Goal: Book appointment/travel/reservation: Book appointment/travel/reservation

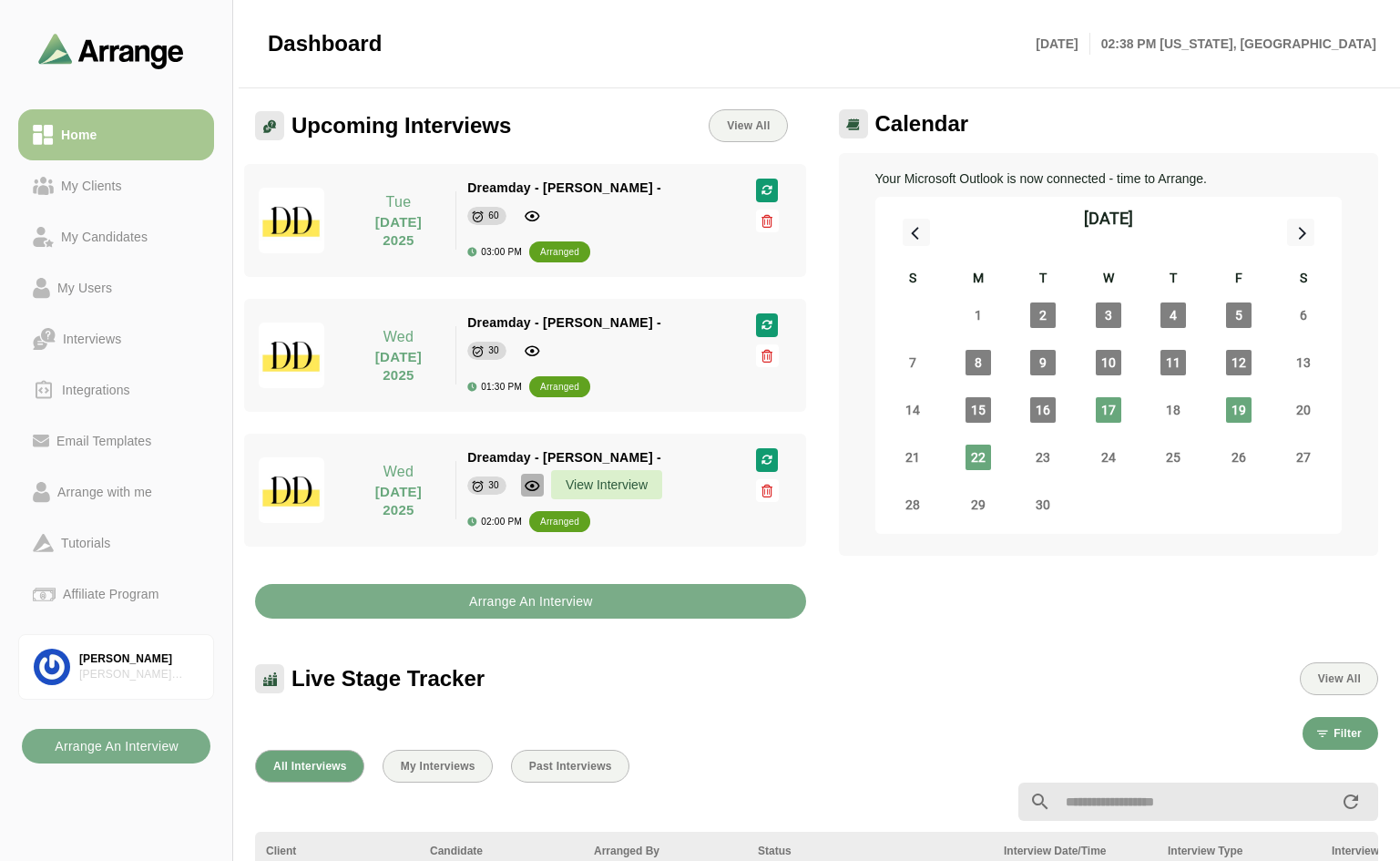
click at [534, 482] on icon "button" at bounding box center [531, 485] width 17 height 17
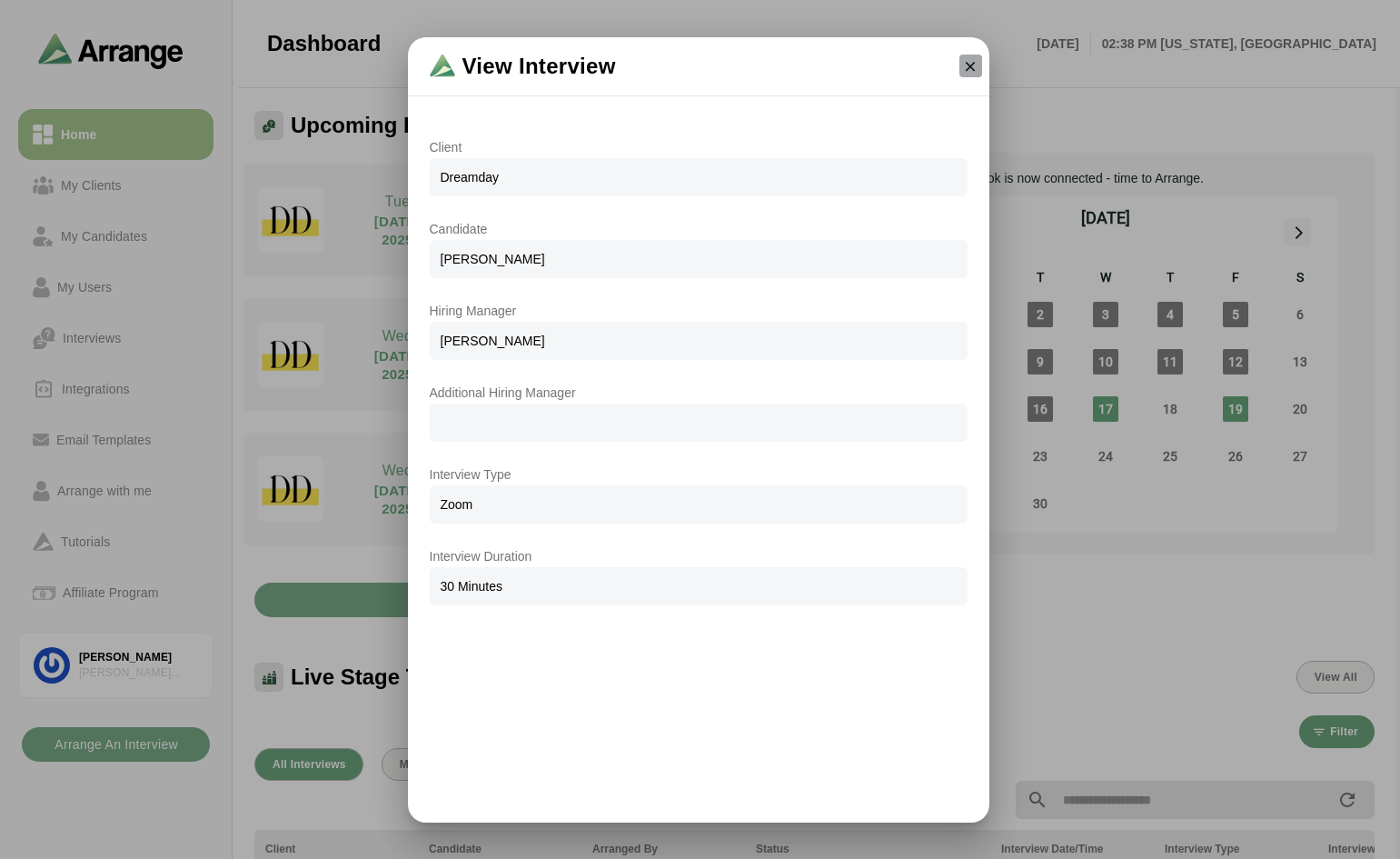
click at [967, 59] on icon "button" at bounding box center [971, 66] width 17 height 17
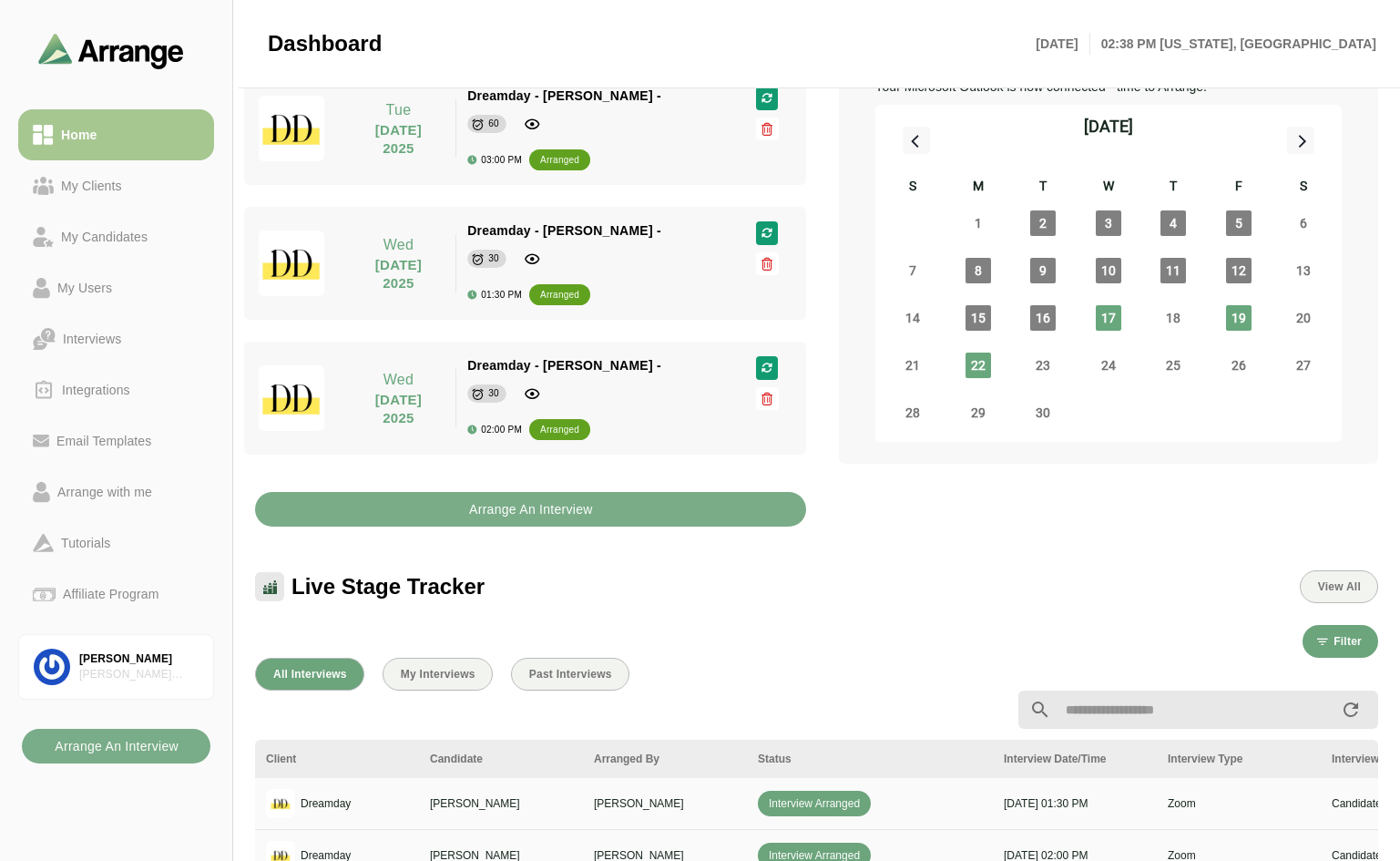
scroll to position [91, 0]
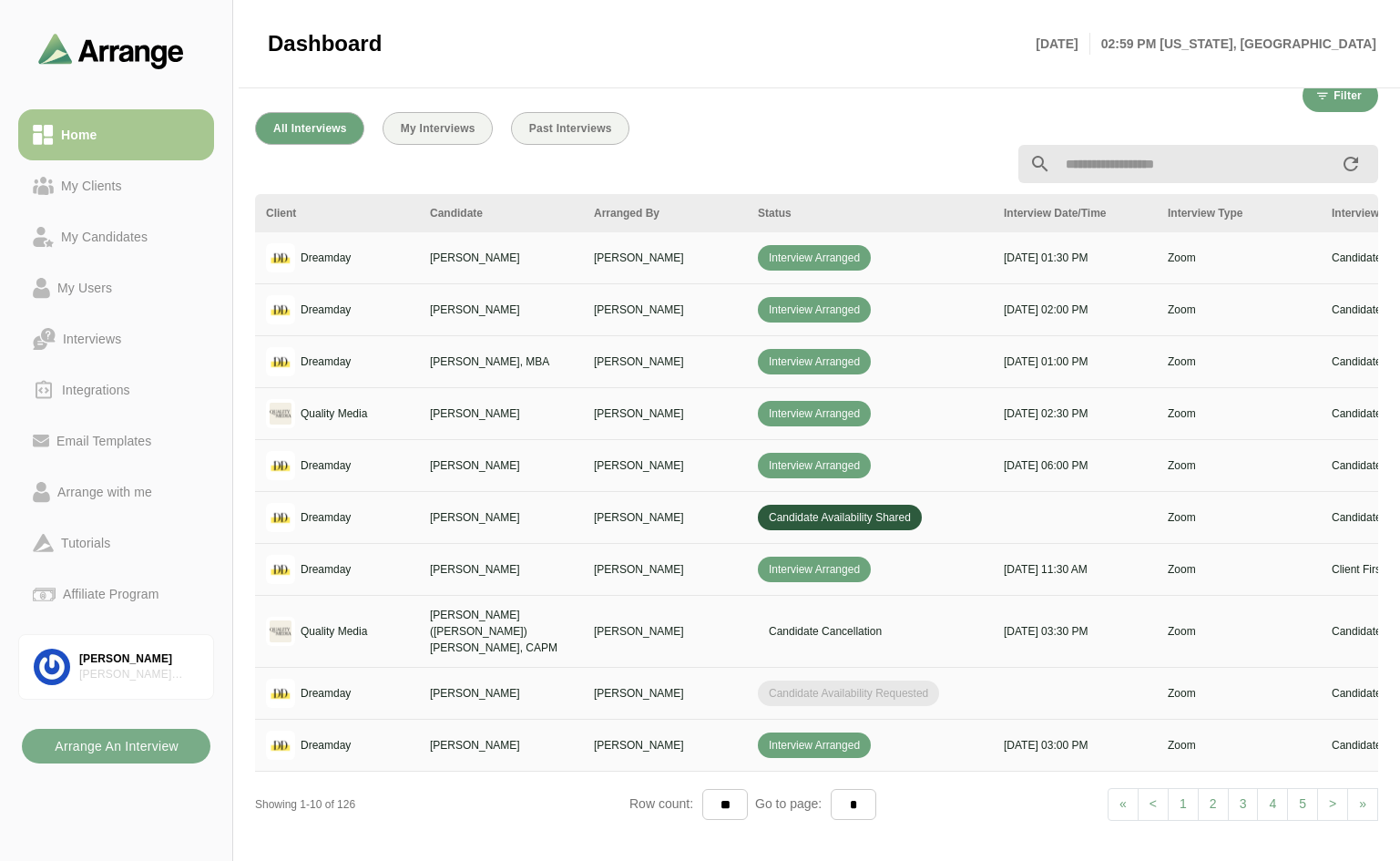
scroll to position [669, 0]
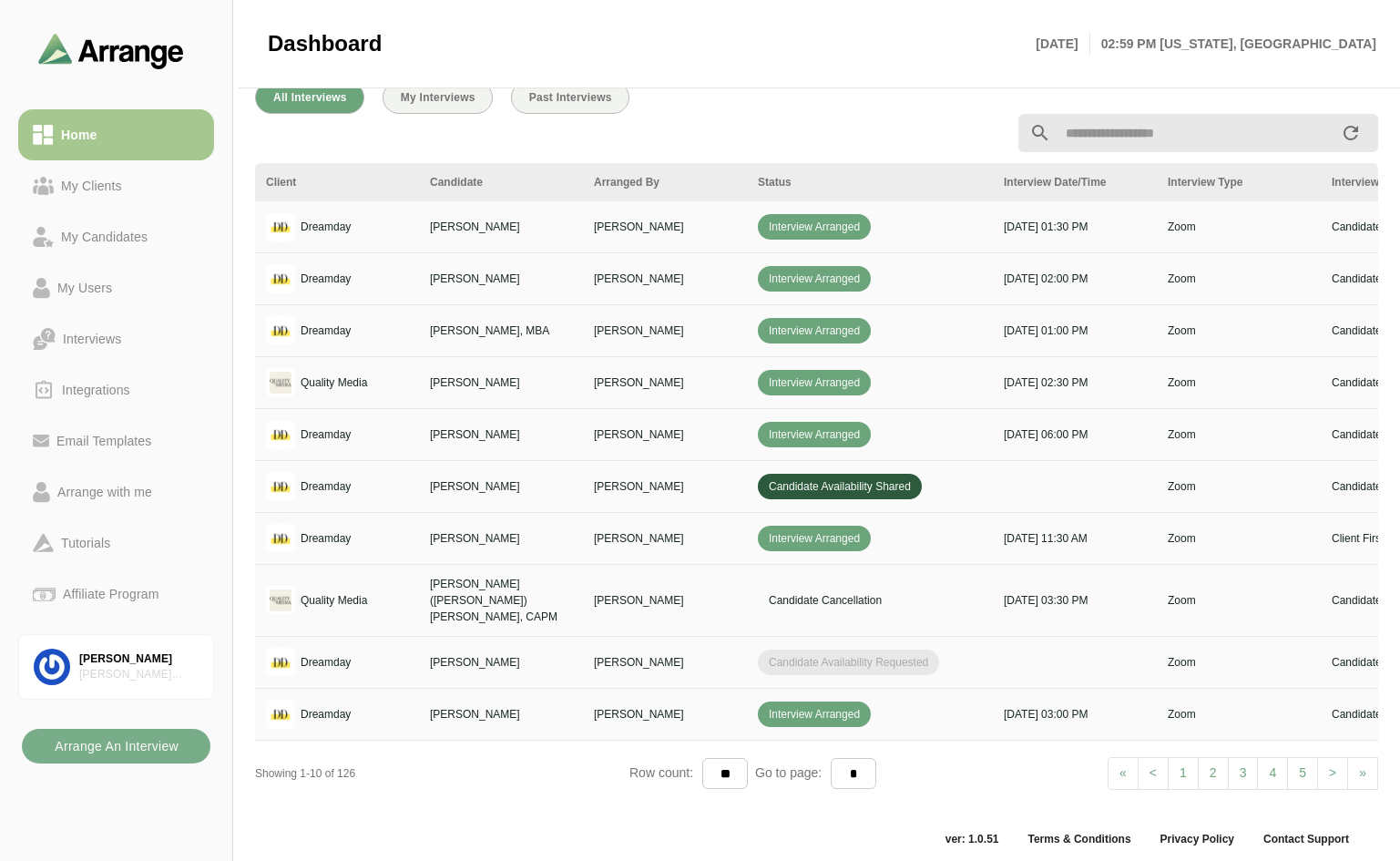
click at [1331, 766] on span ">" at bounding box center [1332, 773] width 7 height 15
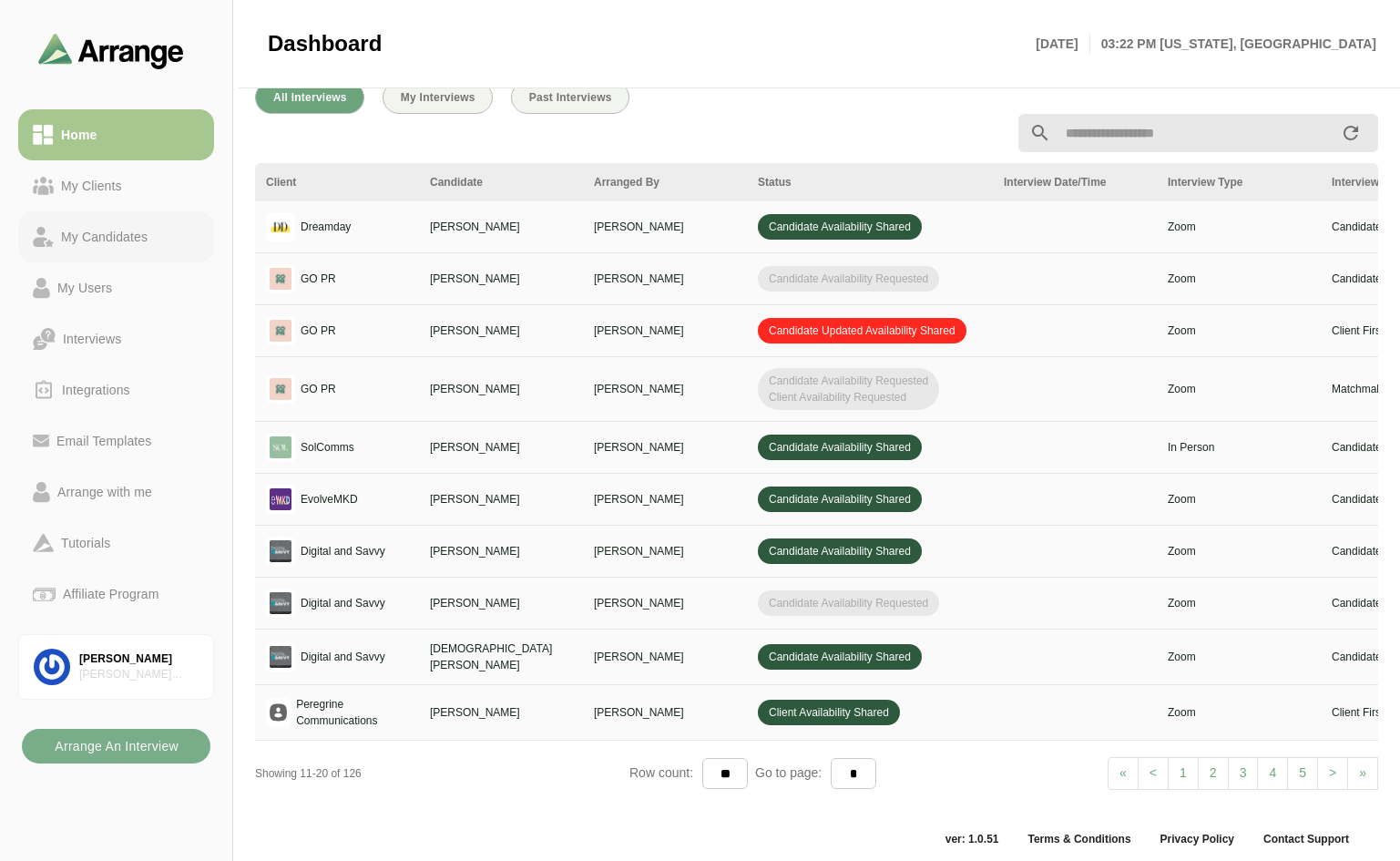
click at [105, 245] on div "My Candidates" at bounding box center [104, 237] width 101 height 22
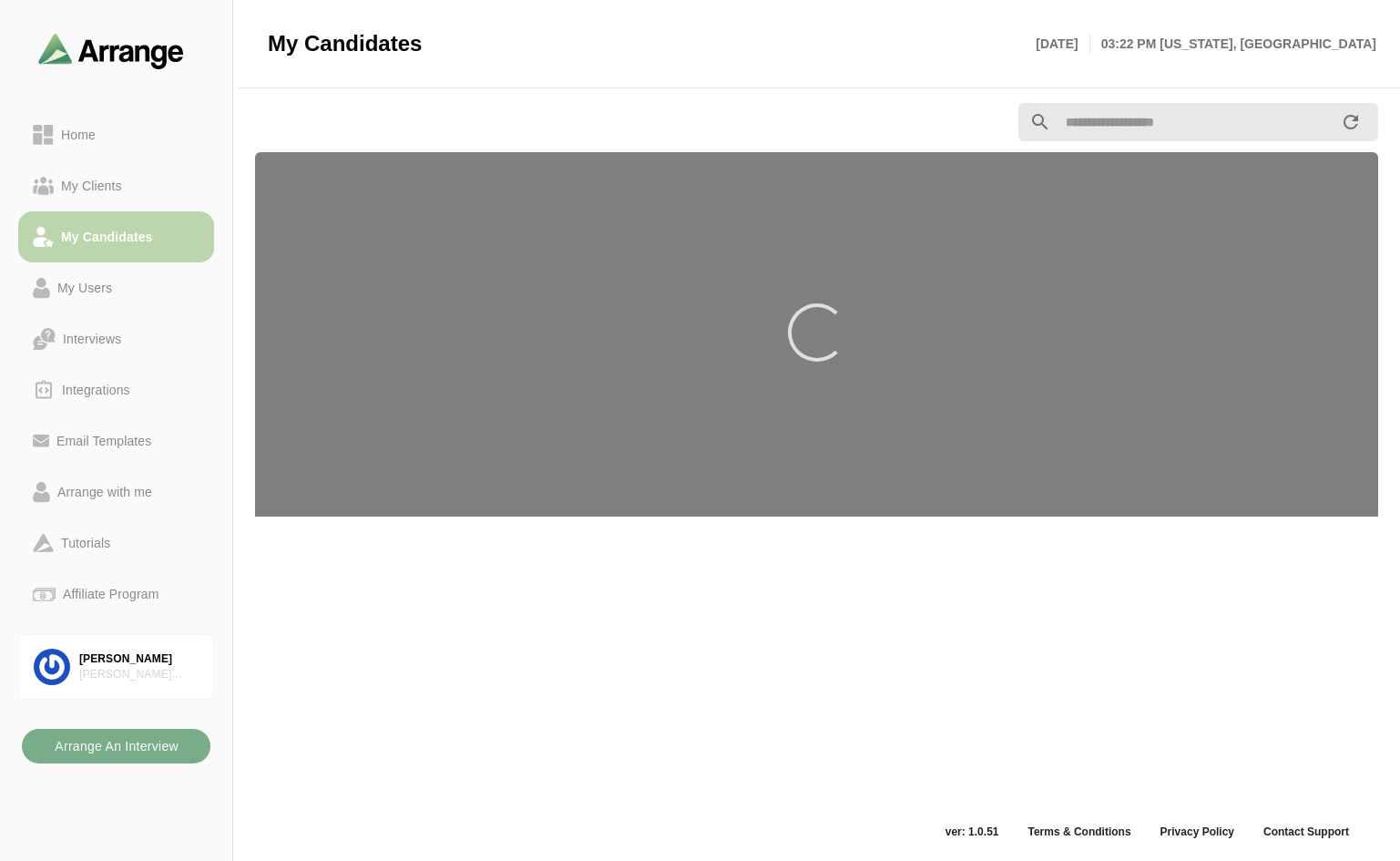
scroll to position [6, 0]
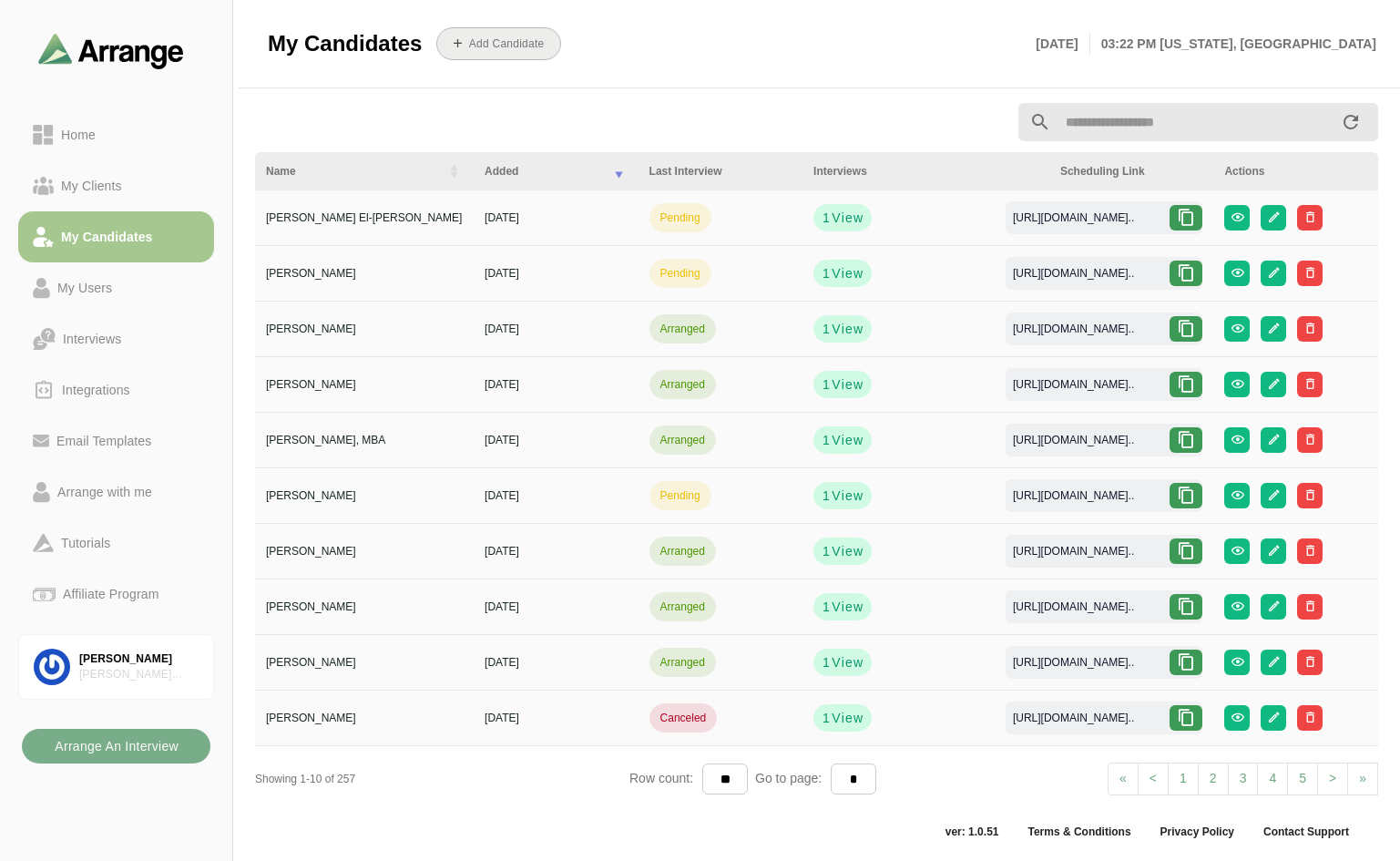
click at [505, 42] on b "Add Candidate" at bounding box center [506, 44] width 76 height 13
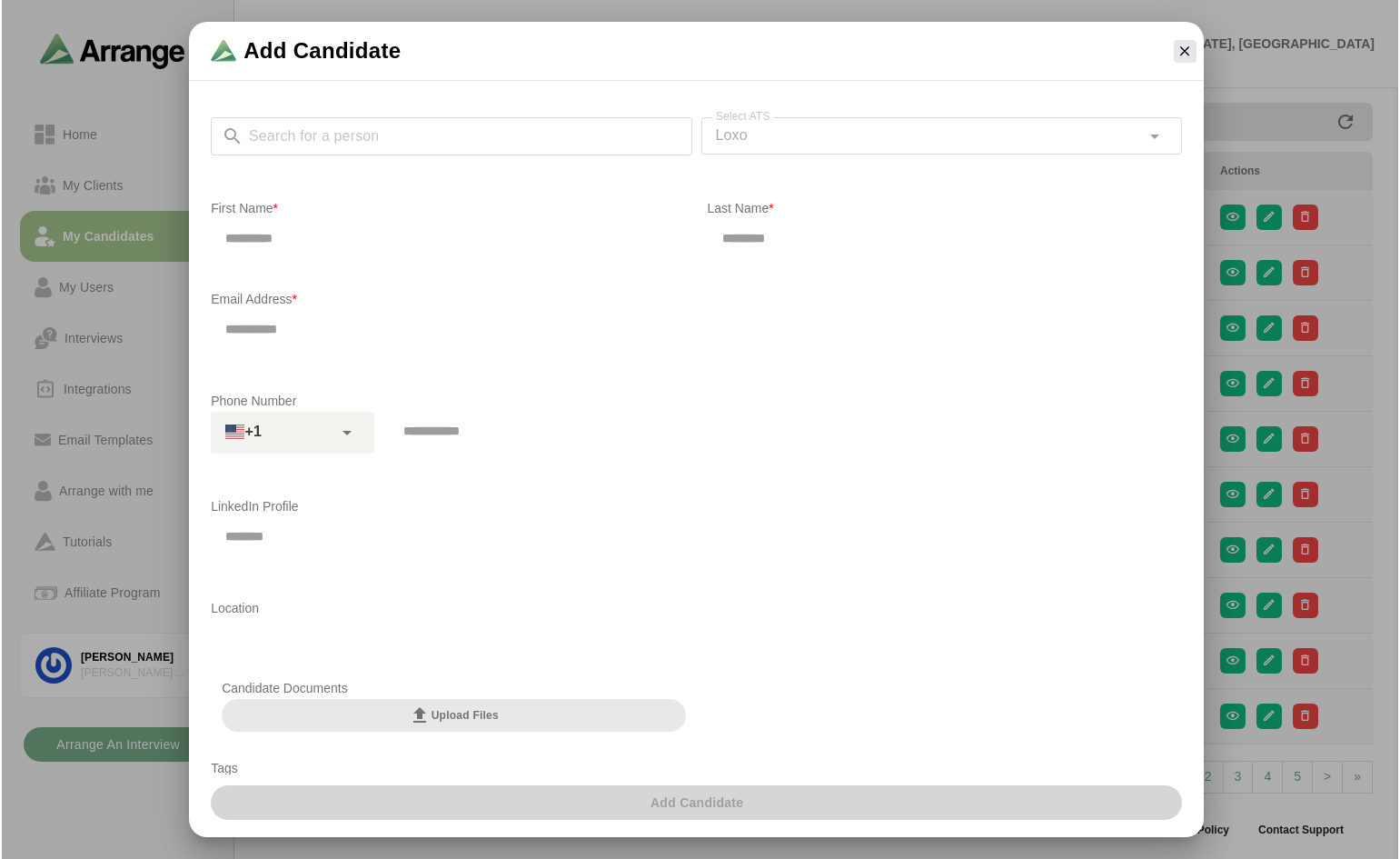
scroll to position [0, 0]
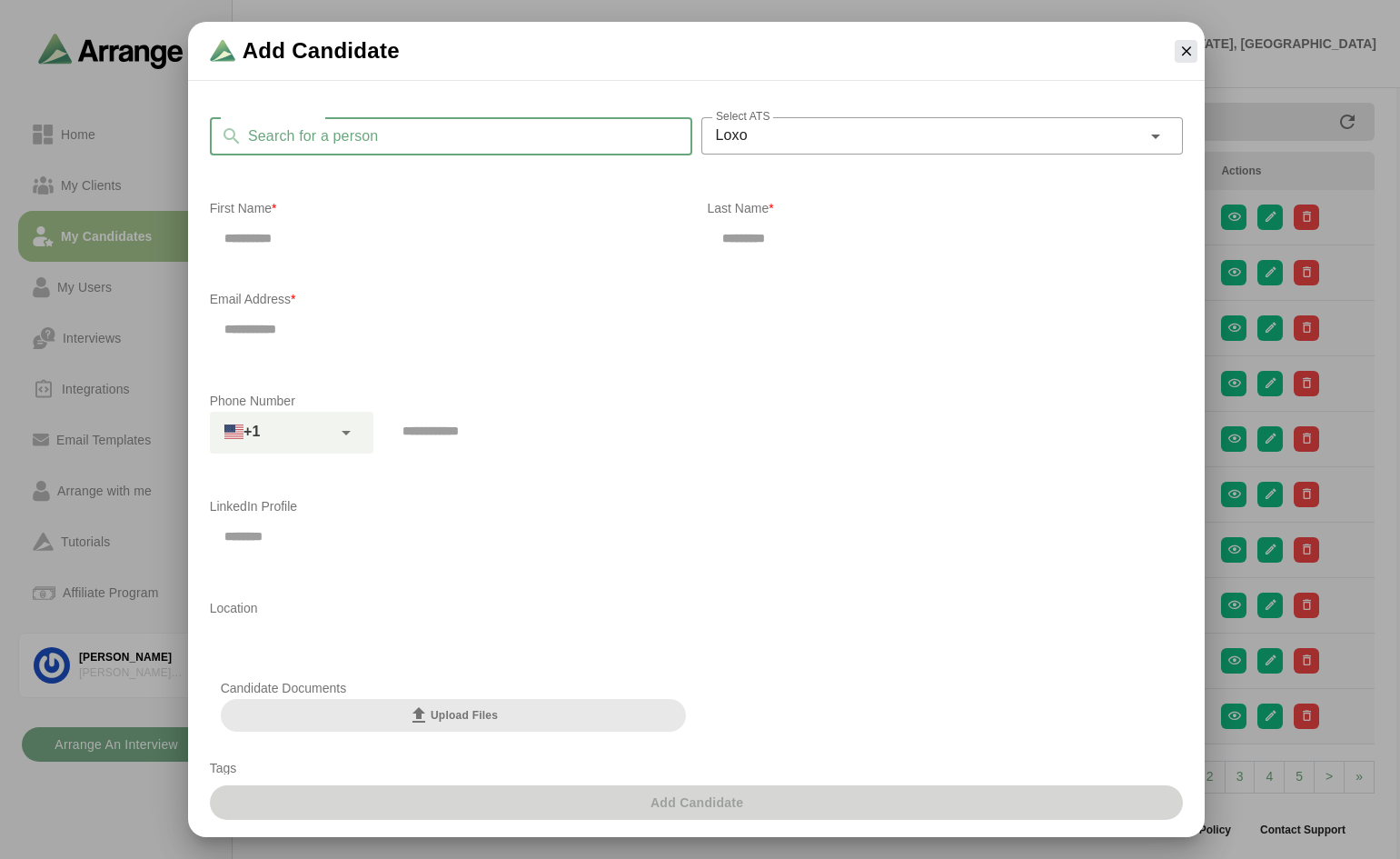
click at [499, 132] on input "Search for a person" at bounding box center [467, 136] width 450 height 39
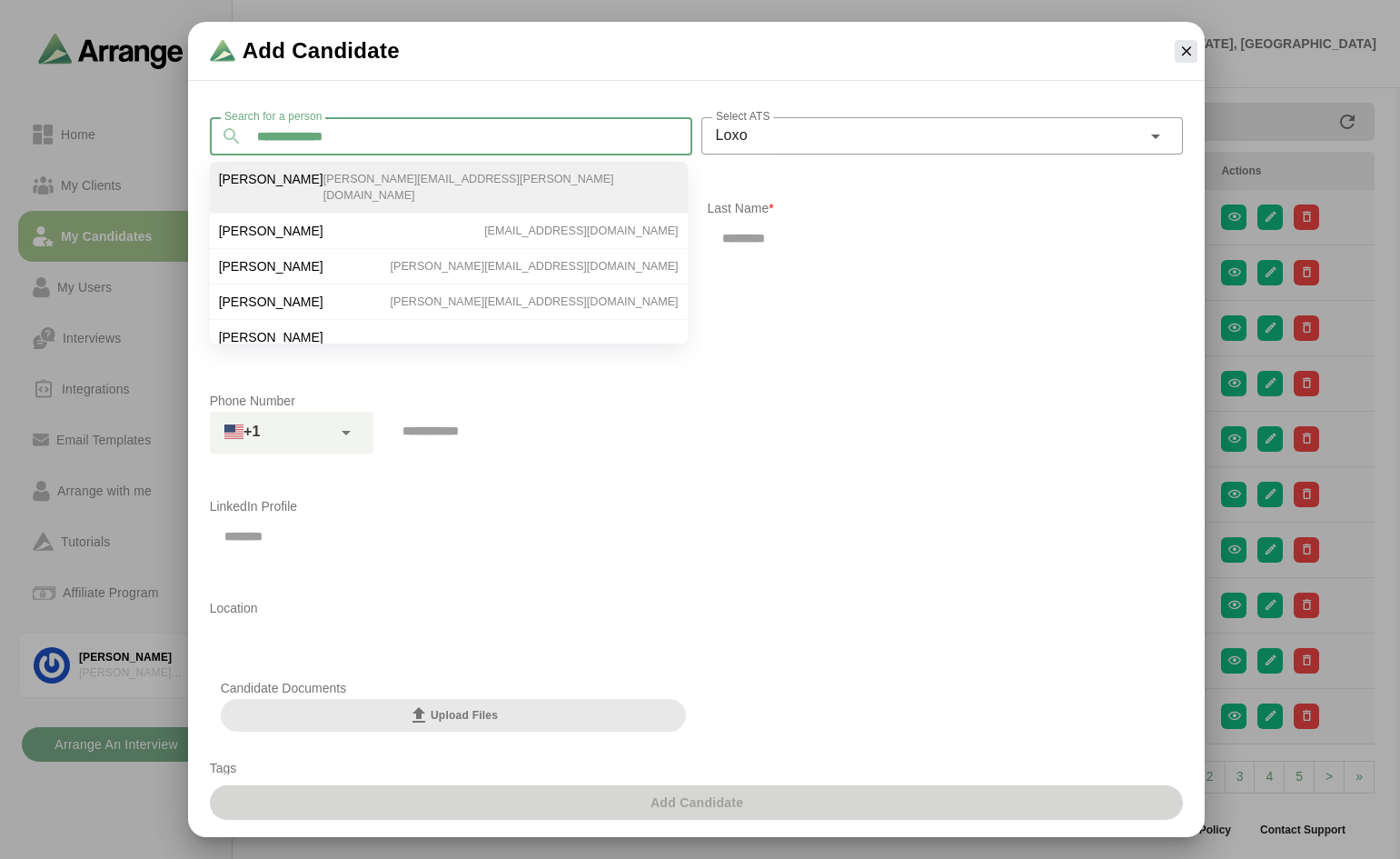
type input "**********"
click at [285, 184] on span "Kevin McCahill" at bounding box center [271, 187] width 105 height 33
type input "*****"
type input "********"
type input "**********"
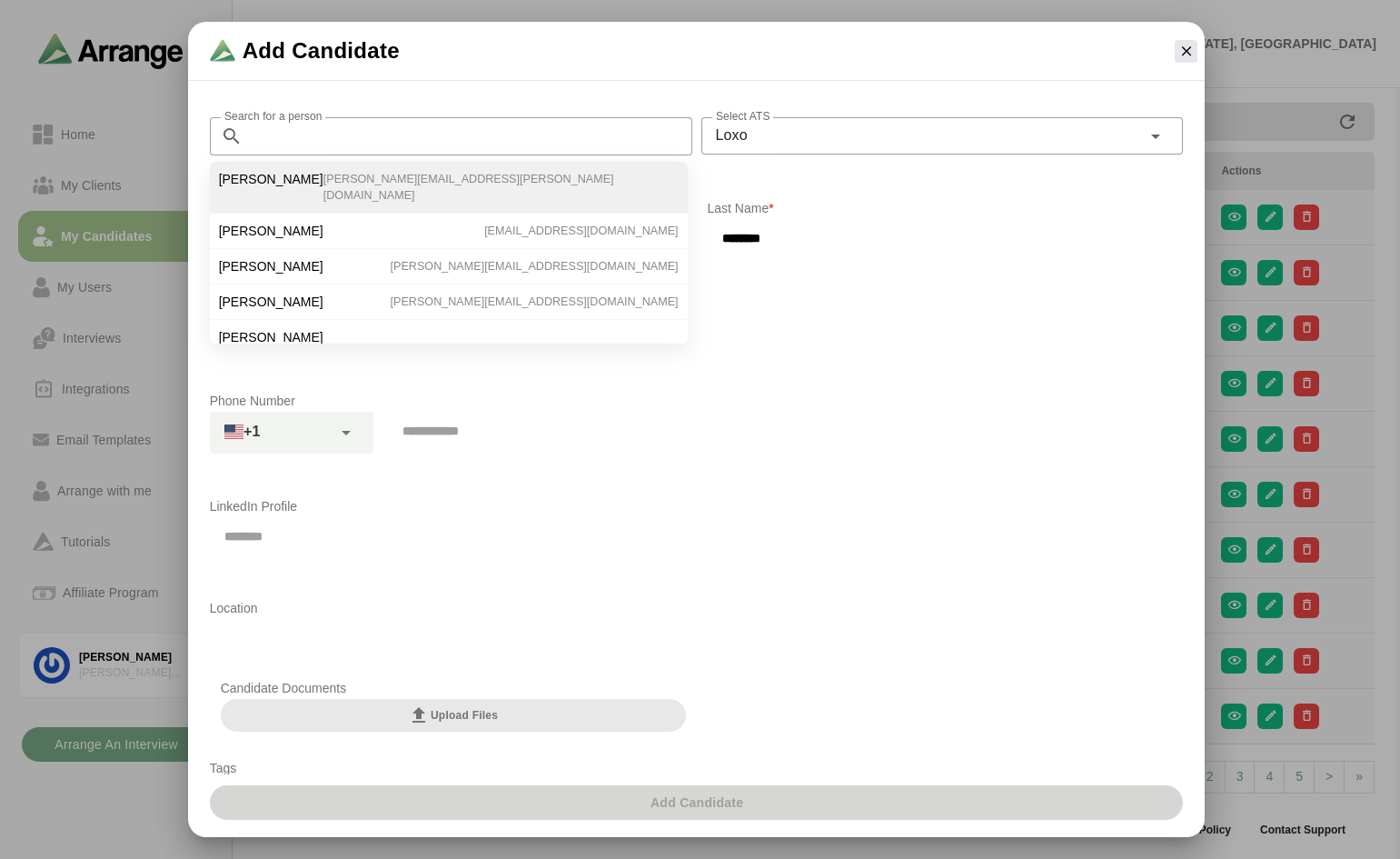
type input "**********"
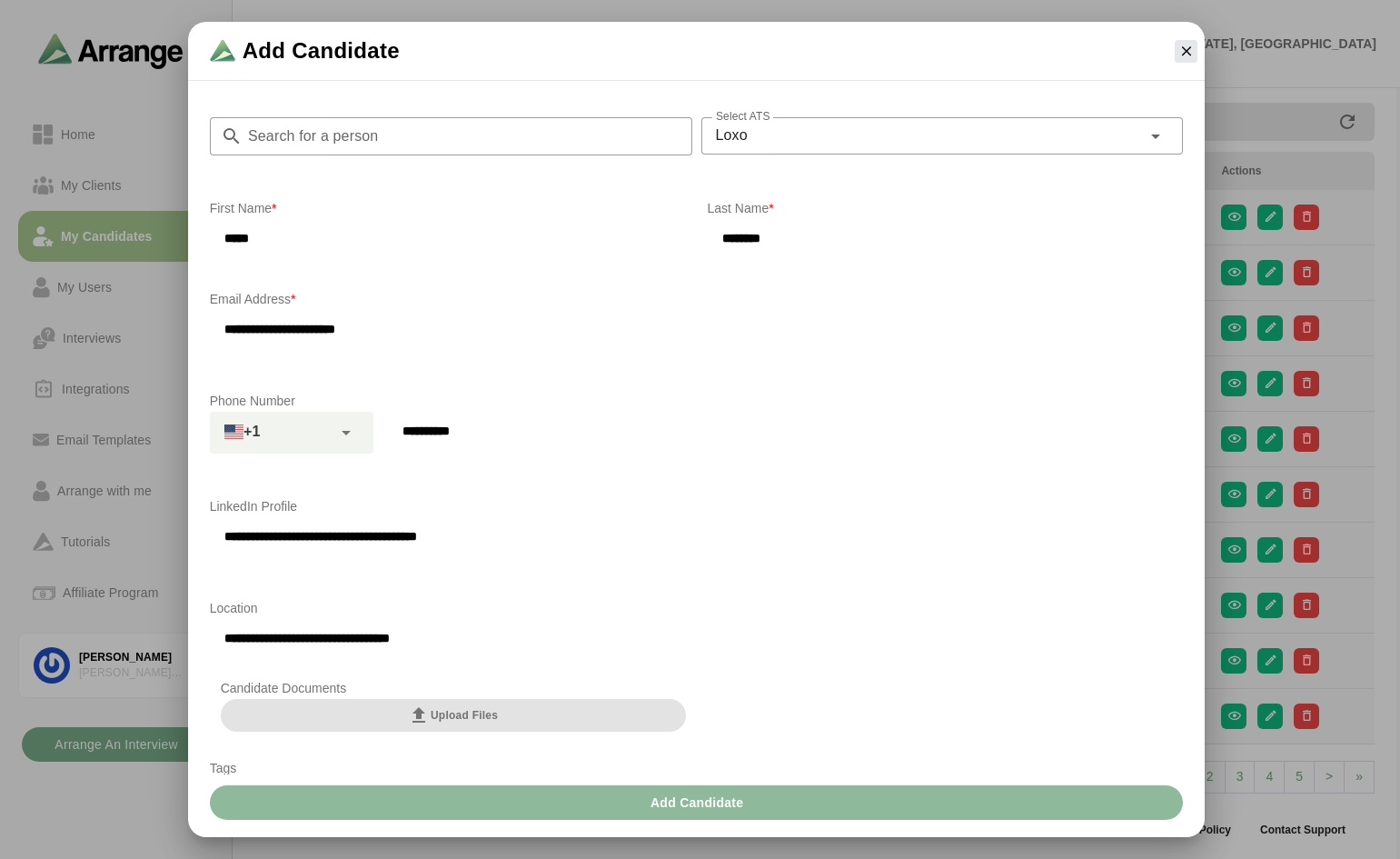
click at [420, 702] on button "Upload Files" at bounding box center [453, 715] width 465 height 33
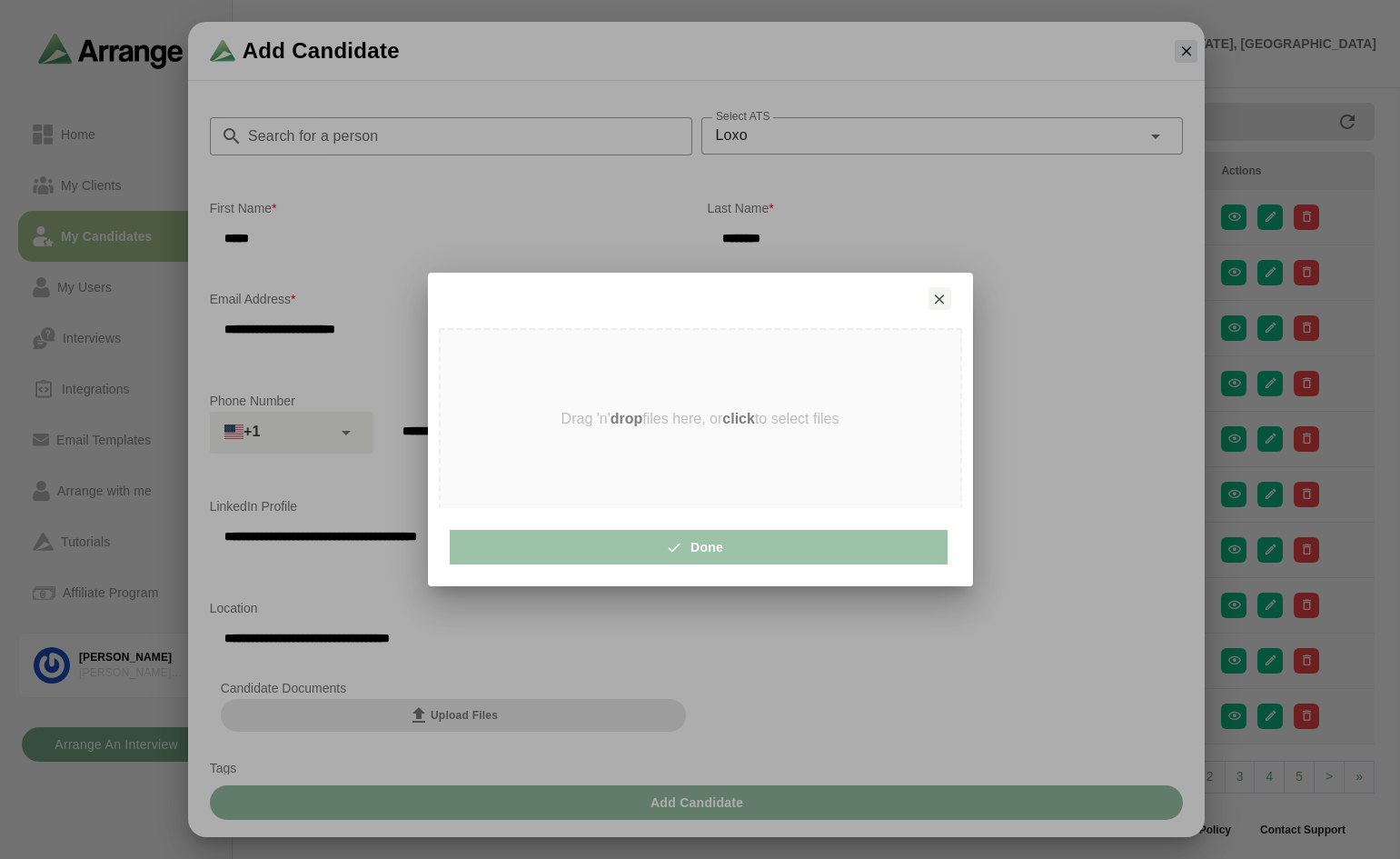
click at [747, 417] on strong "click" at bounding box center [738, 419] width 33 height 16
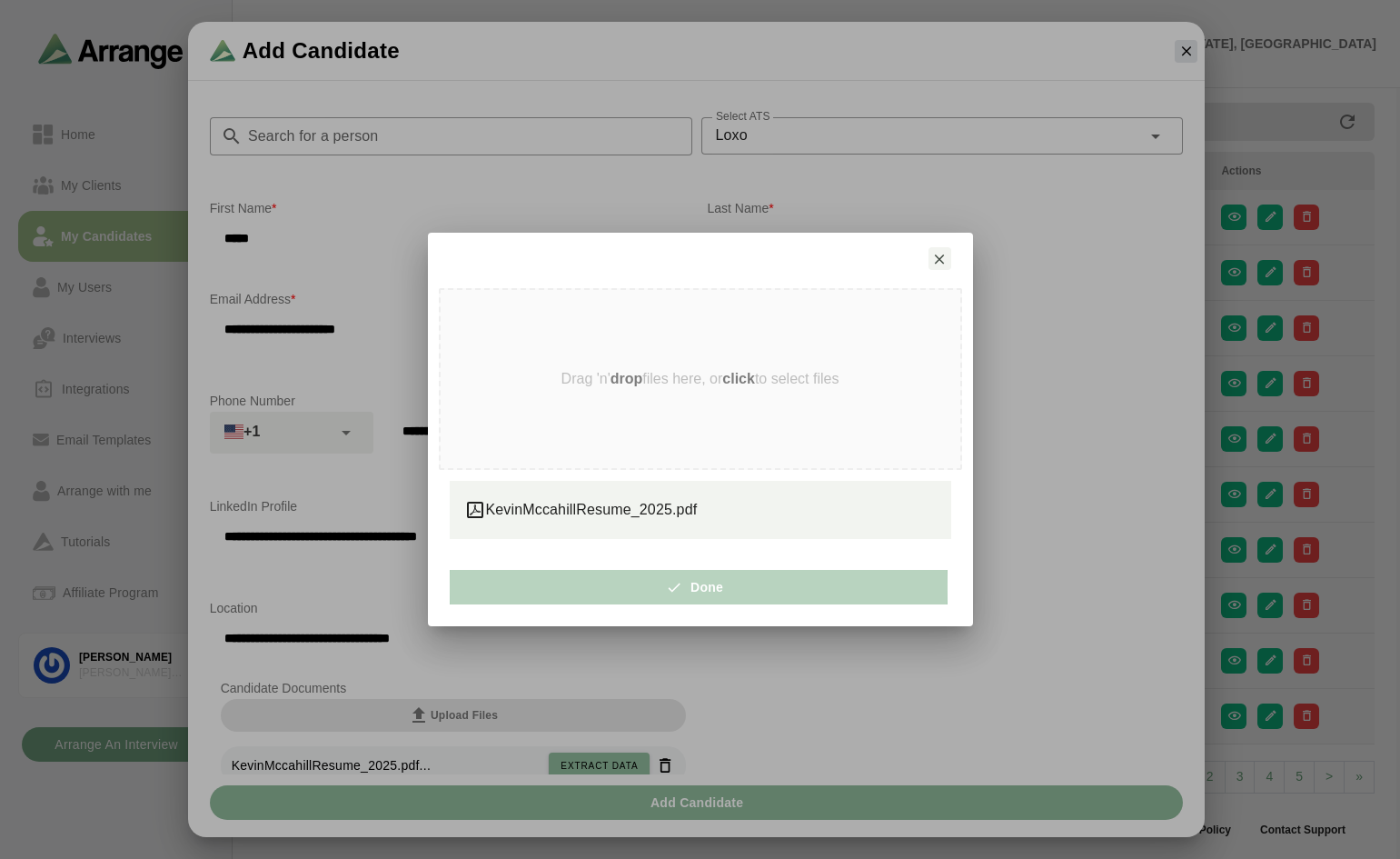
click at [694, 592] on span "Done" at bounding box center [699, 587] width 50 height 35
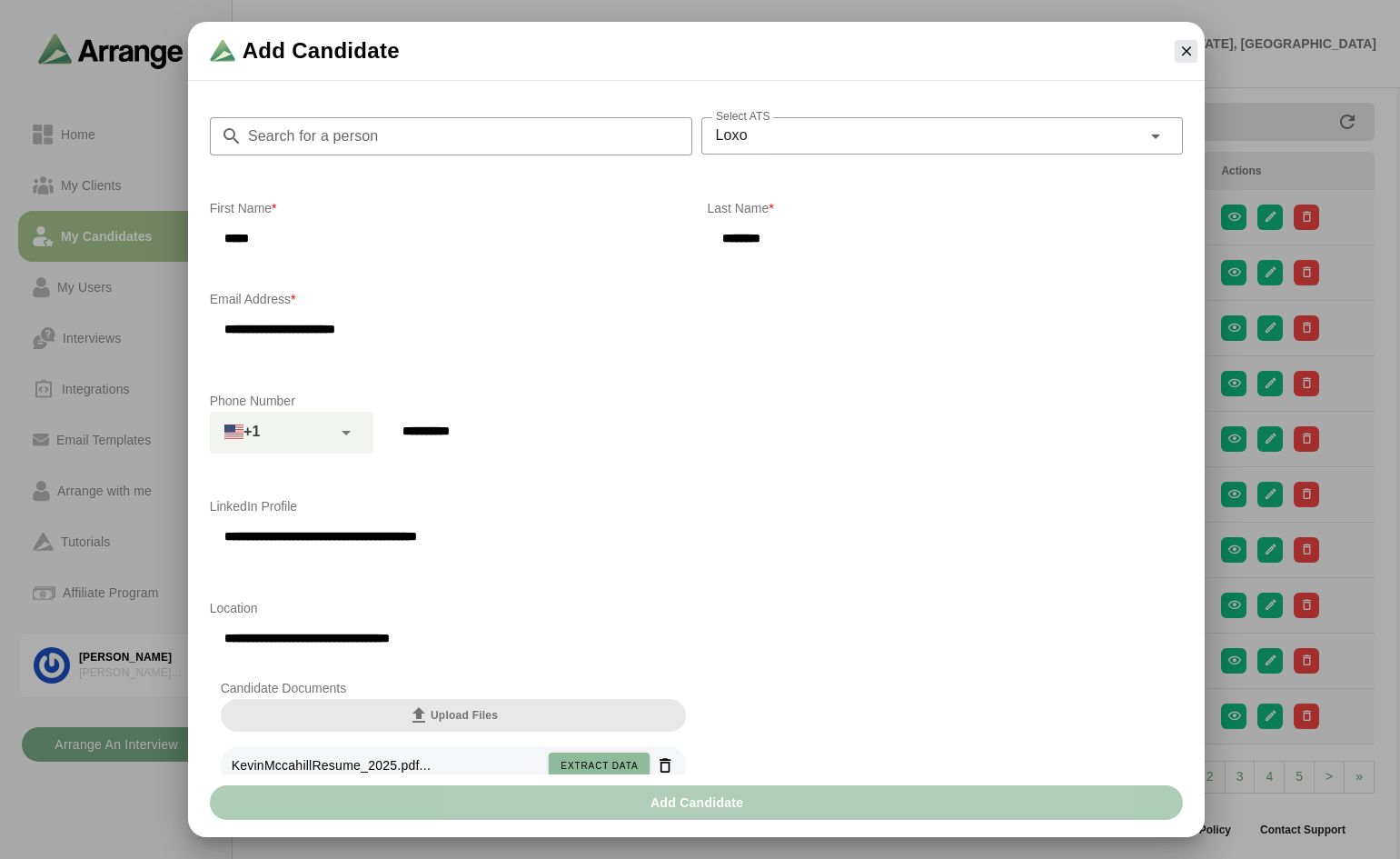
click at [673, 805] on span "Add Candidate" at bounding box center [698, 803] width 95 height 35
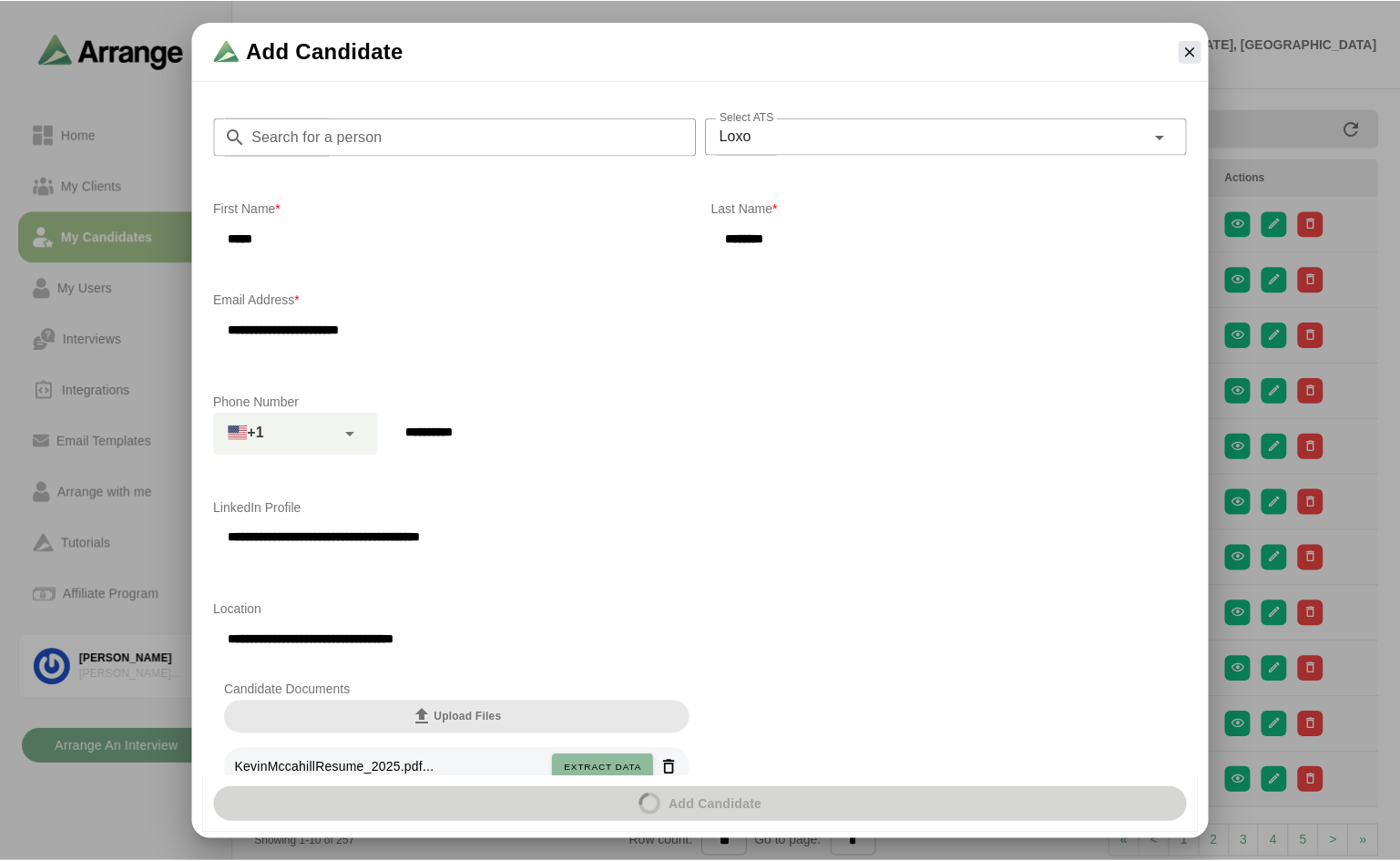
scroll to position [6, 0]
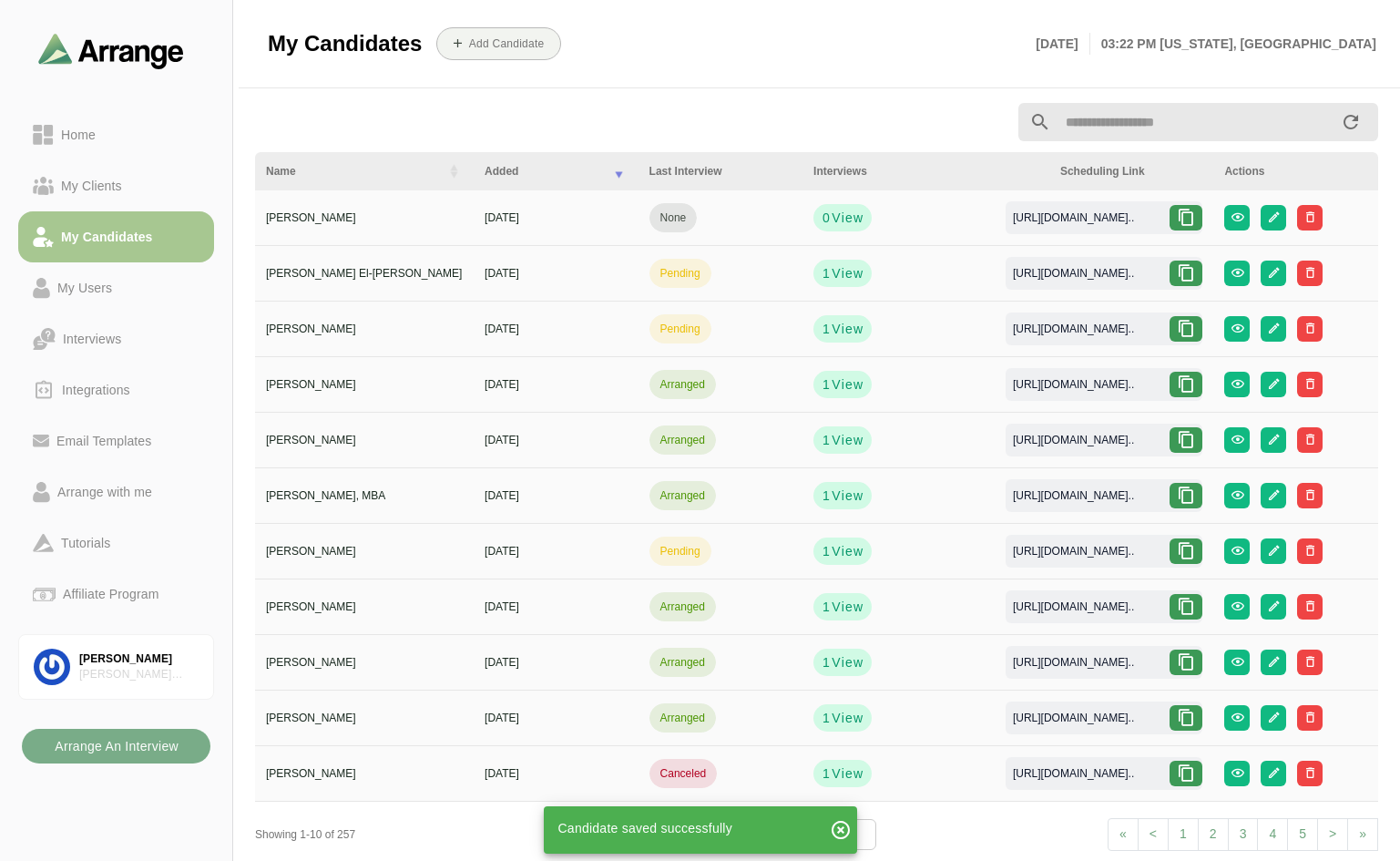
click at [1185, 215] on icon at bounding box center [1186, 217] width 18 height 18
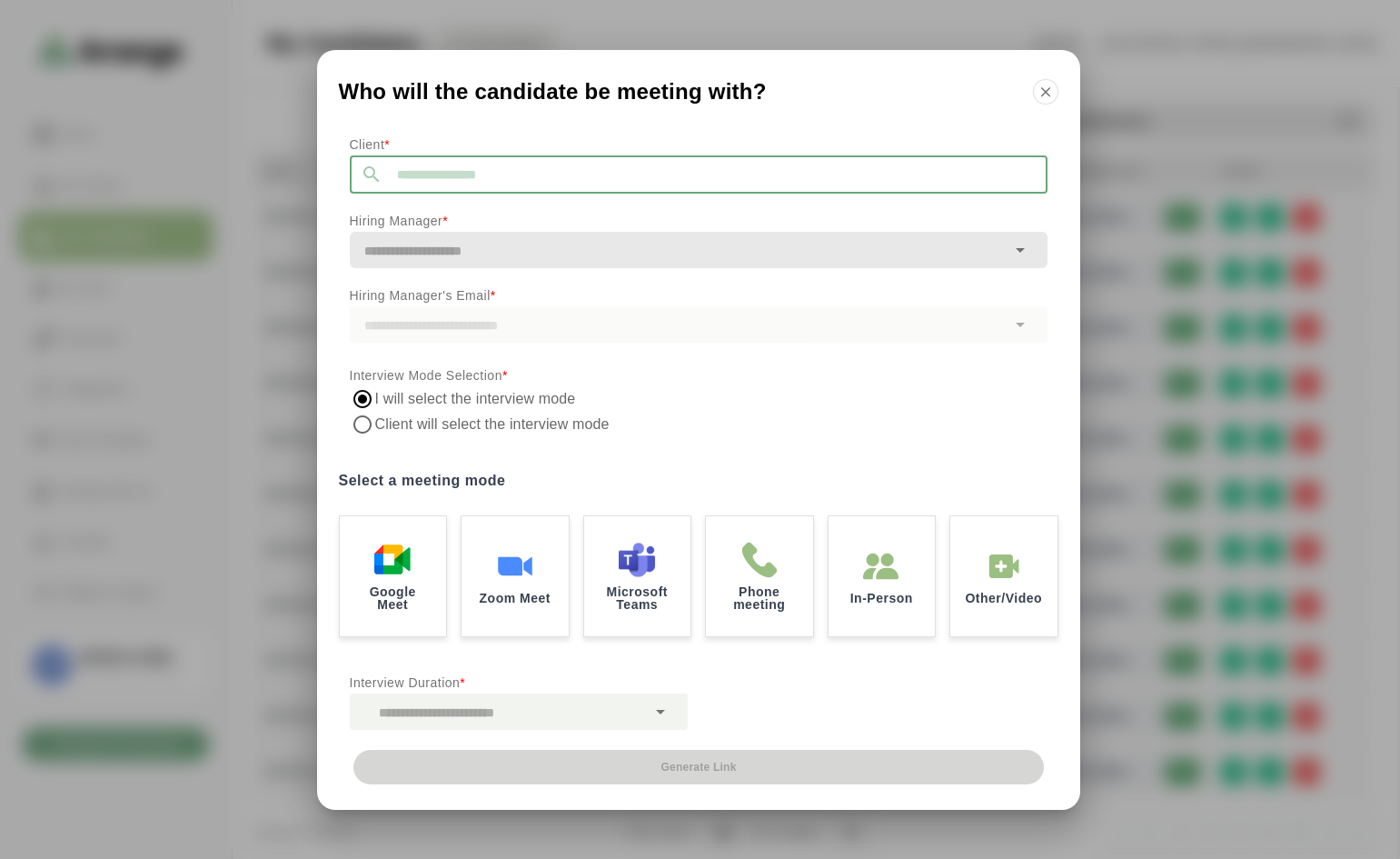
click at [568, 171] on input "text" at bounding box center [715, 174] width 665 height 39
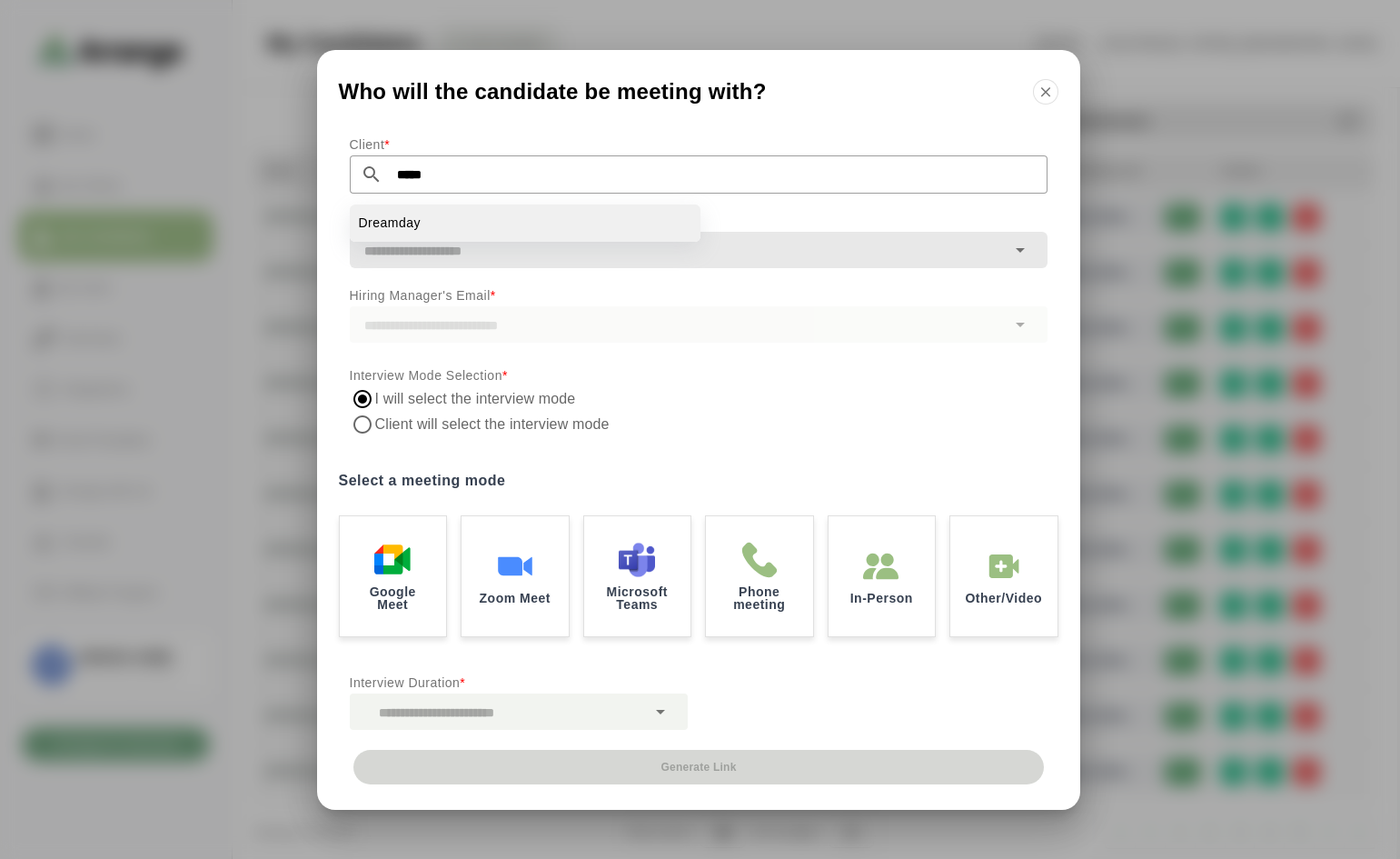
click at [387, 214] on span "Dreamday" at bounding box center [390, 223] width 62 height 19
type input "********"
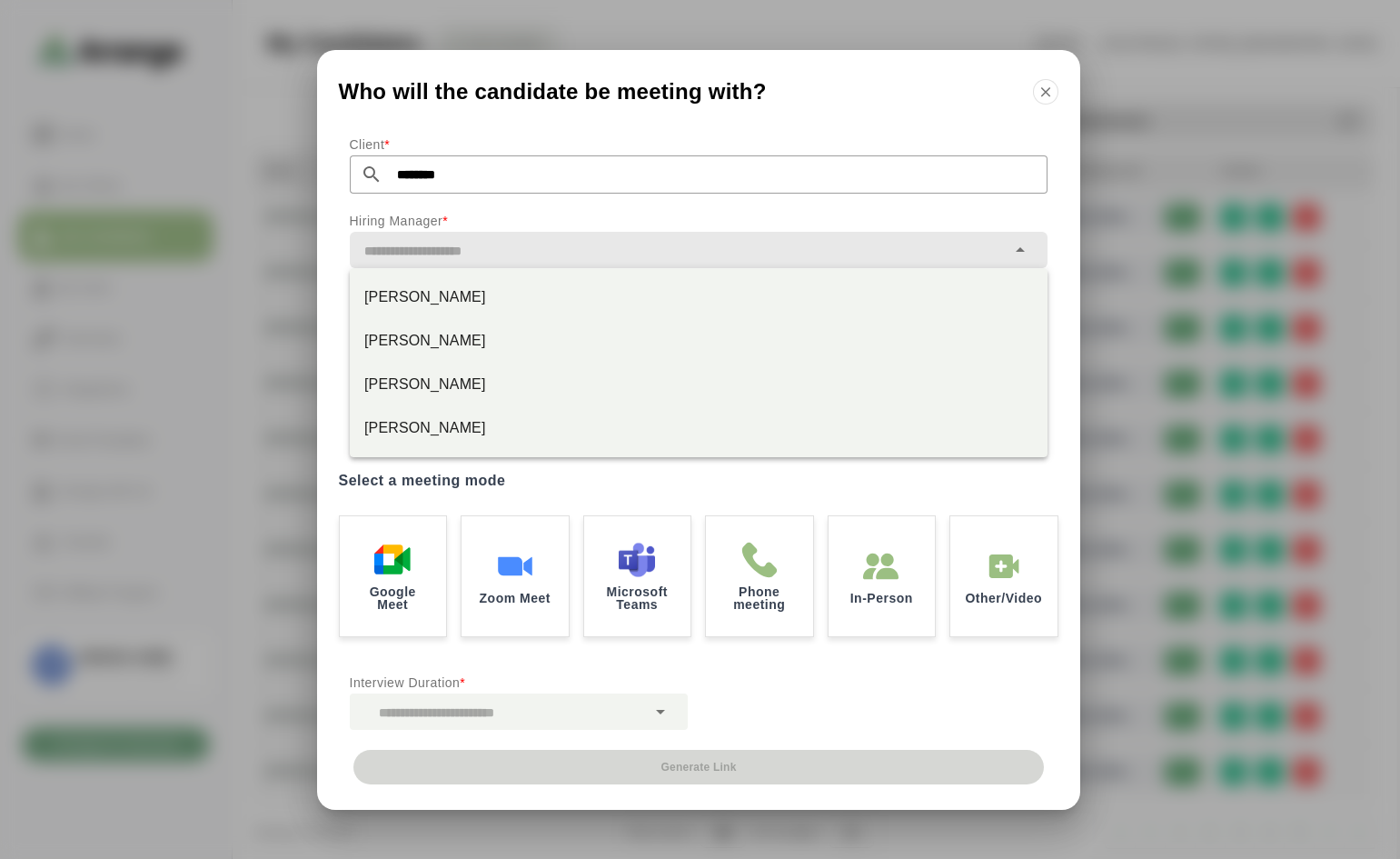
click at [583, 247] on input "text" at bounding box center [678, 251] width 656 height 26
click at [456, 301] on div "Lauren Sprung" at bounding box center [699, 297] width 669 height 22
type input "**********"
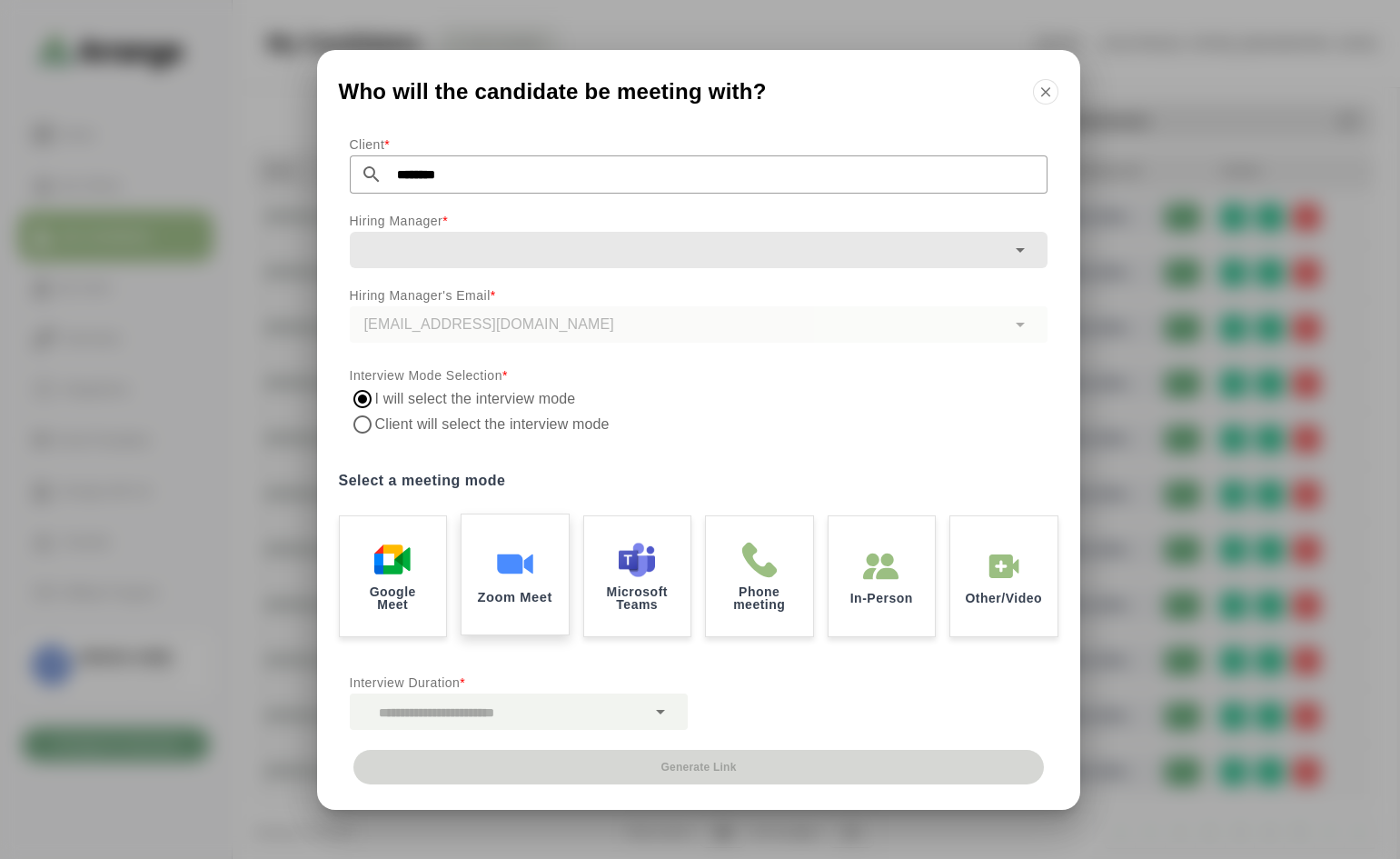
click at [528, 560] on img at bounding box center [514, 563] width 39 height 39
click at [652, 703] on icon at bounding box center [661, 712] width 22 height 22
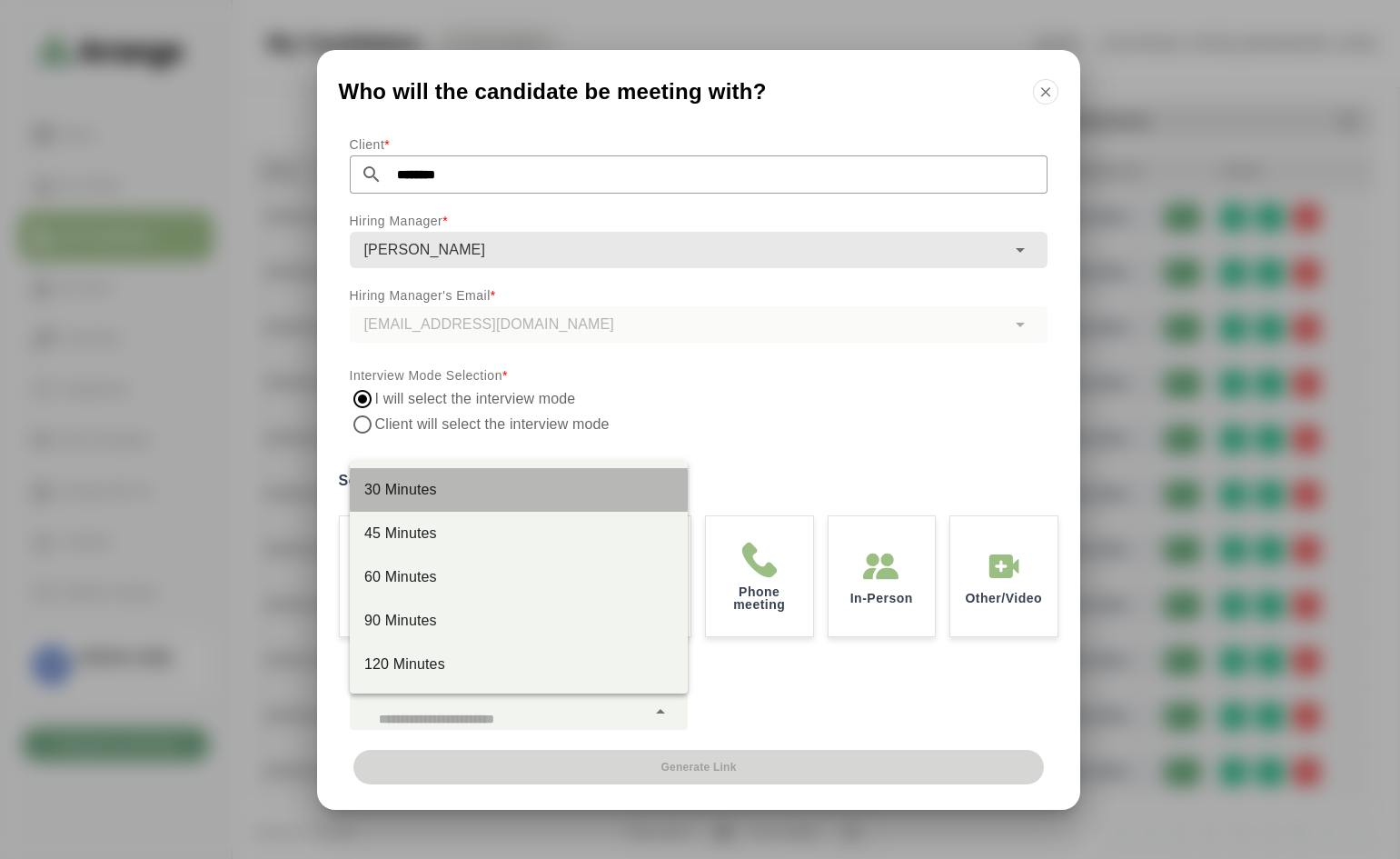
click at [411, 487] on div "30 Minutes" at bounding box center [518, 490] width 309 height 22
type input "**"
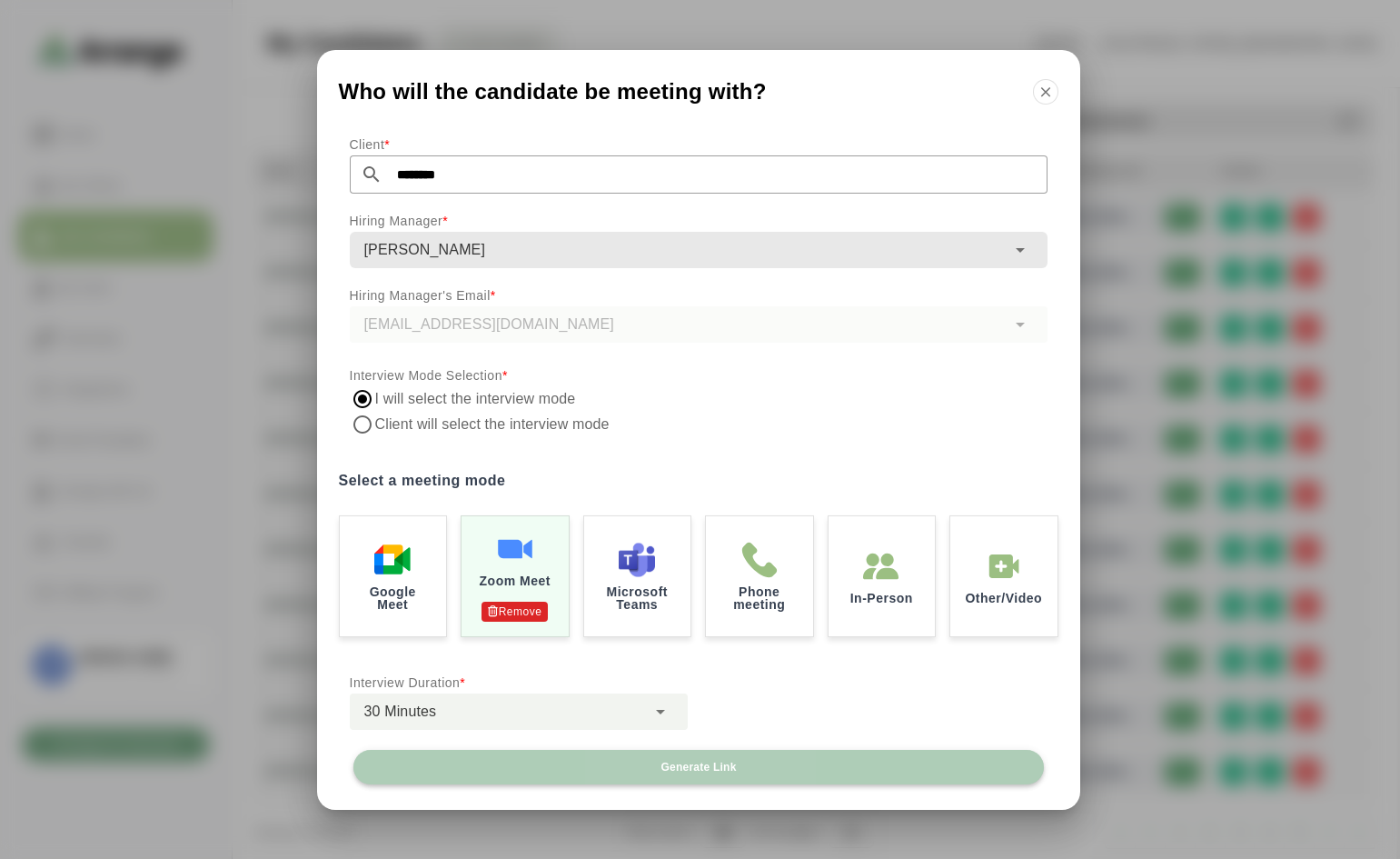
click at [682, 764] on span "Generate Link" at bounding box center [698, 767] width 76 height 15
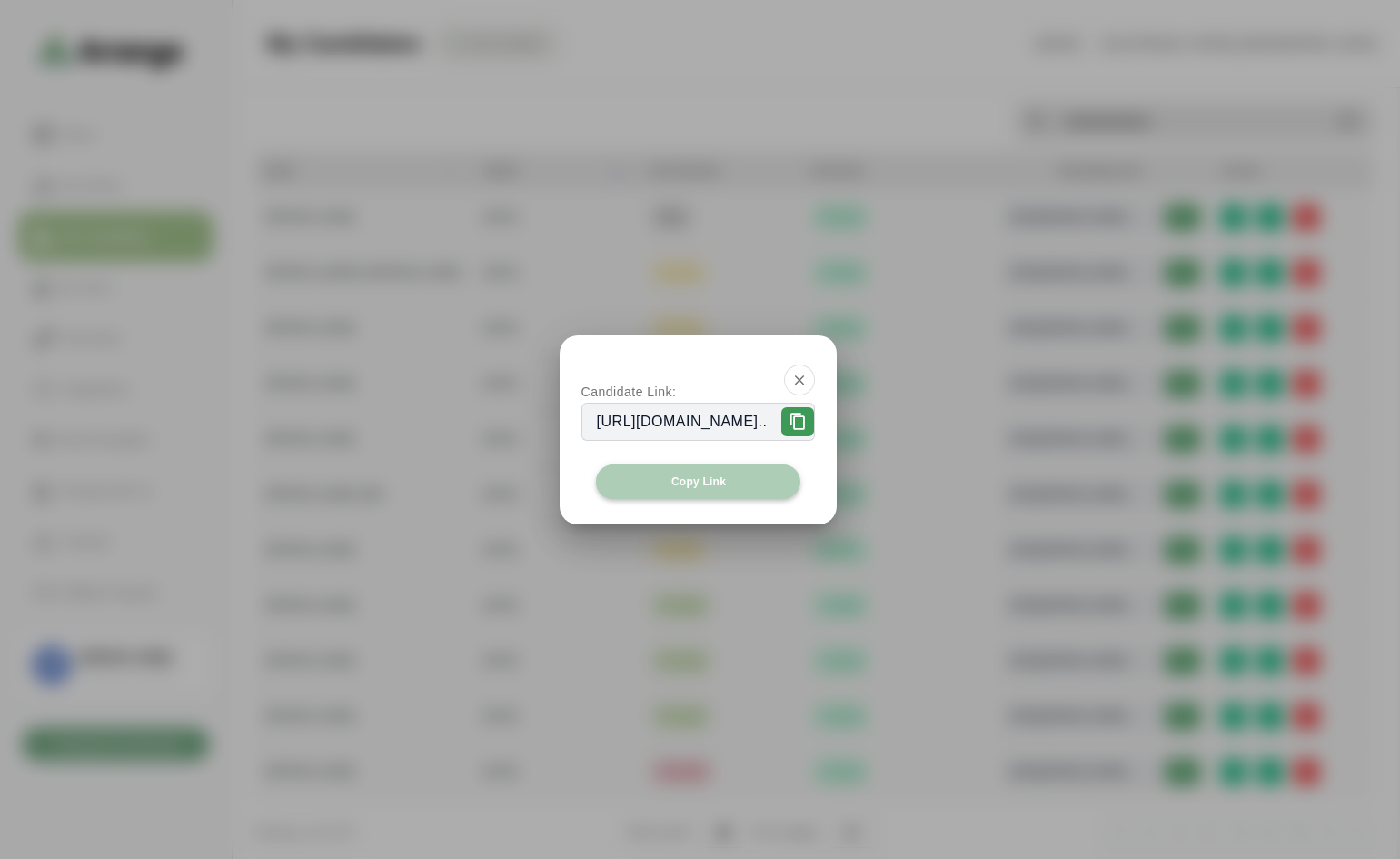
click at [720, 474] on span "Copy Link" at bounding box center [699, 481] width 55 height 15
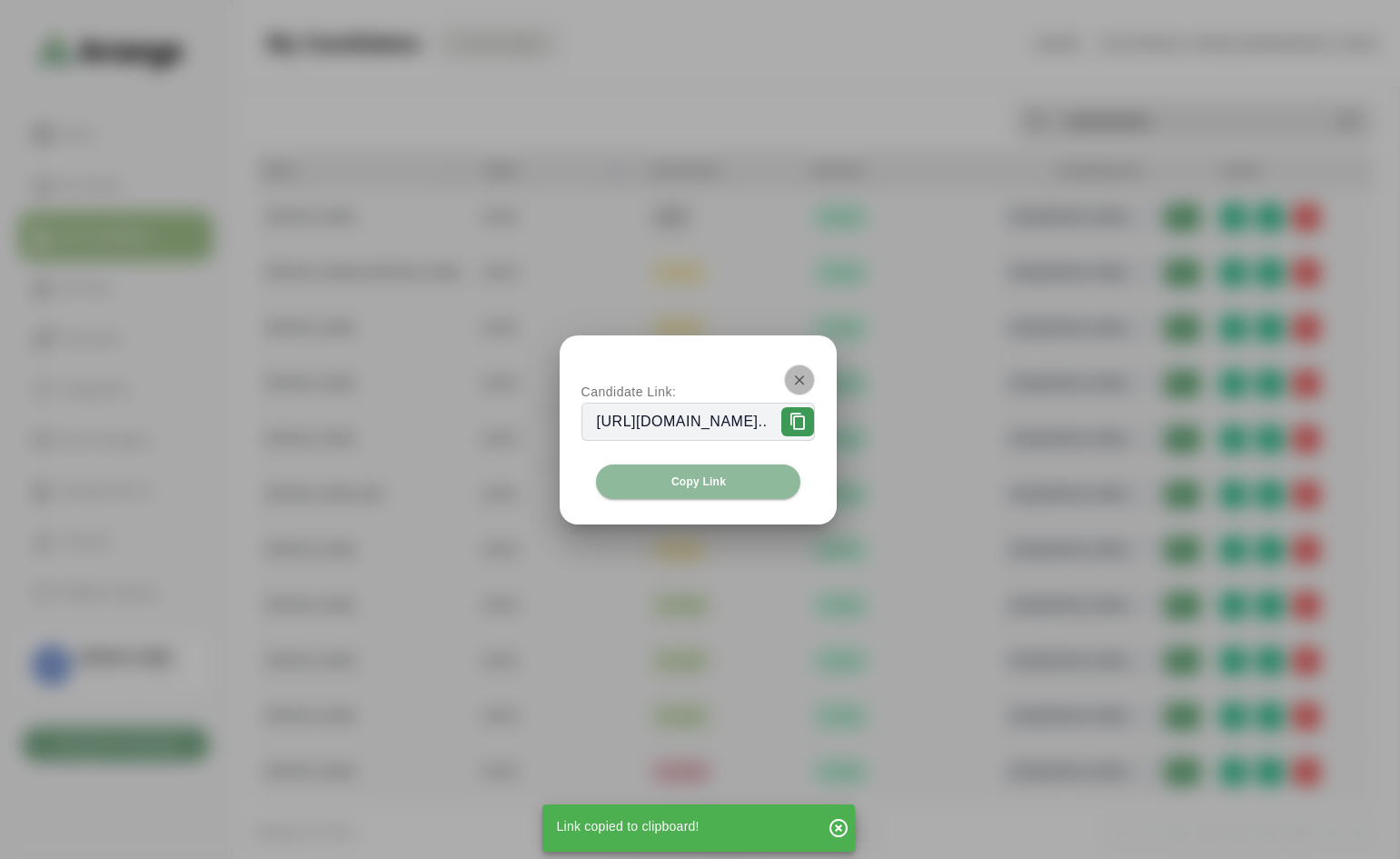
click at [808, 383] on icon "button" at bounding box center [799, 380] width 17 height 17
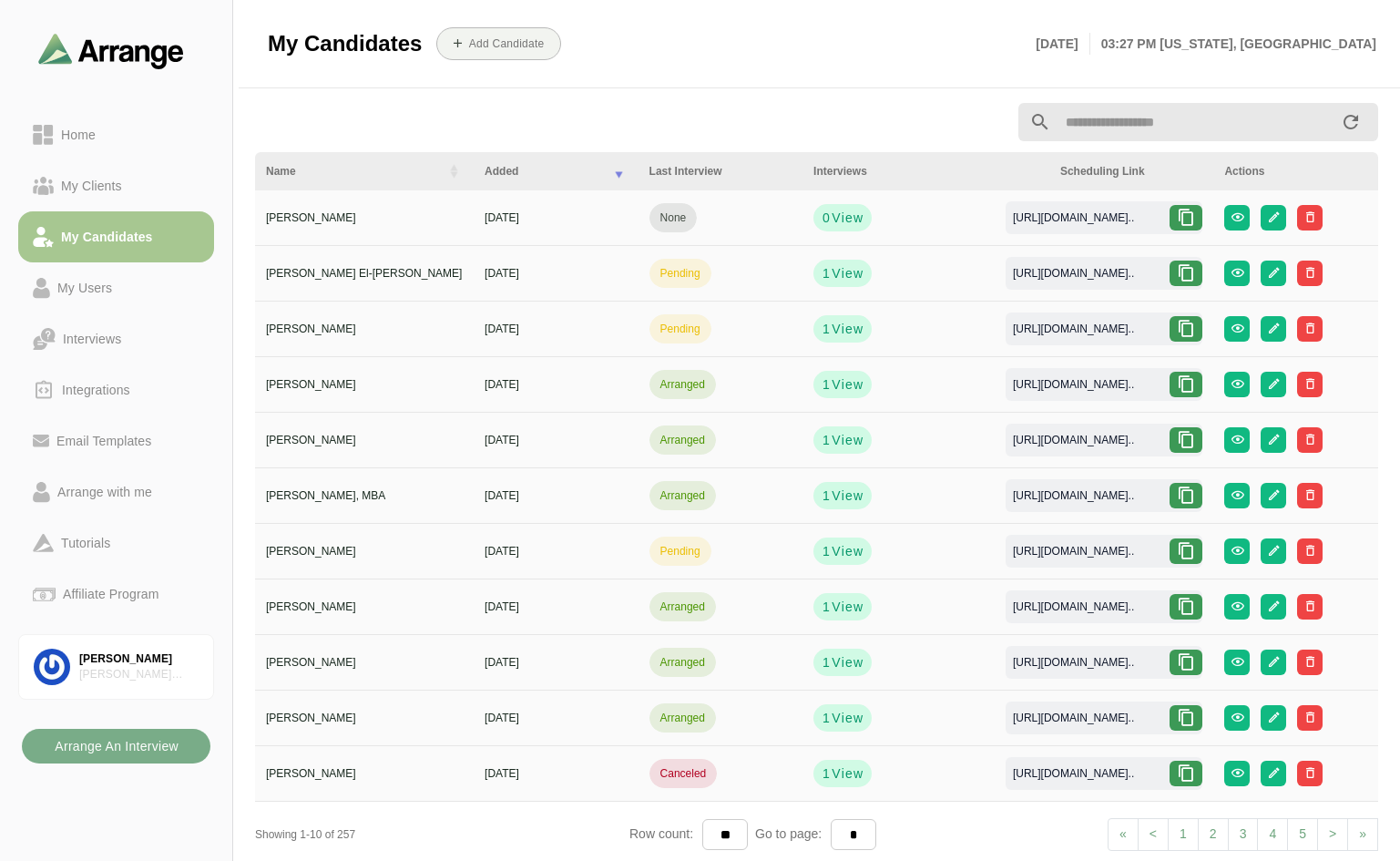
scroll to position [61, 0]
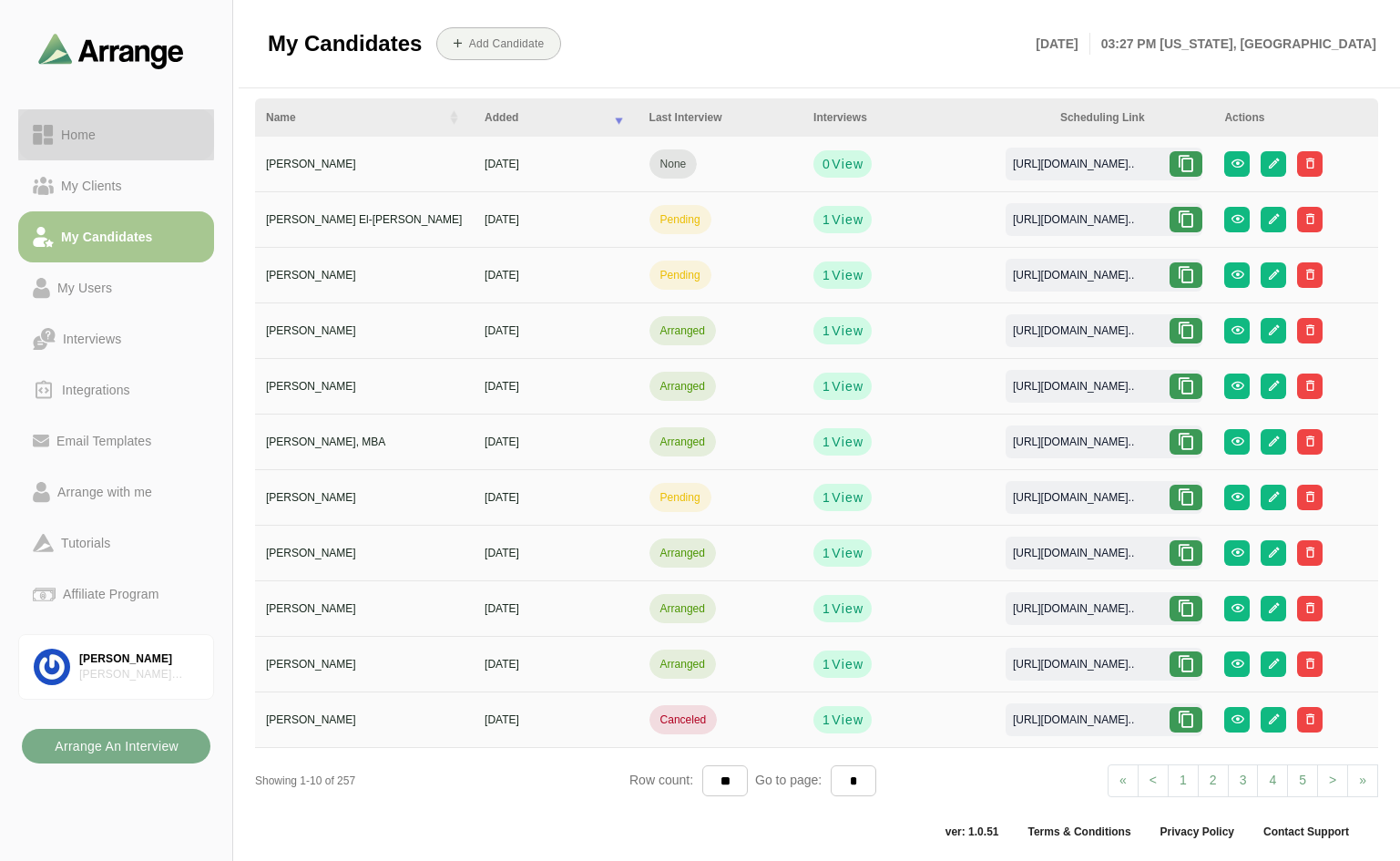
click at [84, 139] on div "Home" at bounding box center [78, 135] width 50 height 22
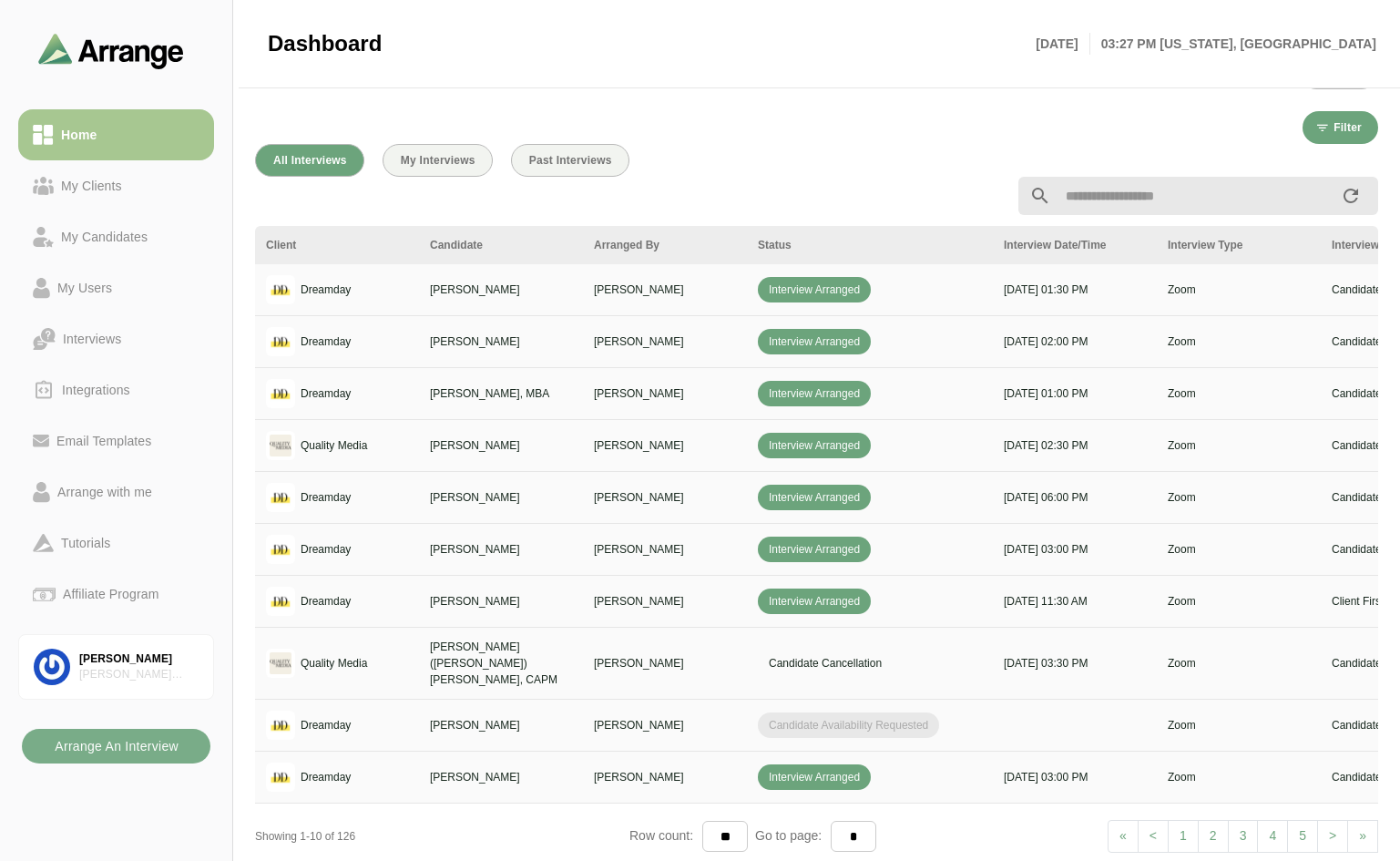
scroll to position [607, 0]
click at [461, 160] on span "My Interviews" at bounding box center [437, 159] width 75 height 13
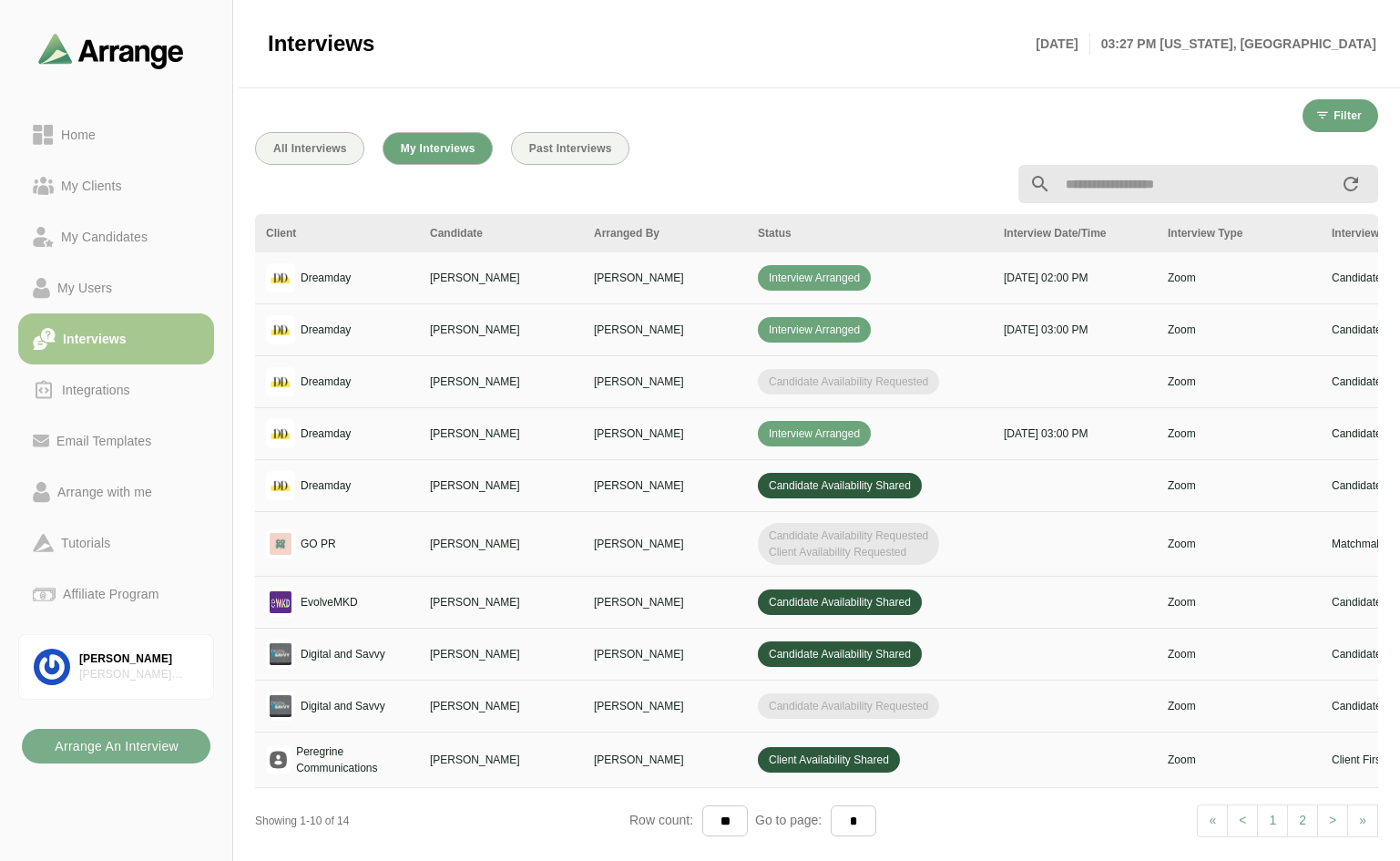
scroll to position [27, 0]
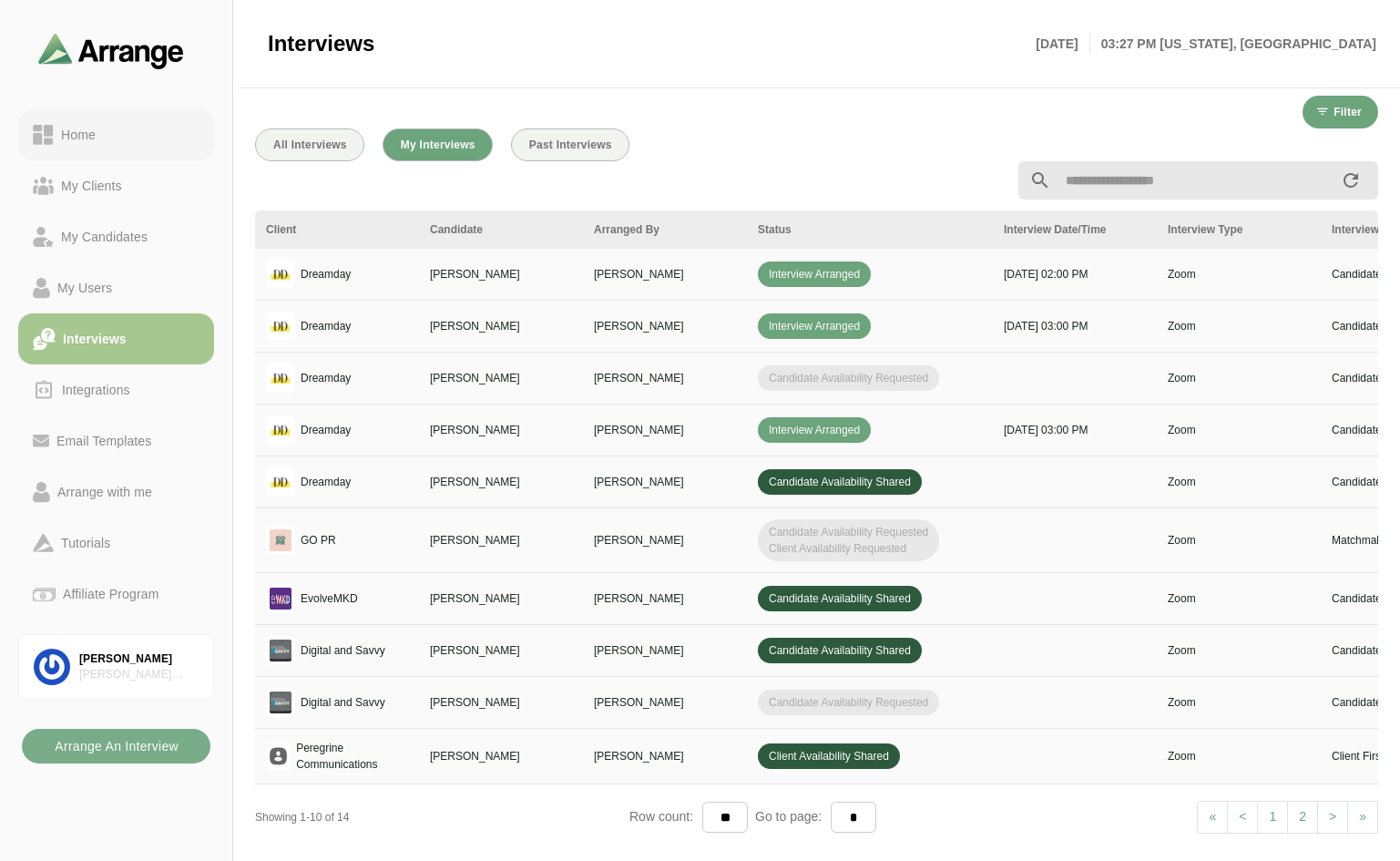
click at [75, 130] on div "Home" at bounding box center [78, 135] width 50 height 22
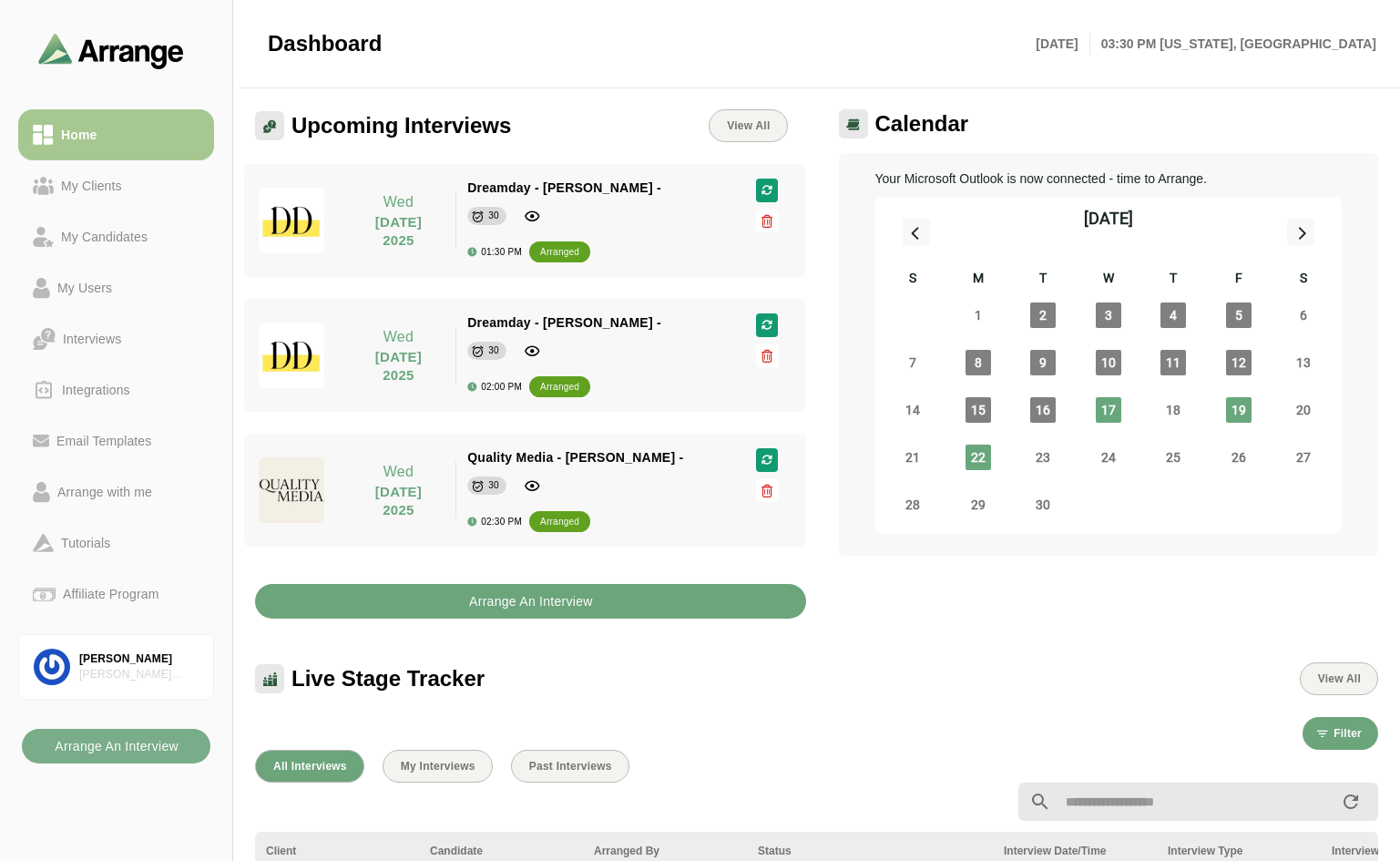
click at [546, 601] on b "Arrange An Interview" at bounding box center [530, 601] width 125 height 35
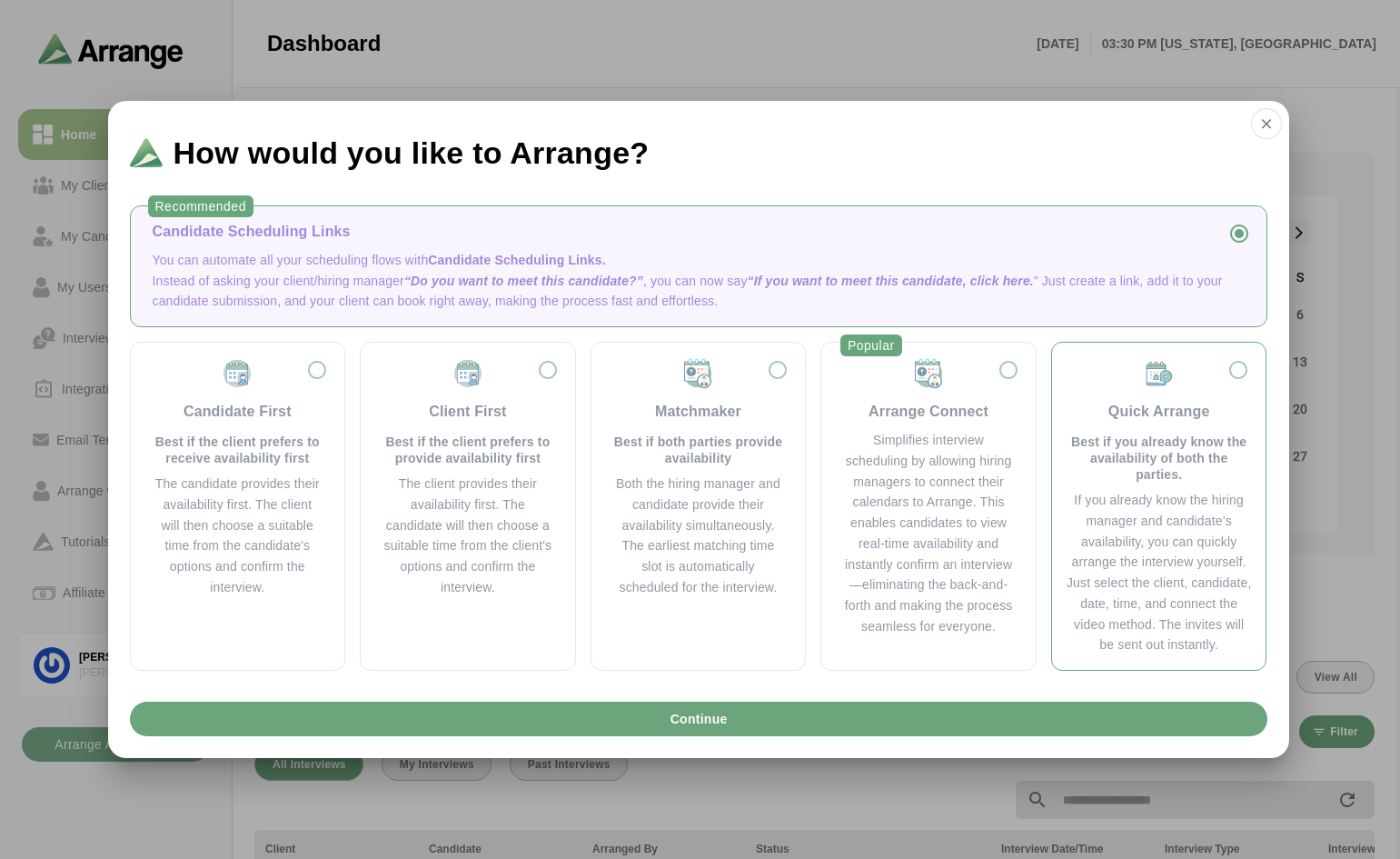
click at [1225, 373] on div "Quick Arrange Best if you already know the availability of both the parties." at bounding box center [1159, 420] width 185 height 126
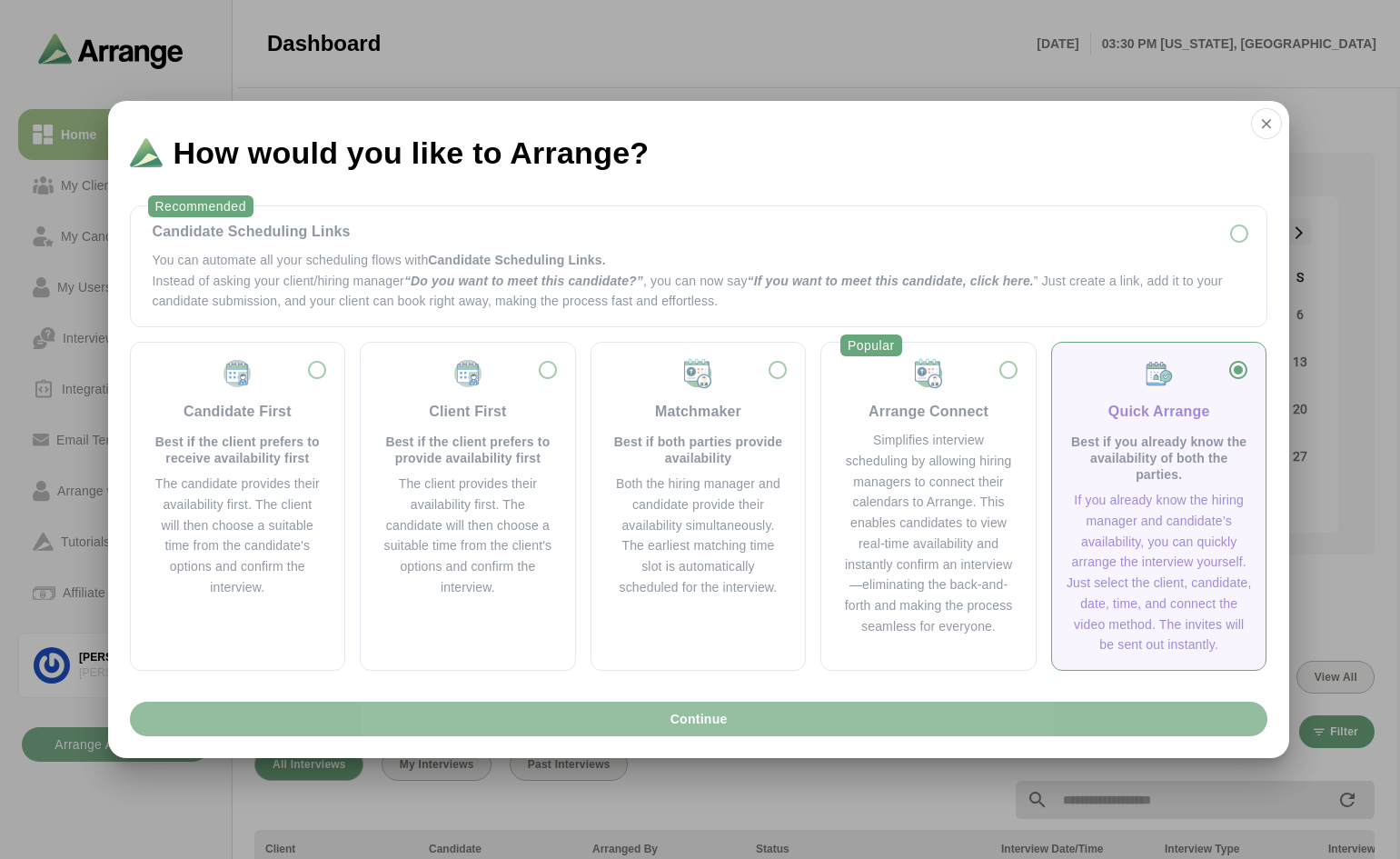
click at [897, 719] on button "Continue" at bounding box center [699, 718] width 1138 height 35
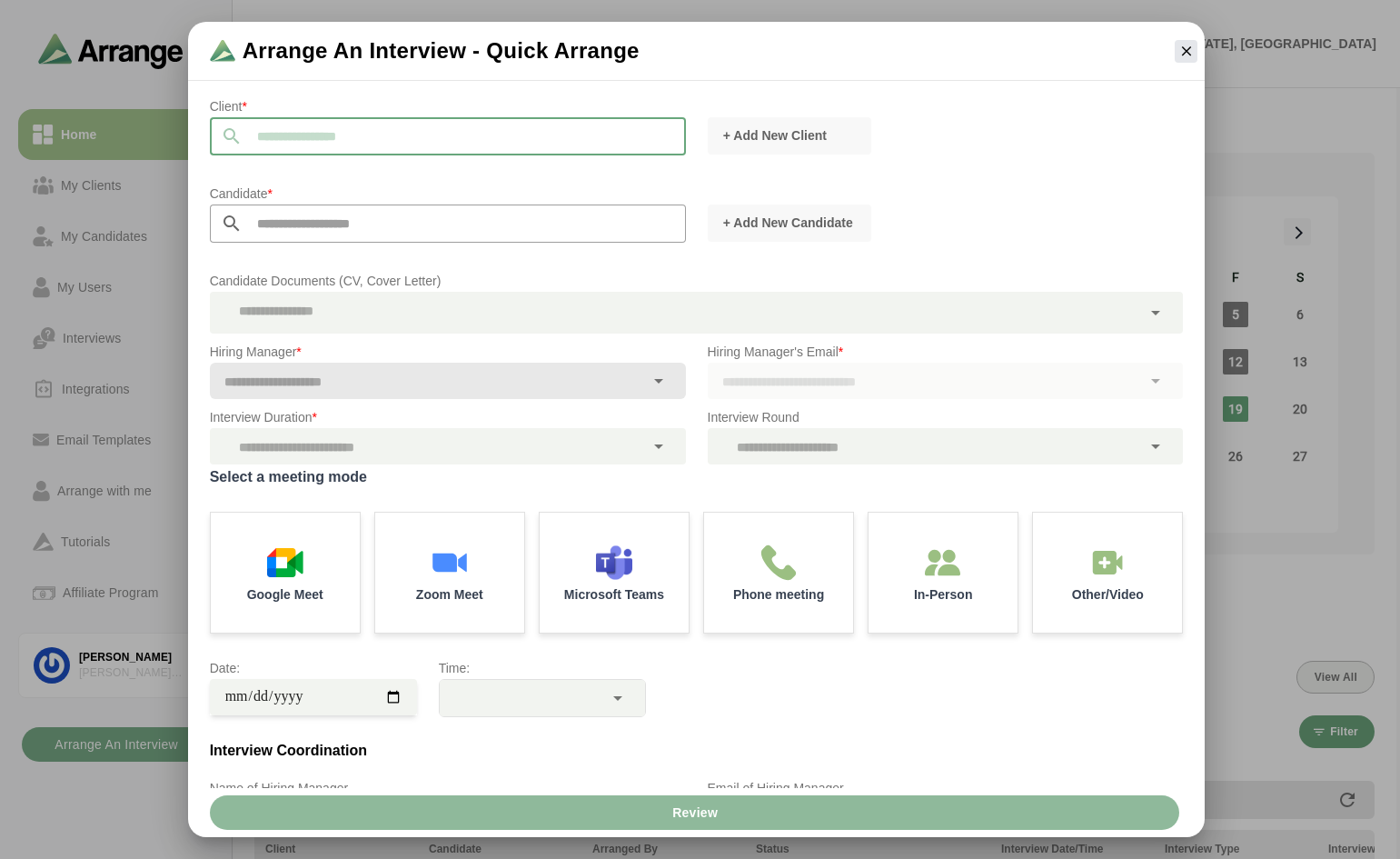
click at [447, 142] on input "text" at bounding box center [464, 136] width 443 height 39
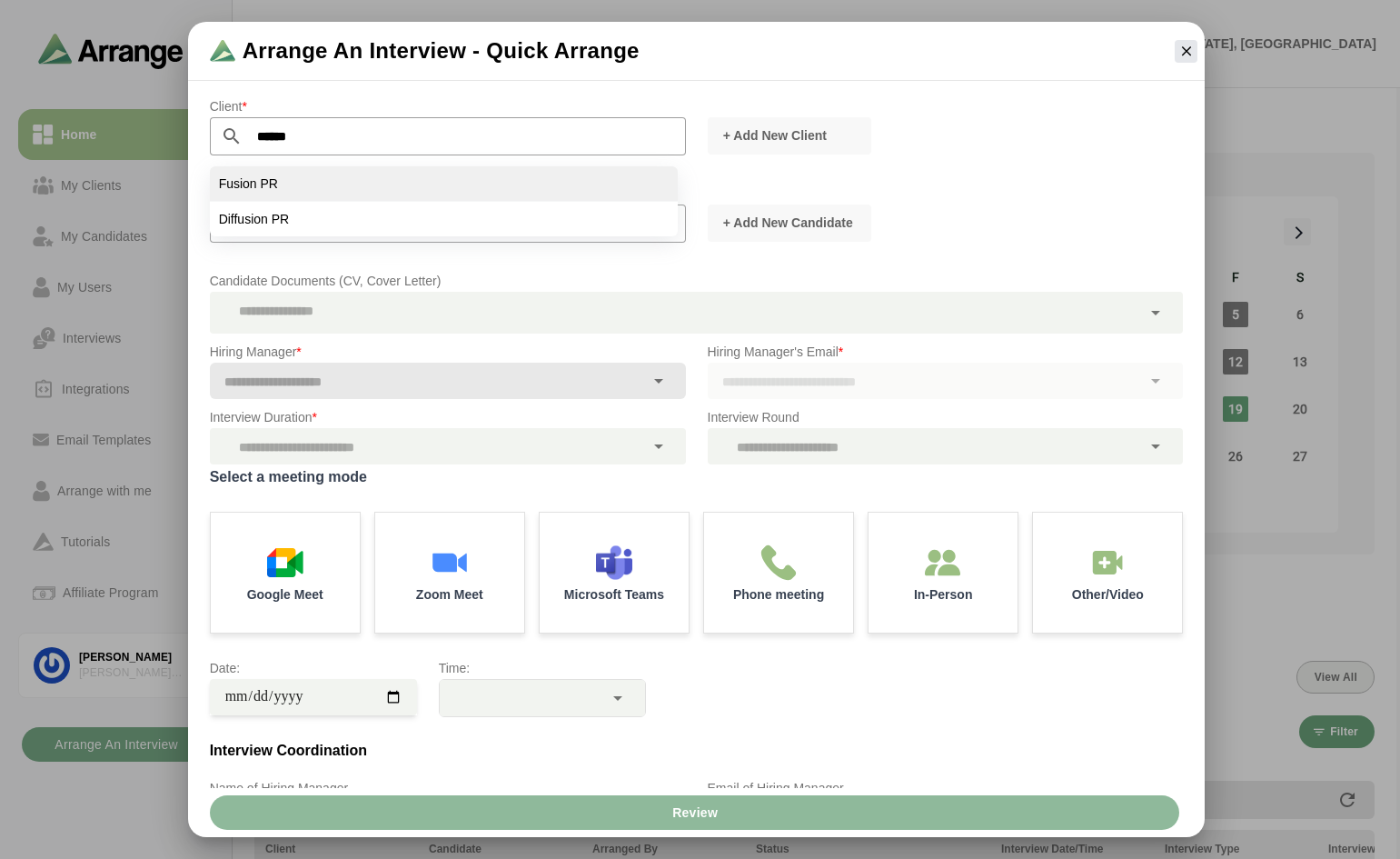
click at [268, 174] on li "Fusion PR" at bounding box center [443, 184] width 468 height 36
type input "*********"
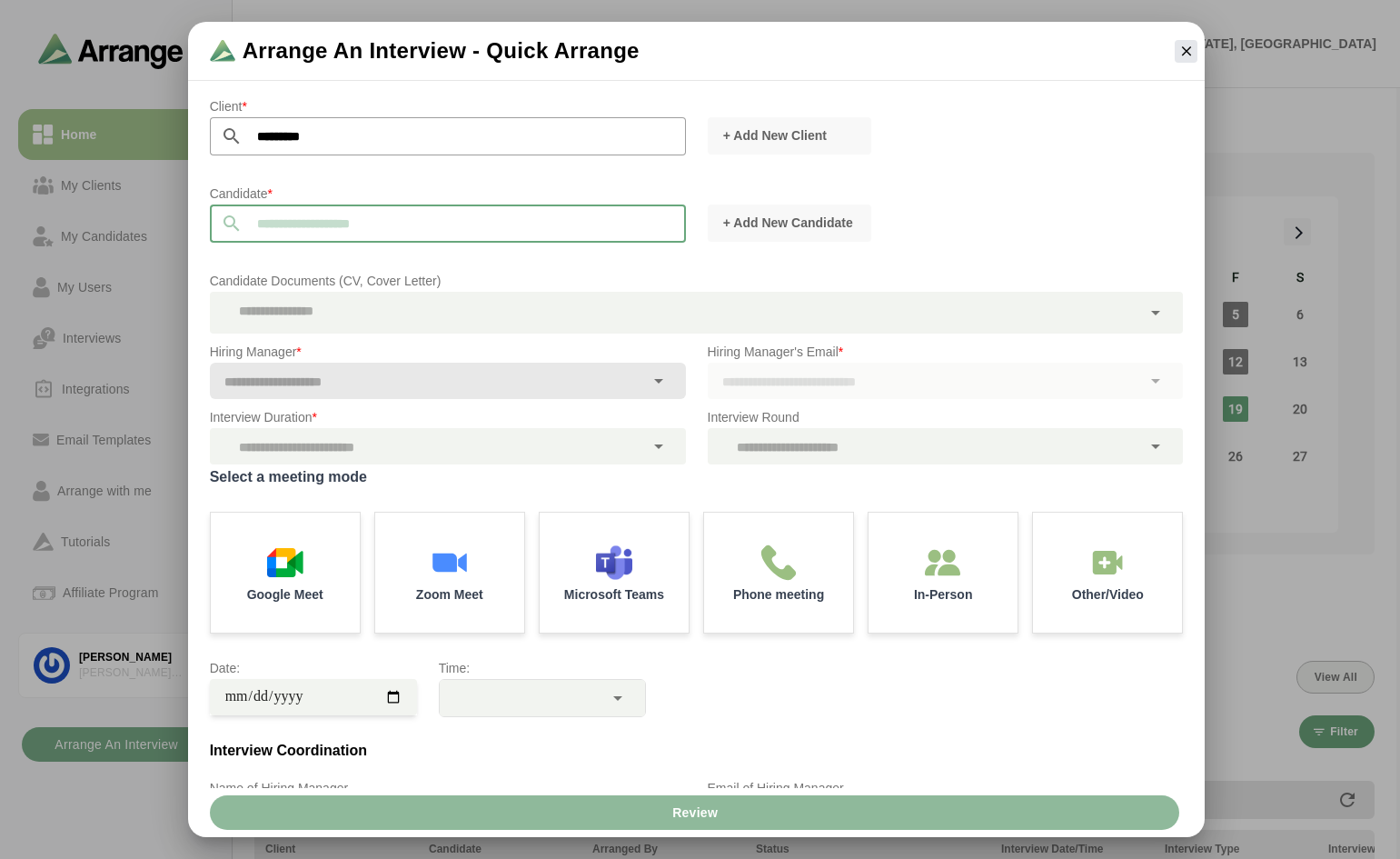
click at [420, 218] on input "text" at bounding box center [464, 224] width 443 height 39
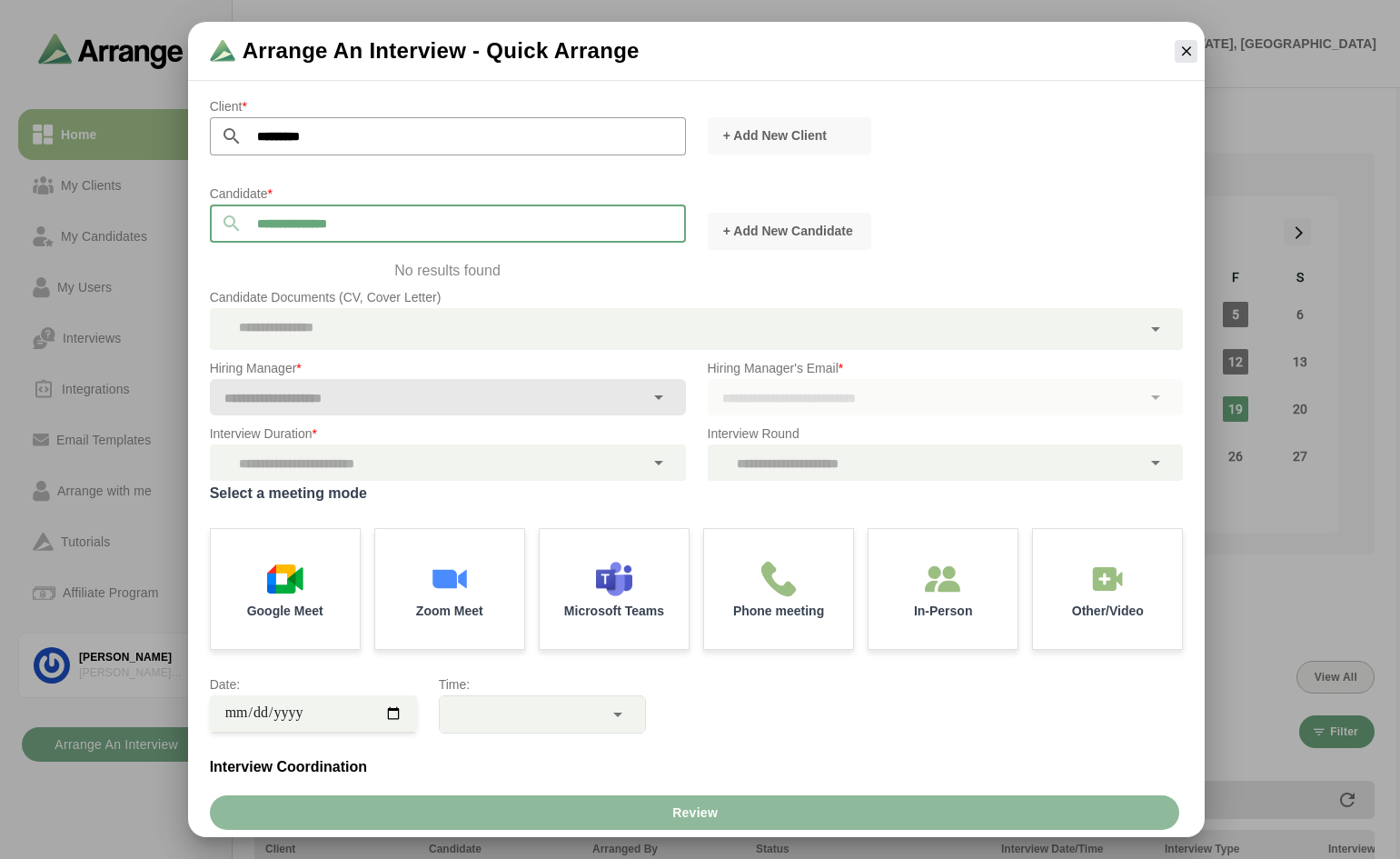
type input "**********"
click at [1188, 48] on icon "button" at bounding box center [1186, 50] width 17 height 17
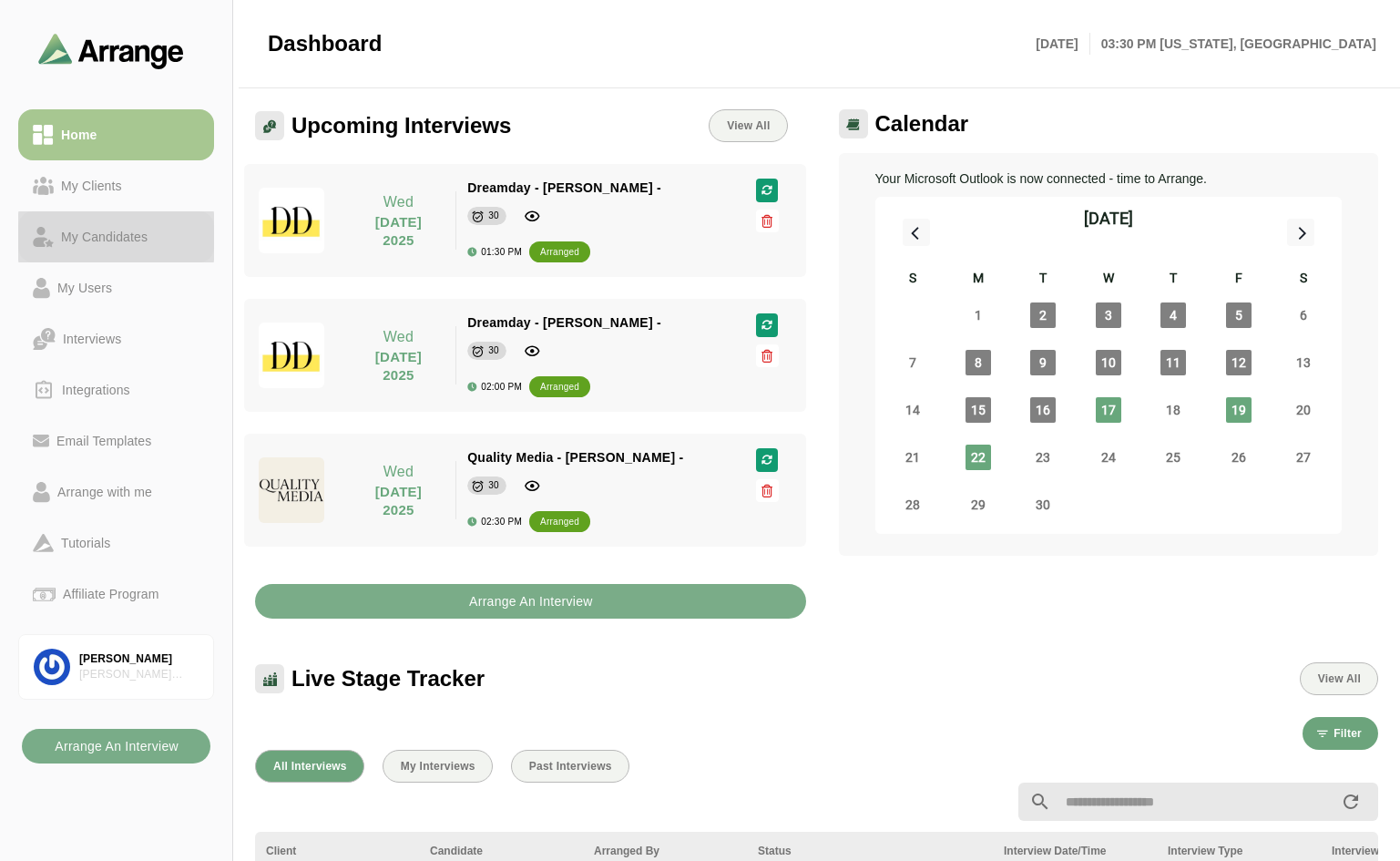
click at [153, 240] on div "My Candidates" at bounding box center [104, 237] width 101 height 22
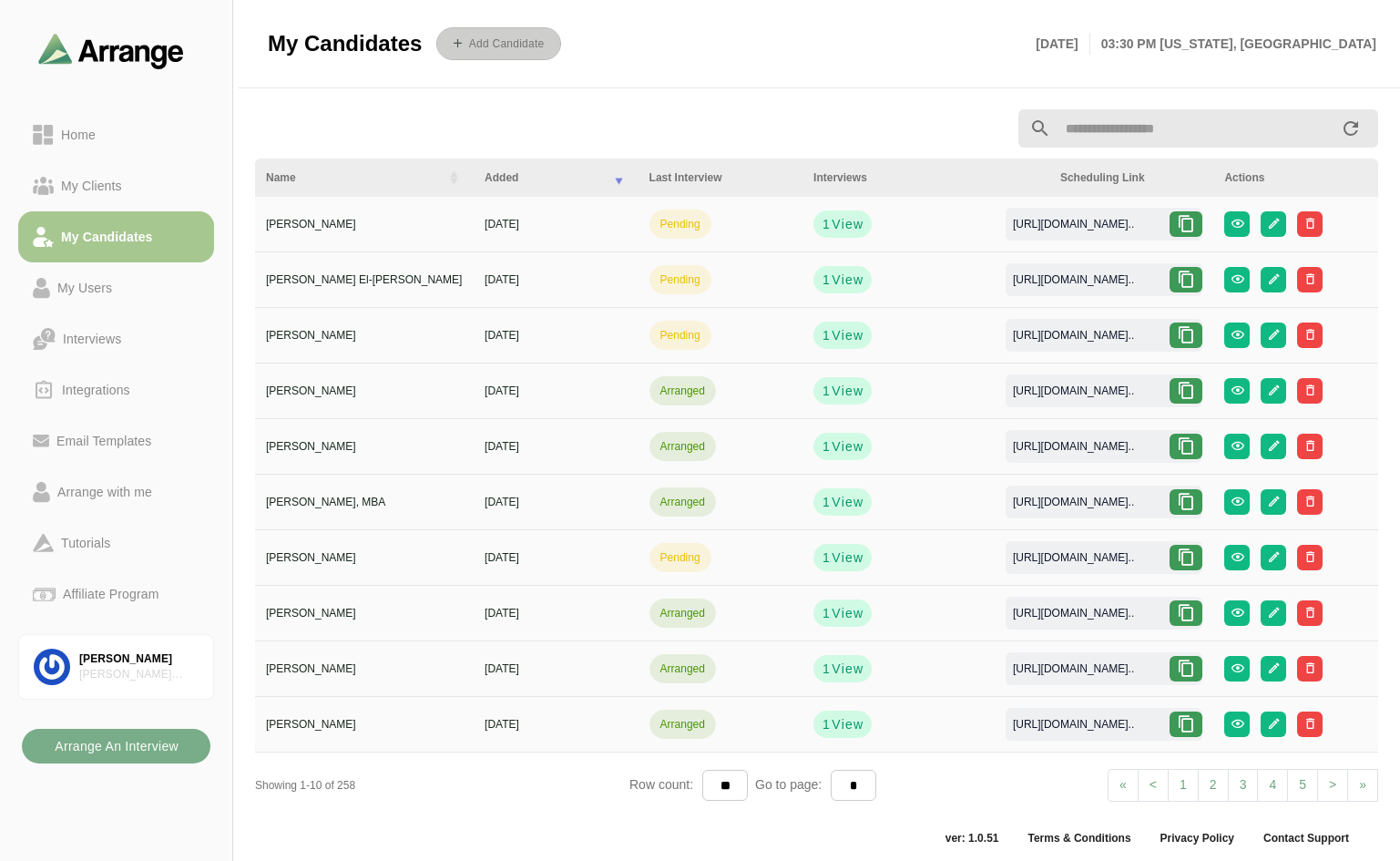
click at [485, 51] on span "Add Candidate" at bounding box center [498, 44] width 90 height 14
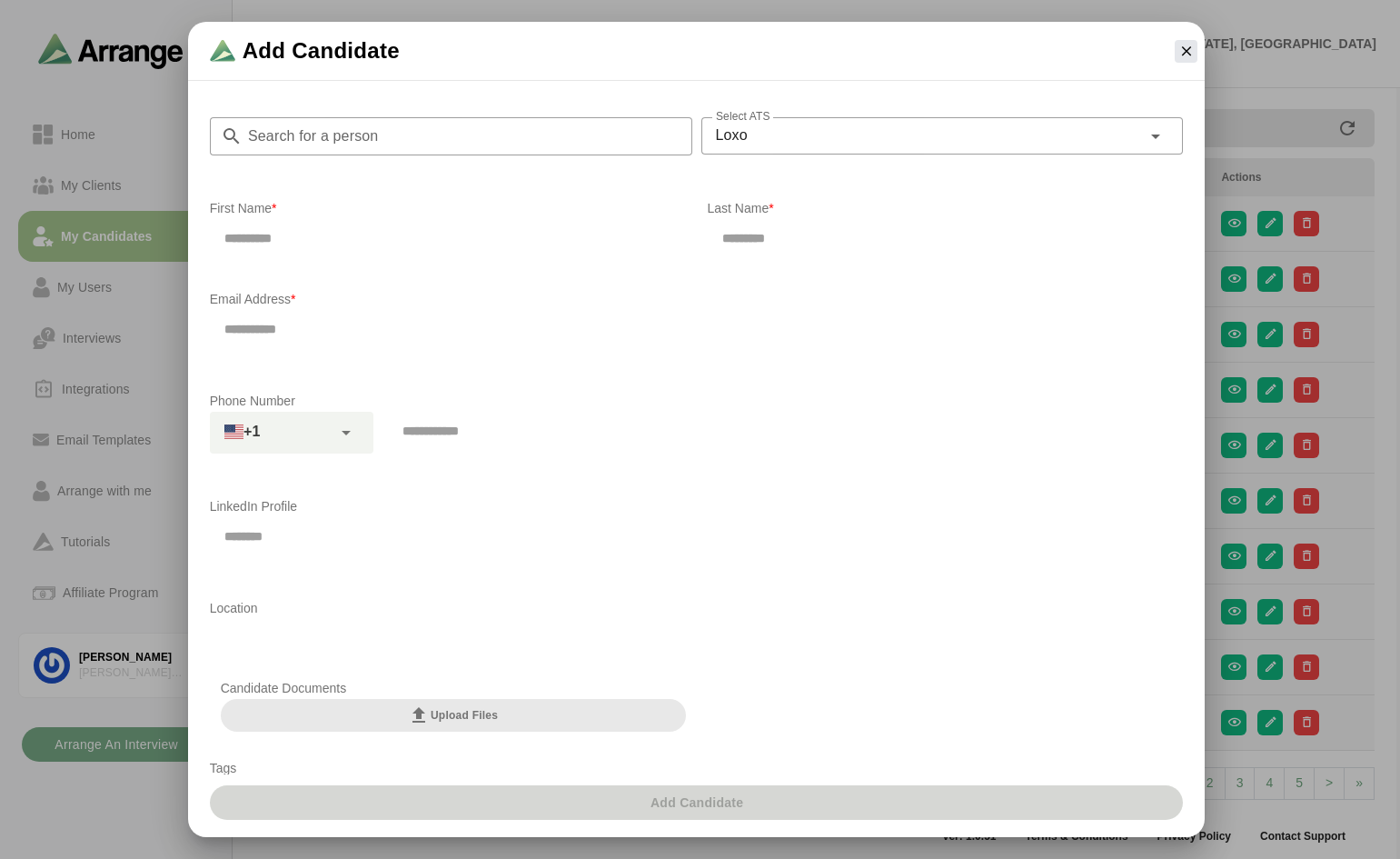
click at [508, 130] on input "Search for a person" at bounding box center [467, 136] width 450 height 39
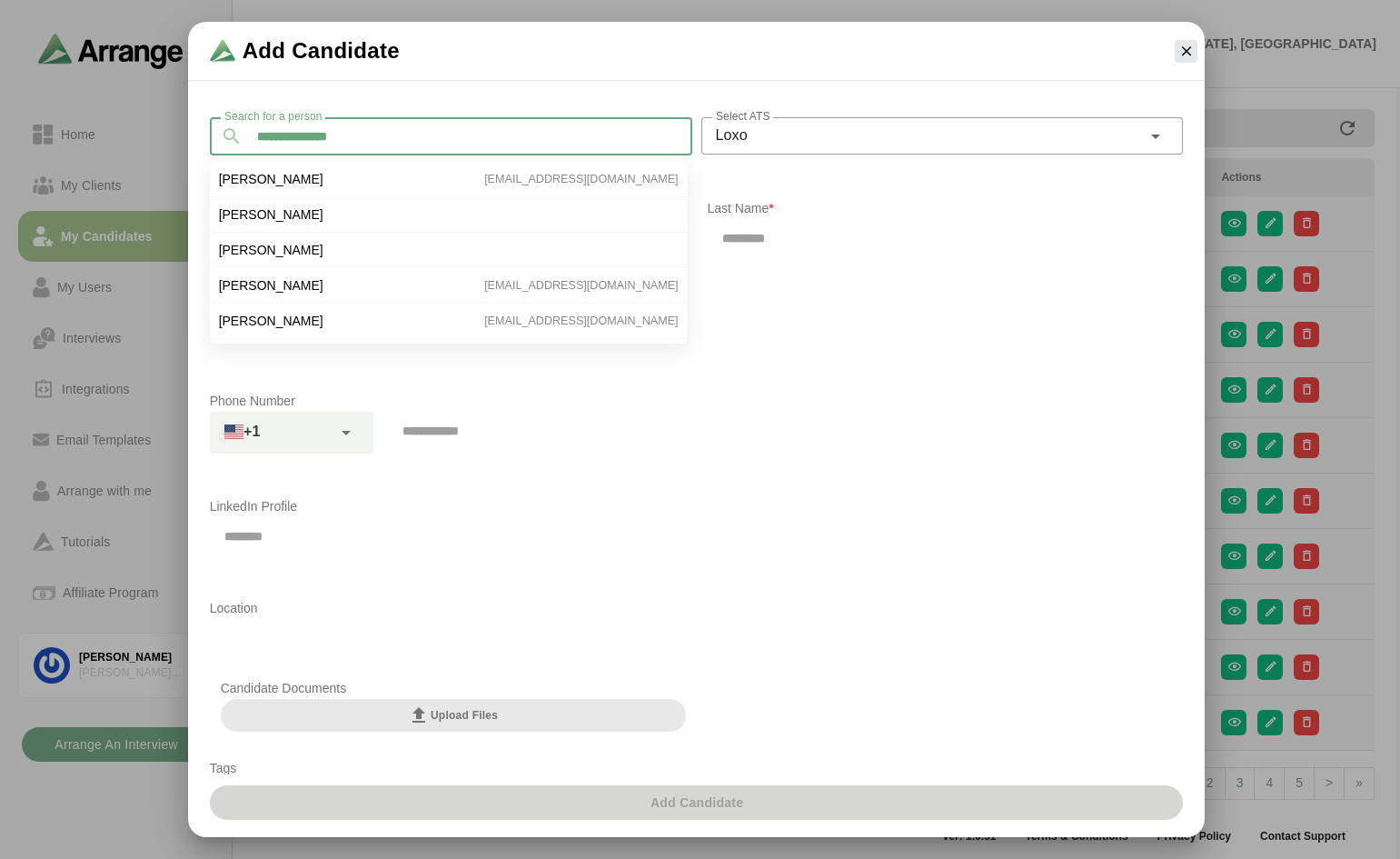
type input "**********"
click at [336, 178] on li "Isabelle Cooper isabelleacooper319@gmail.com" at bounding box center [448, 179] width 478 height 36
type input "********"
type input "******"
type input "**********"
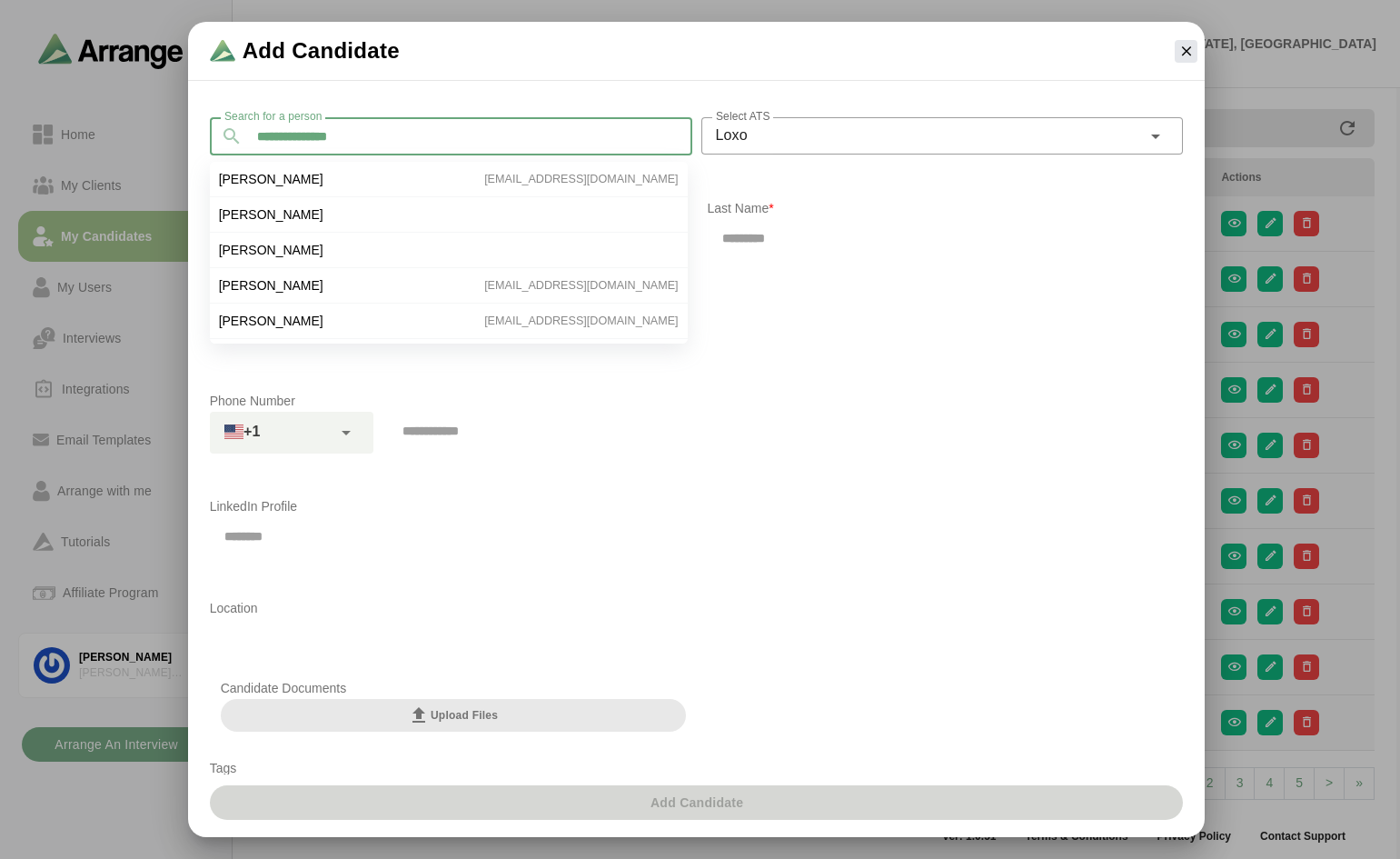
type input "**********"
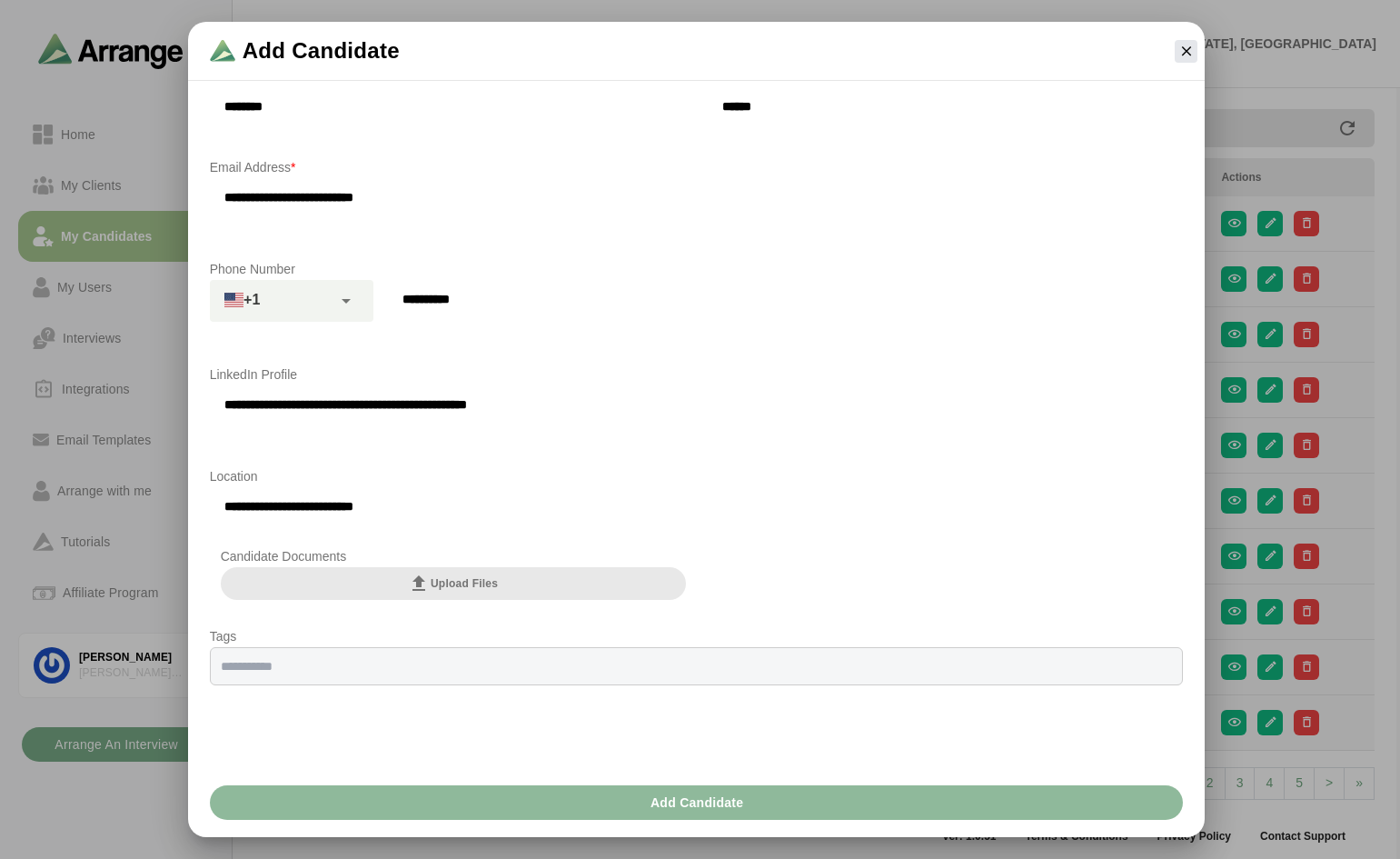
scroll to position [136, 0]
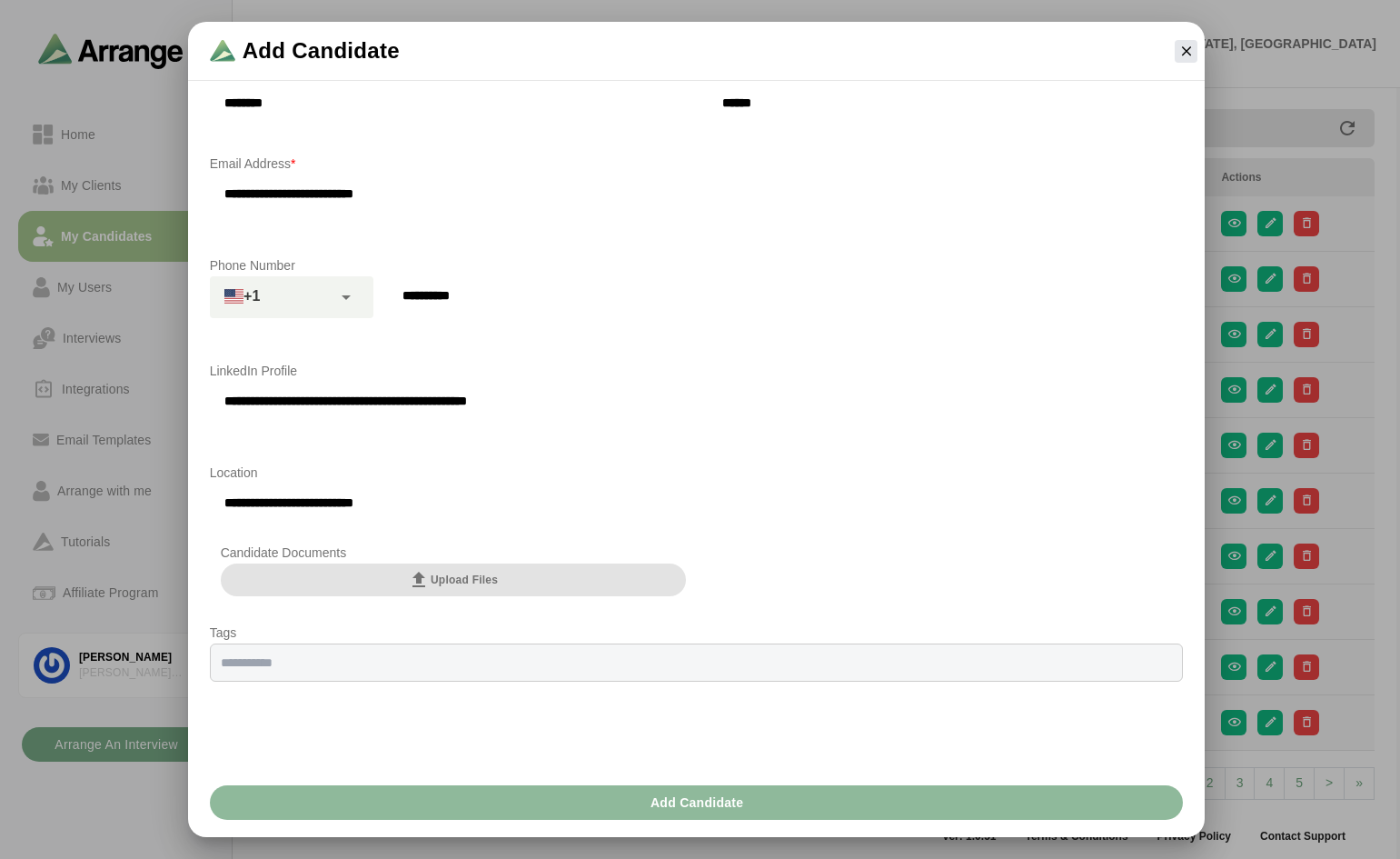
click at [463, 573] on span "Upload Files" at bounding box center [452, 580] width 90 height 22
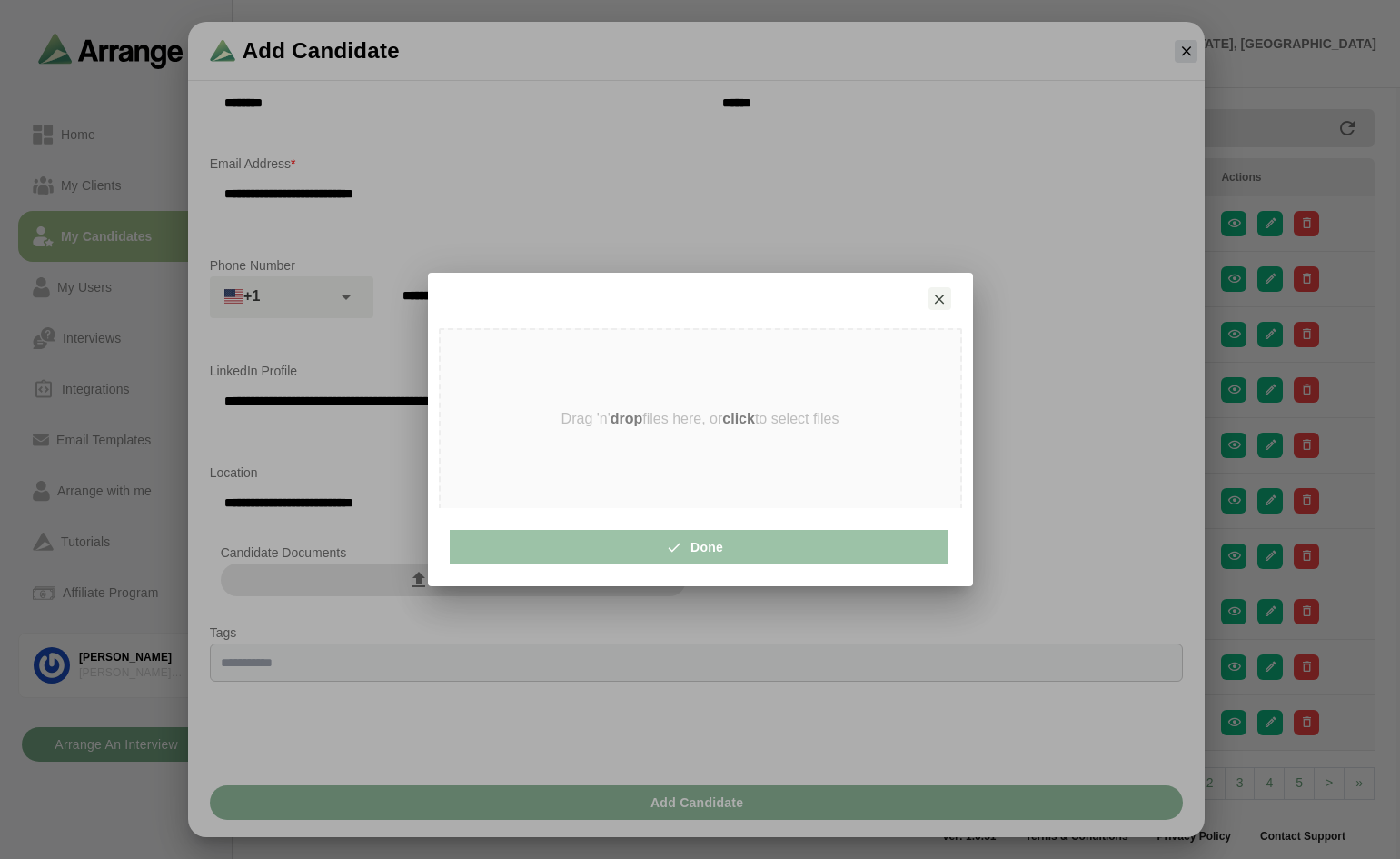
click at [734, 417] on strong "click" at bounding box center [738, 419] width 33 height 16
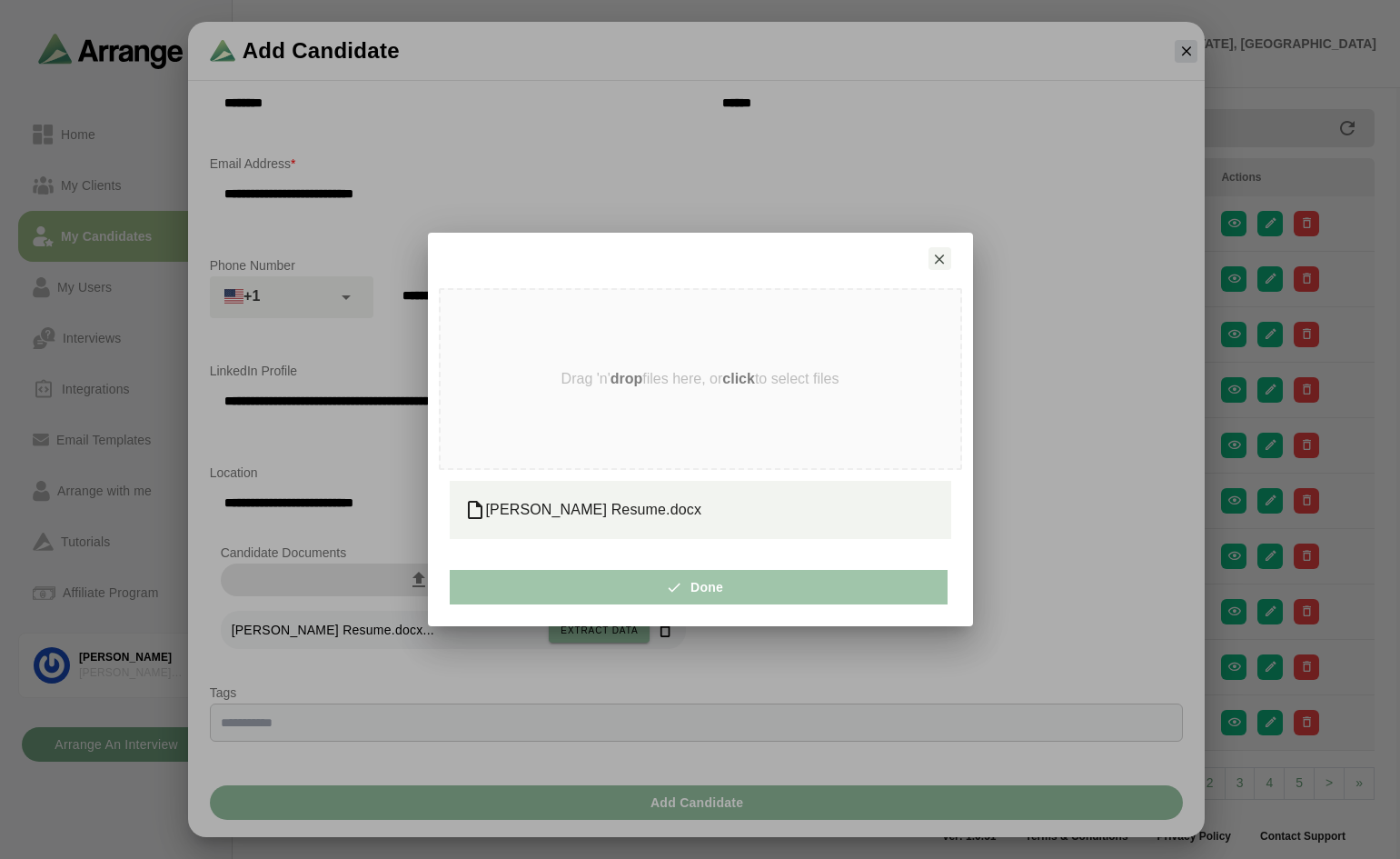
click at [700, 588] on span "Done" at bounding box center [699, 587] width 50 height 35
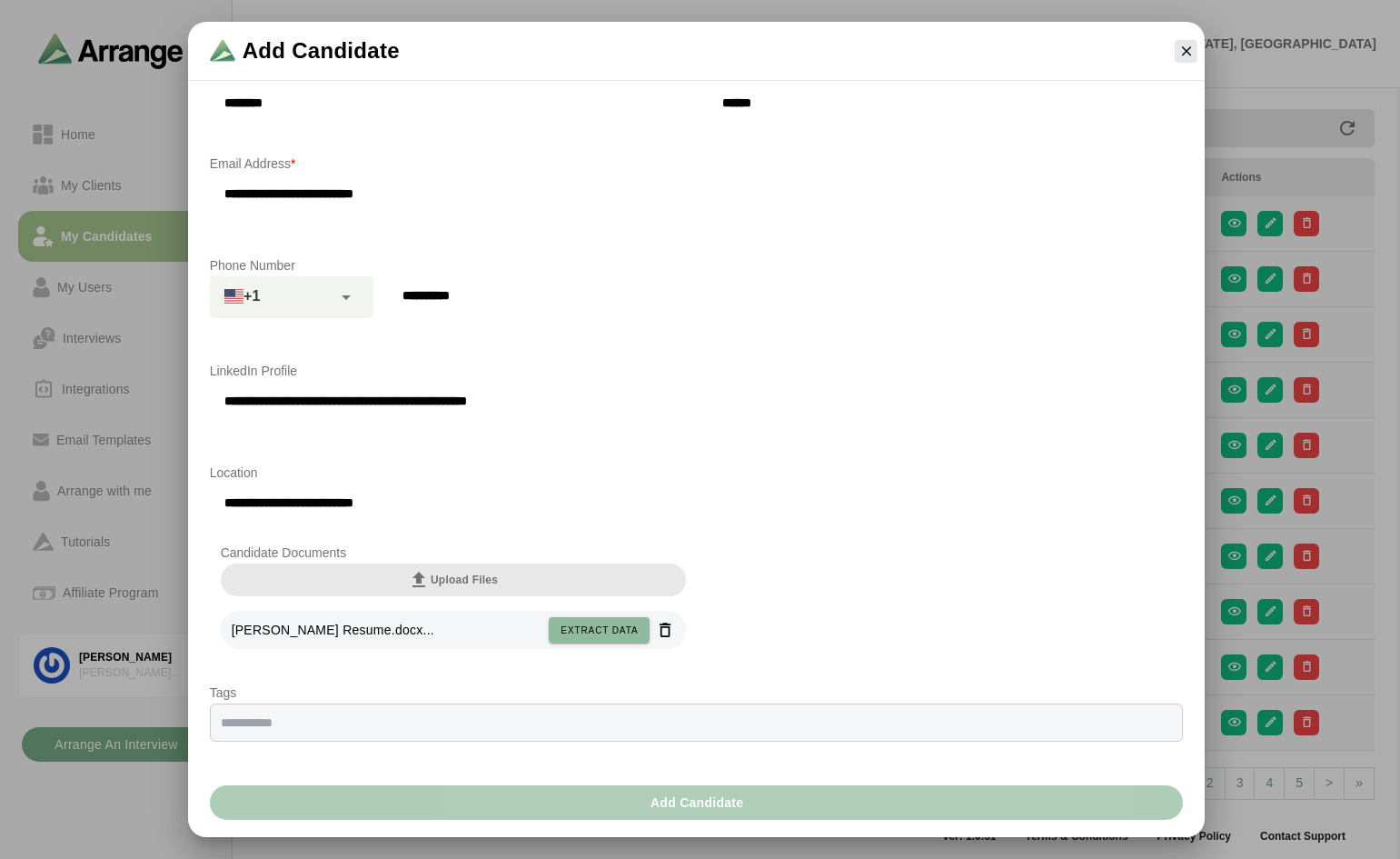
click at [672, 798] on span "Add Candidate" at bounding box center [698, 803] width 95 height 35
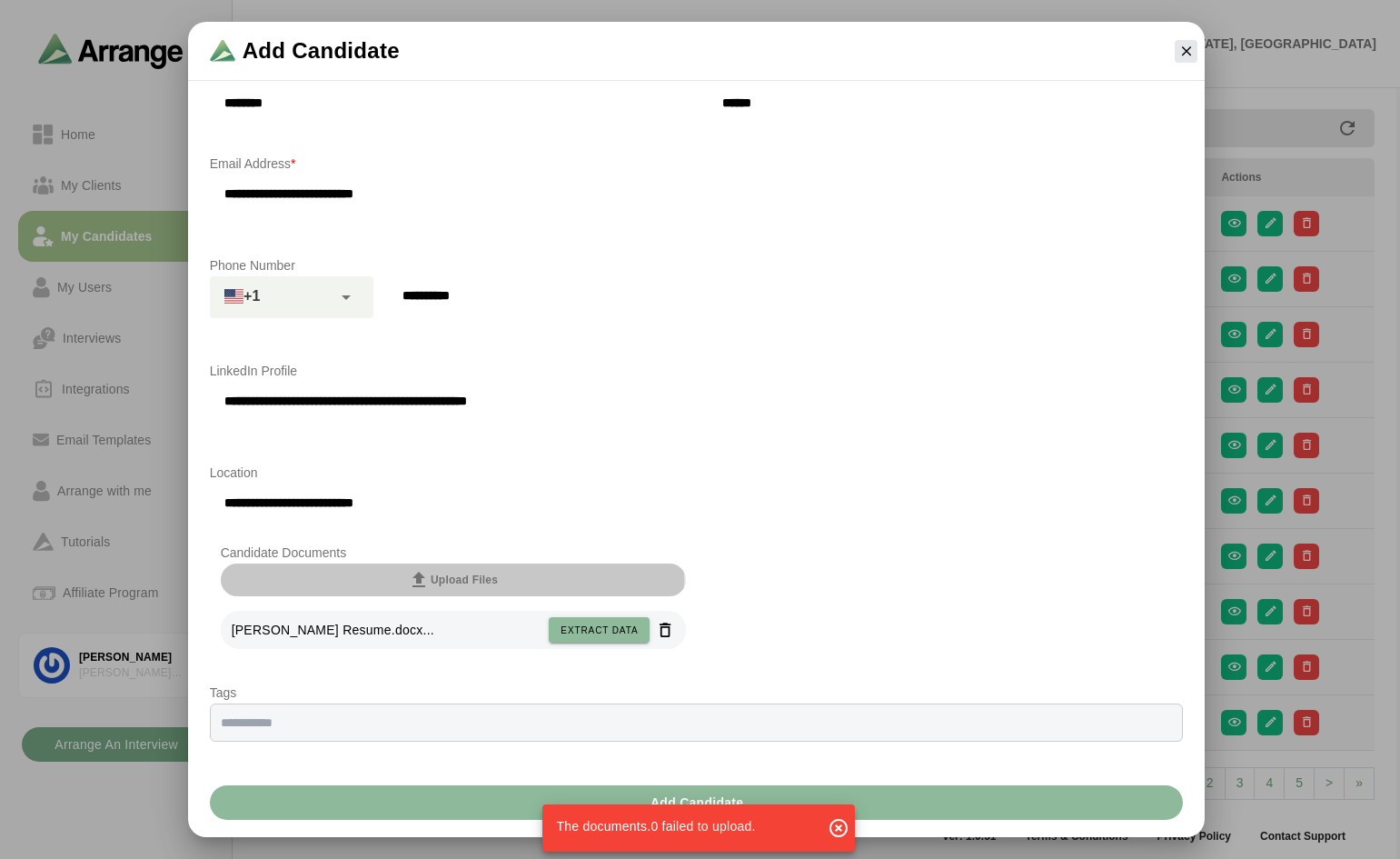
click at [502, 572] on button "Upload Files" at bounding box center [453, 579] width 465 height 33
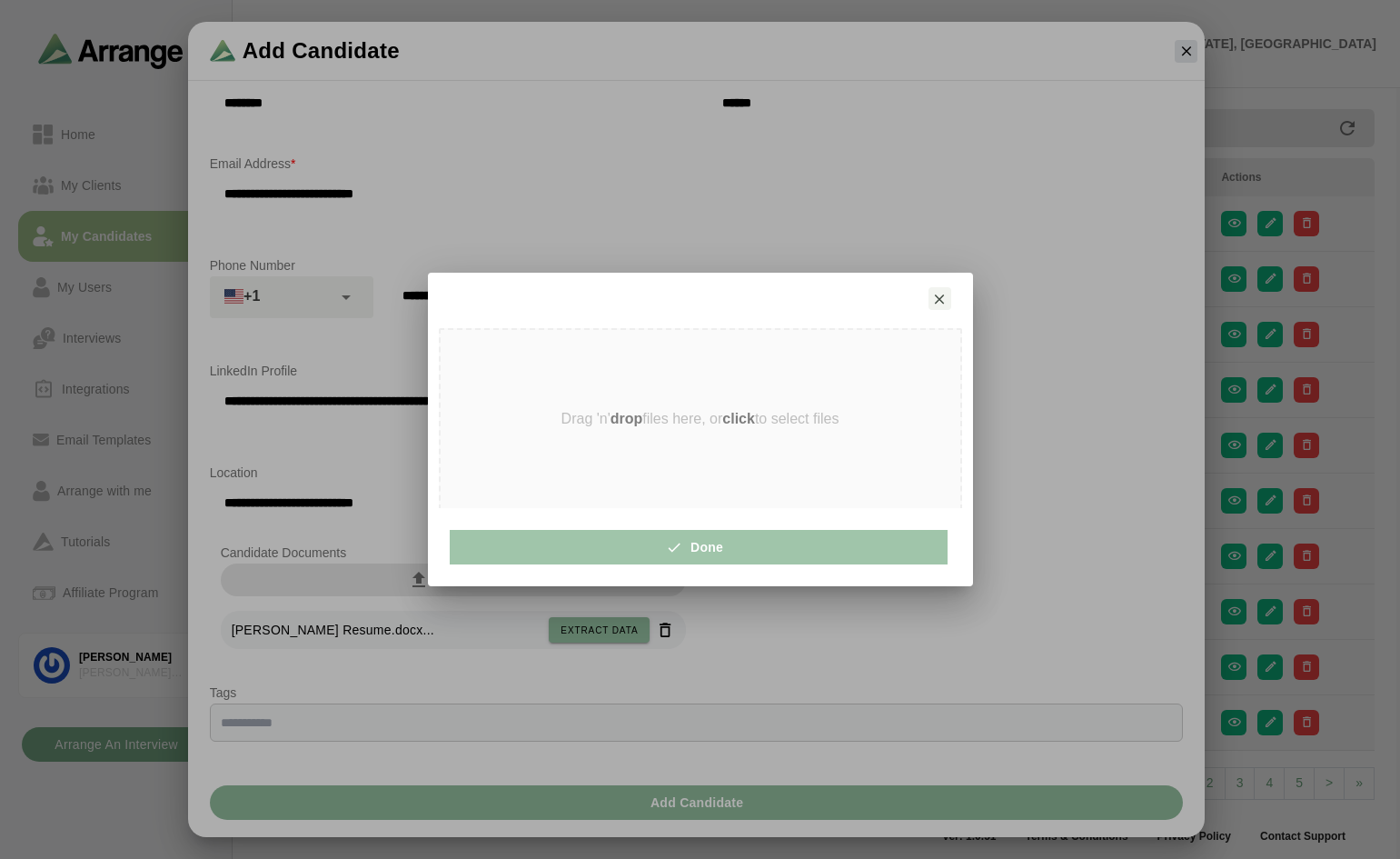
click at [697, 540] on span "Done" at bounding box center [699, 546] width 50 height 35
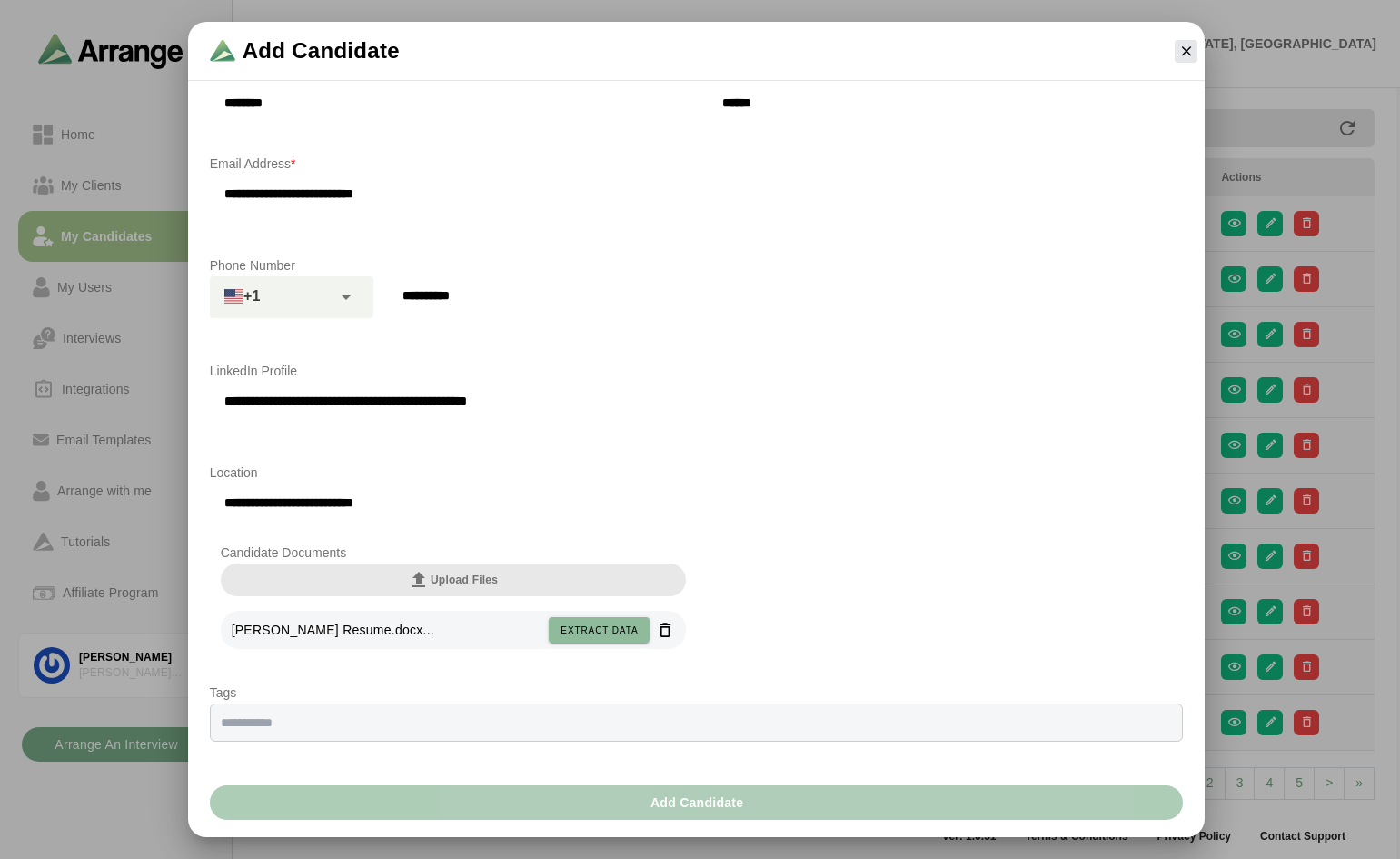
click at [660, 800] on span "Add Candidate" at bounding box center [698, 803] width 95 height 35
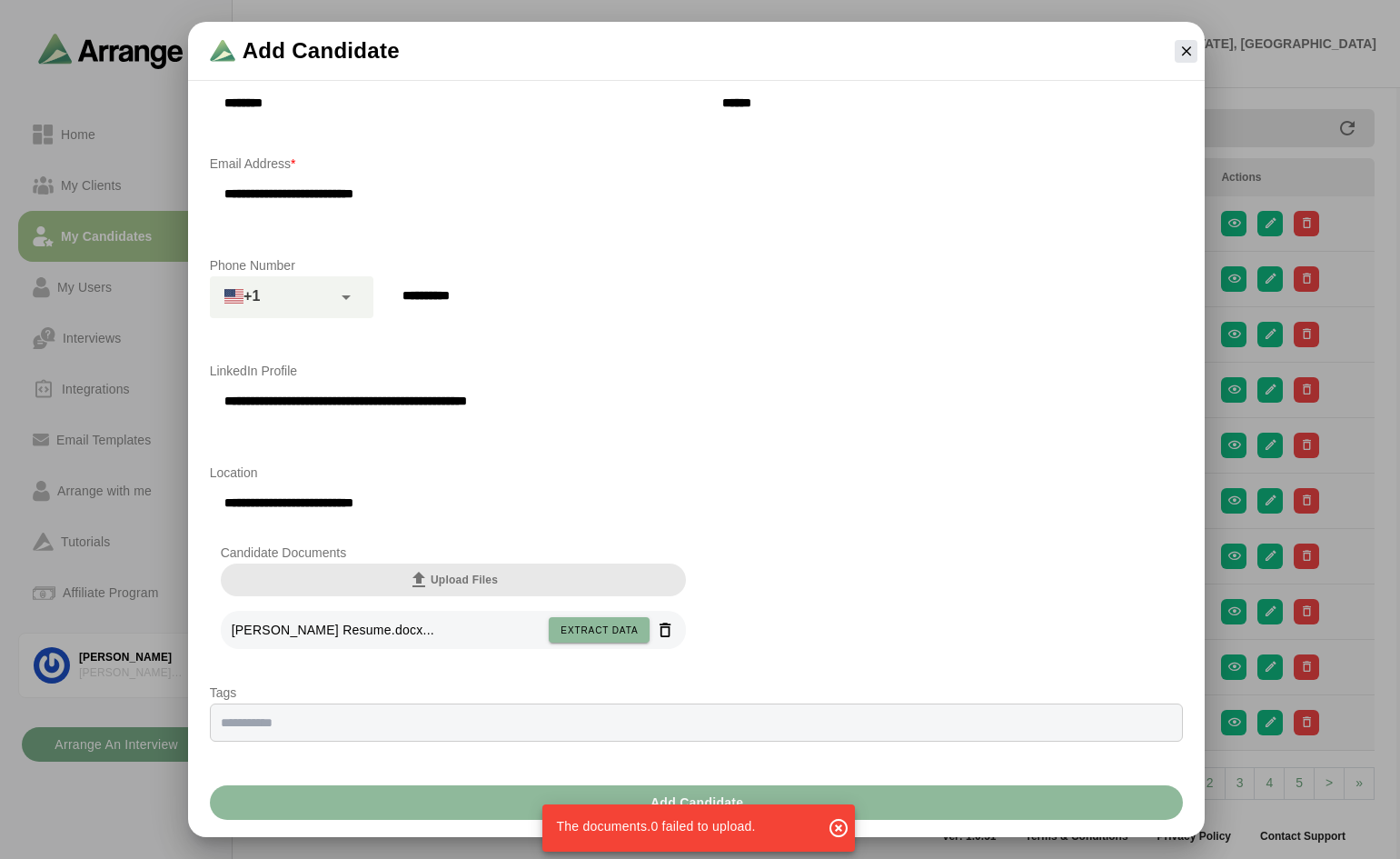
click at [838, 826] on icon "button" at bounding box center [839, 828] width 22 height 22
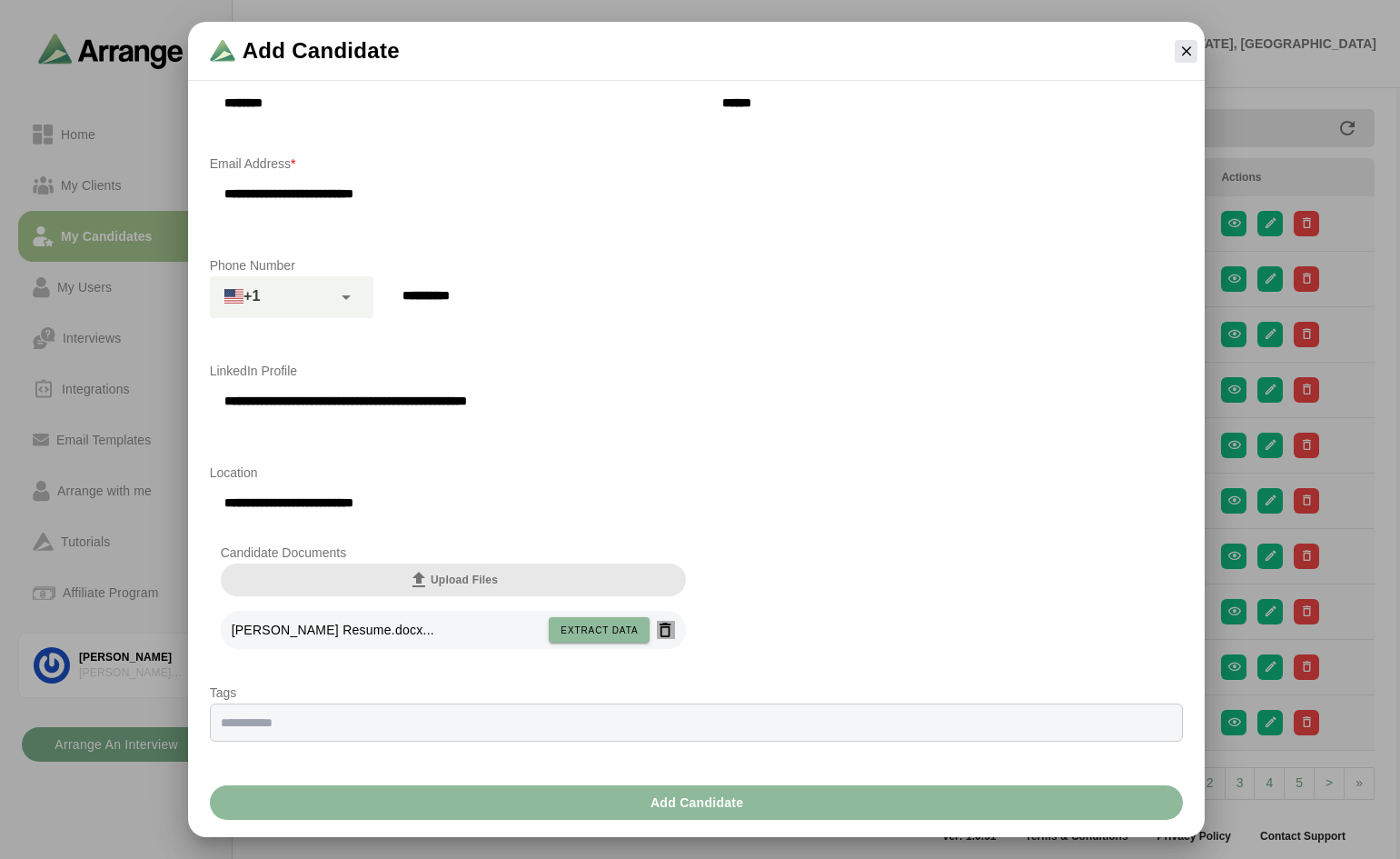
click at [662, 627] on icon "button" at bounding box center [665, 629] width 19 height 19
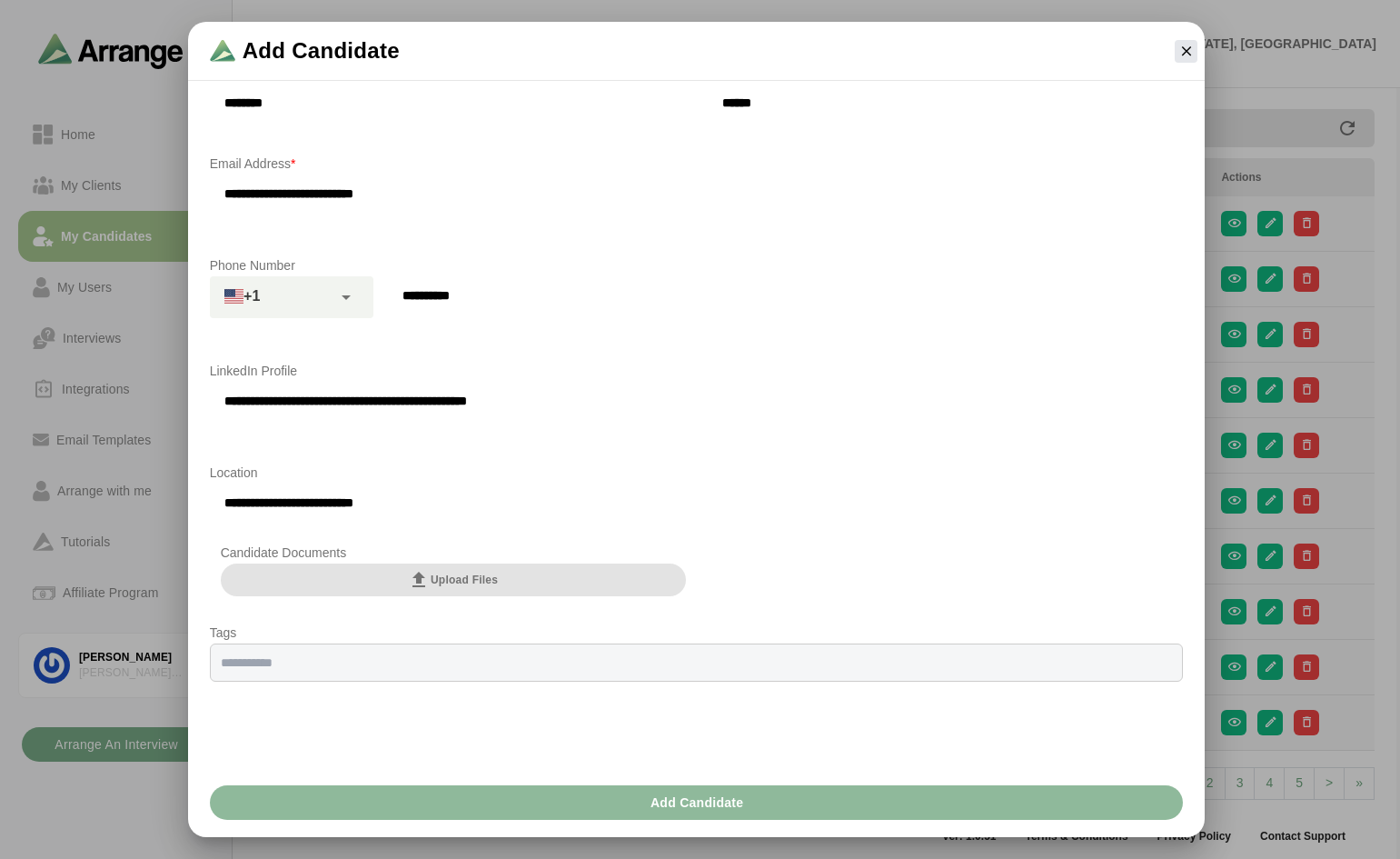
click at [472, 583] on span "Upload Files" at bounding box center [452, 580] width 90 height 22
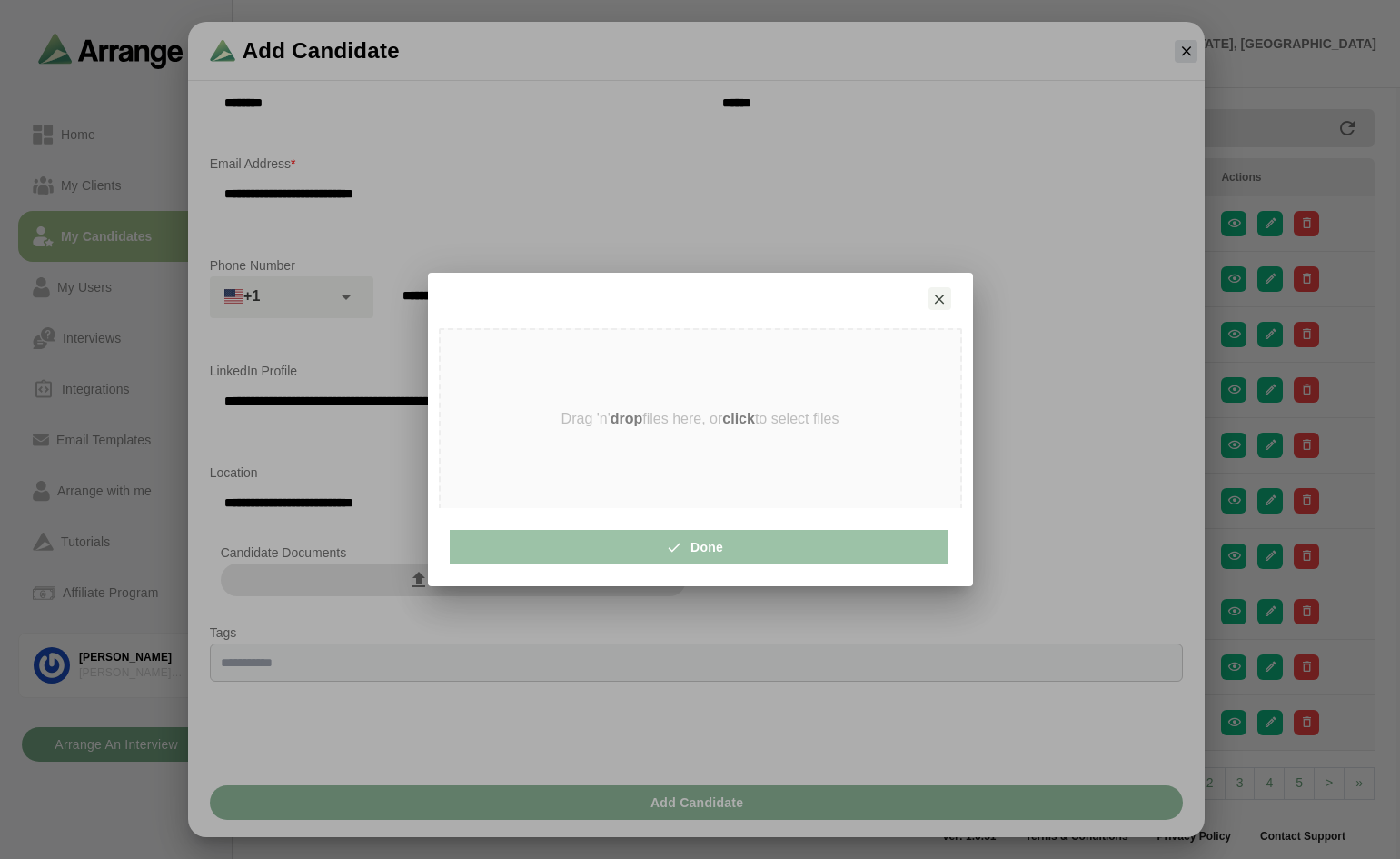
click at [731, 419] on strong "click" at bounding box center [738, 419] width 33 height 16
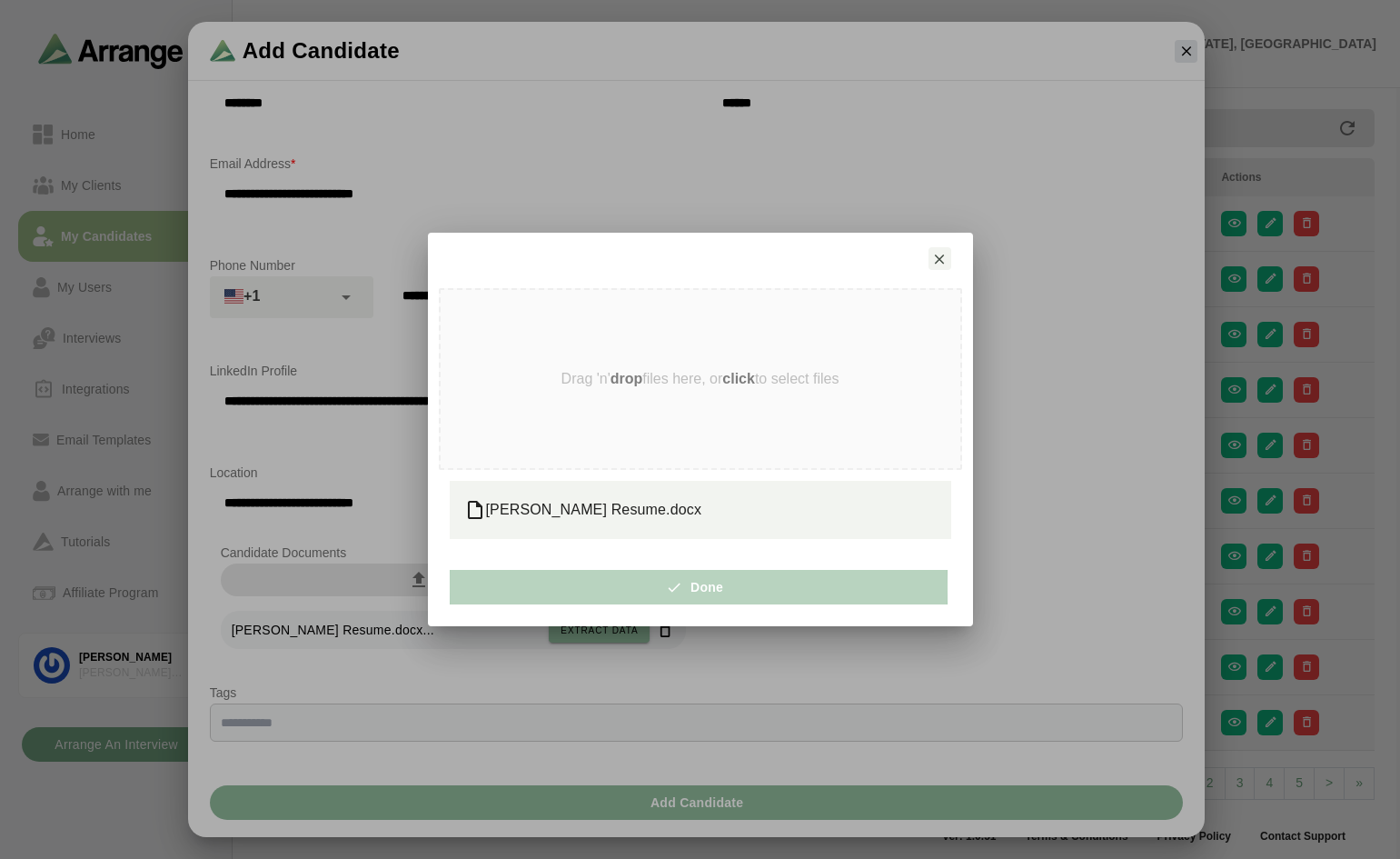
click at [693, 587] on span "Done" at bounding box center [699, 587] width 50 height 35
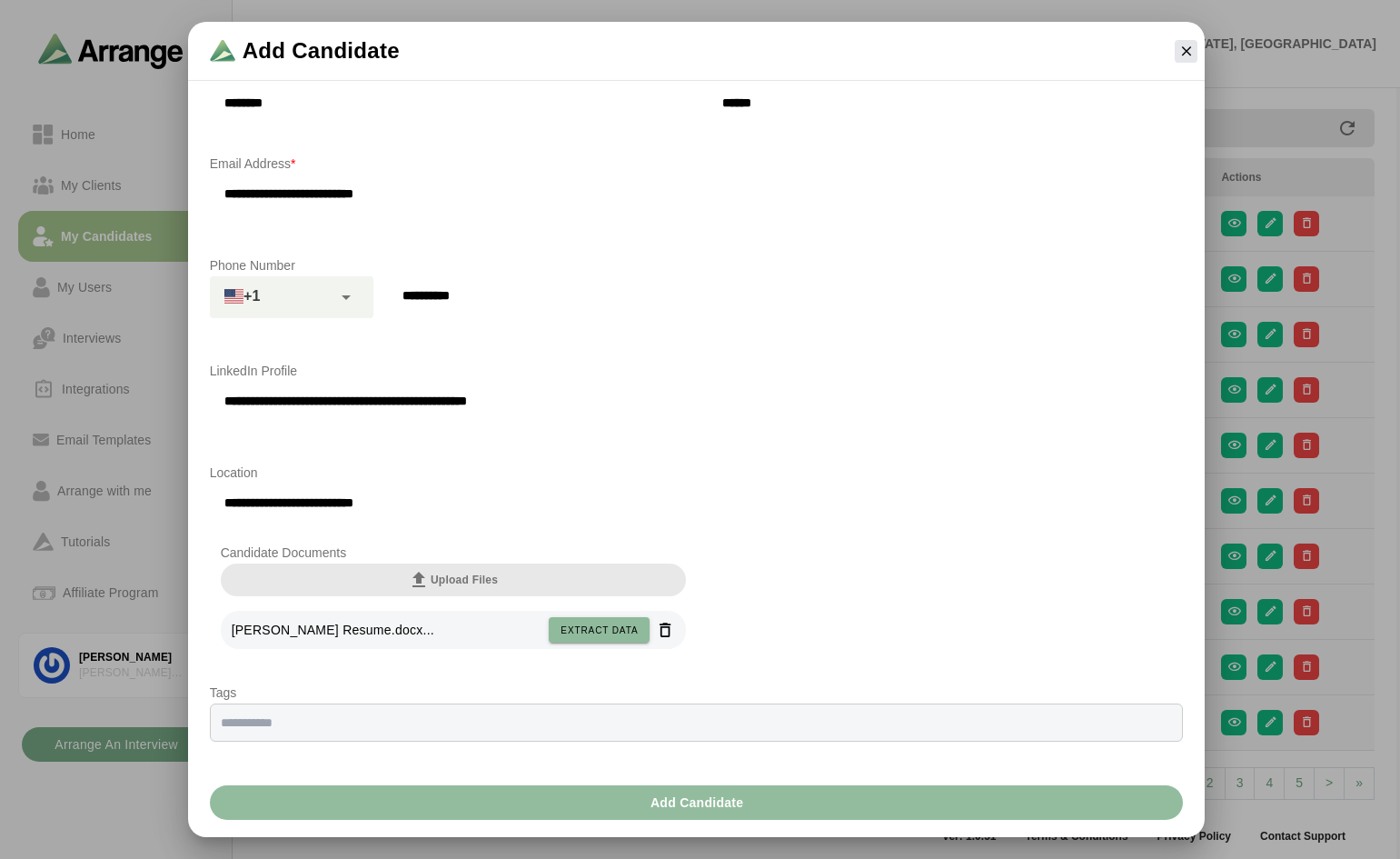
click at [656, 800] on span "Add Candidate" at bounding box center [698, 803] width 95 height 35
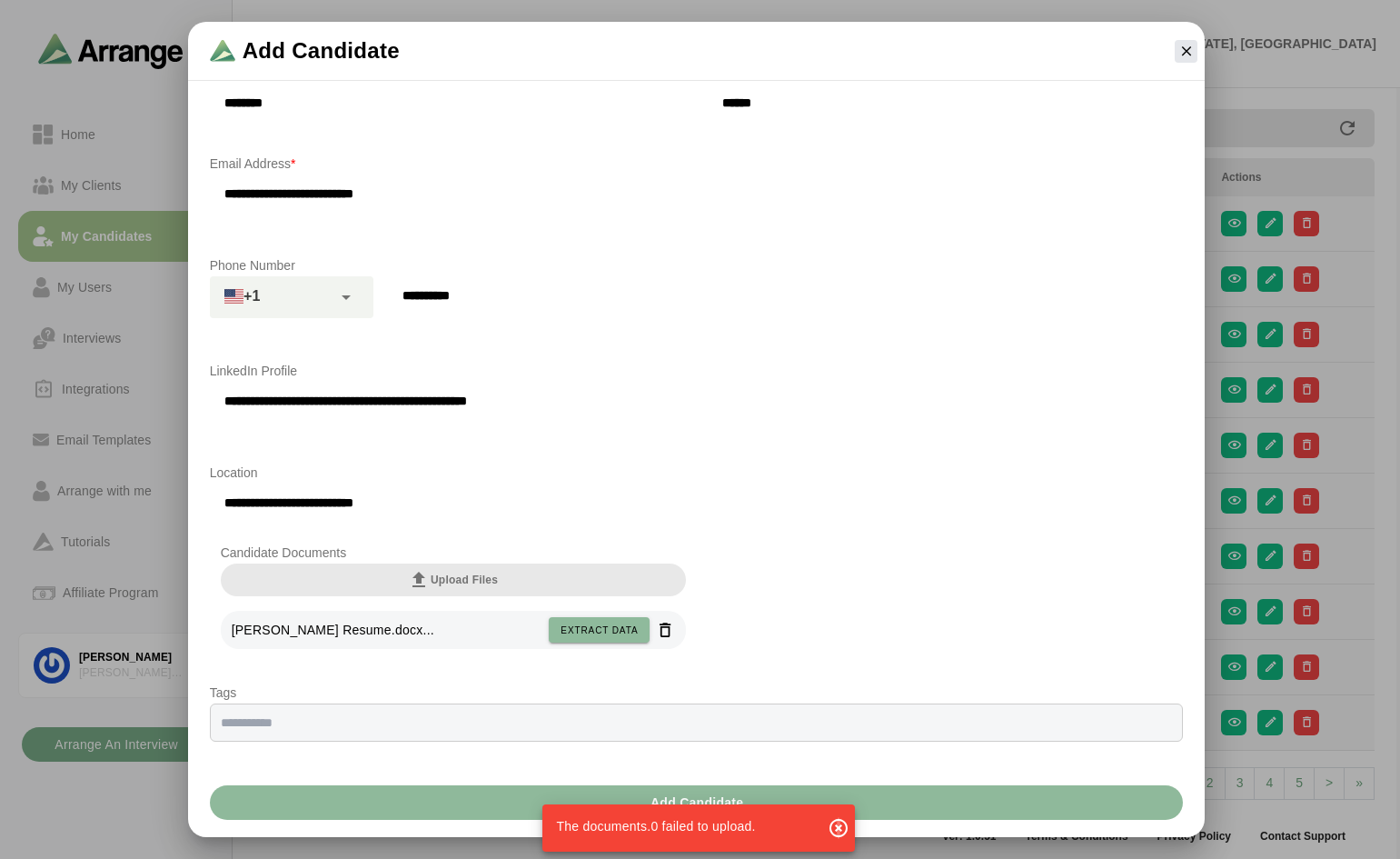
click at [839, 828] on icon "button" at bounding box center [839, 828] width 22 height 22
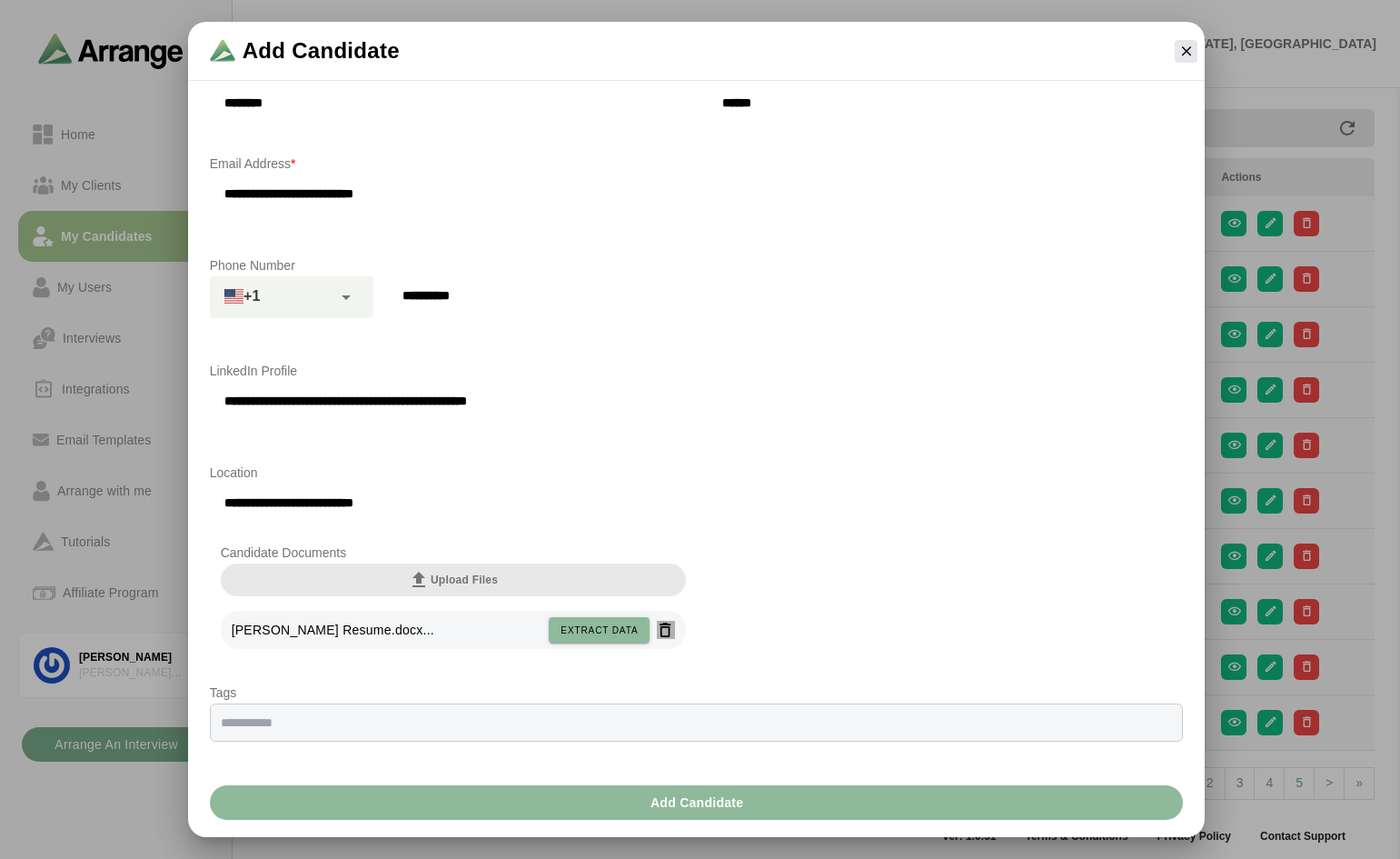
click at [663, 626] on icon "button" at bounding box center [665, 629] width 19 height 19
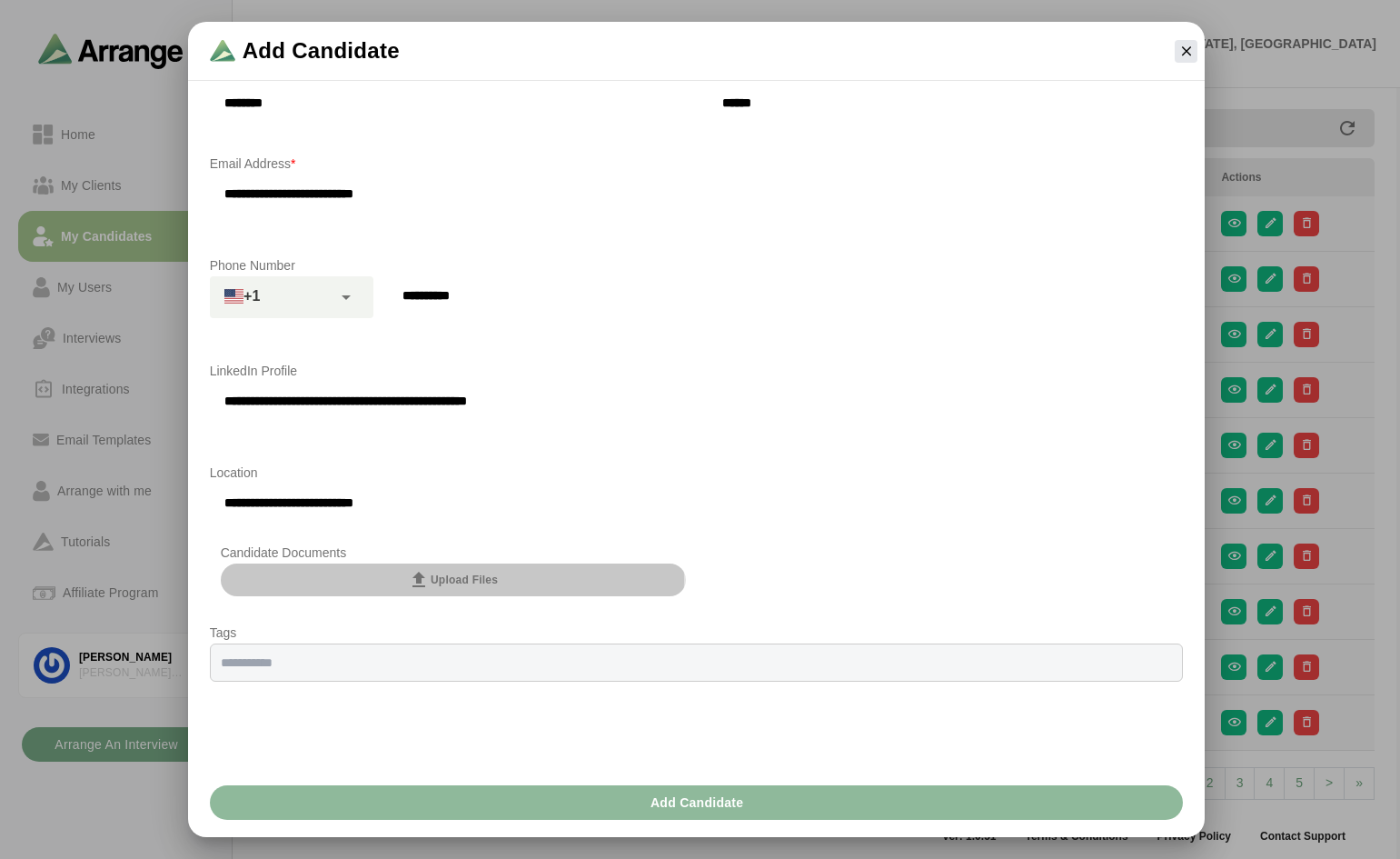
click at [429, 578] on span "Upload Files" at bounding box center [452, 580] width 90 height 22
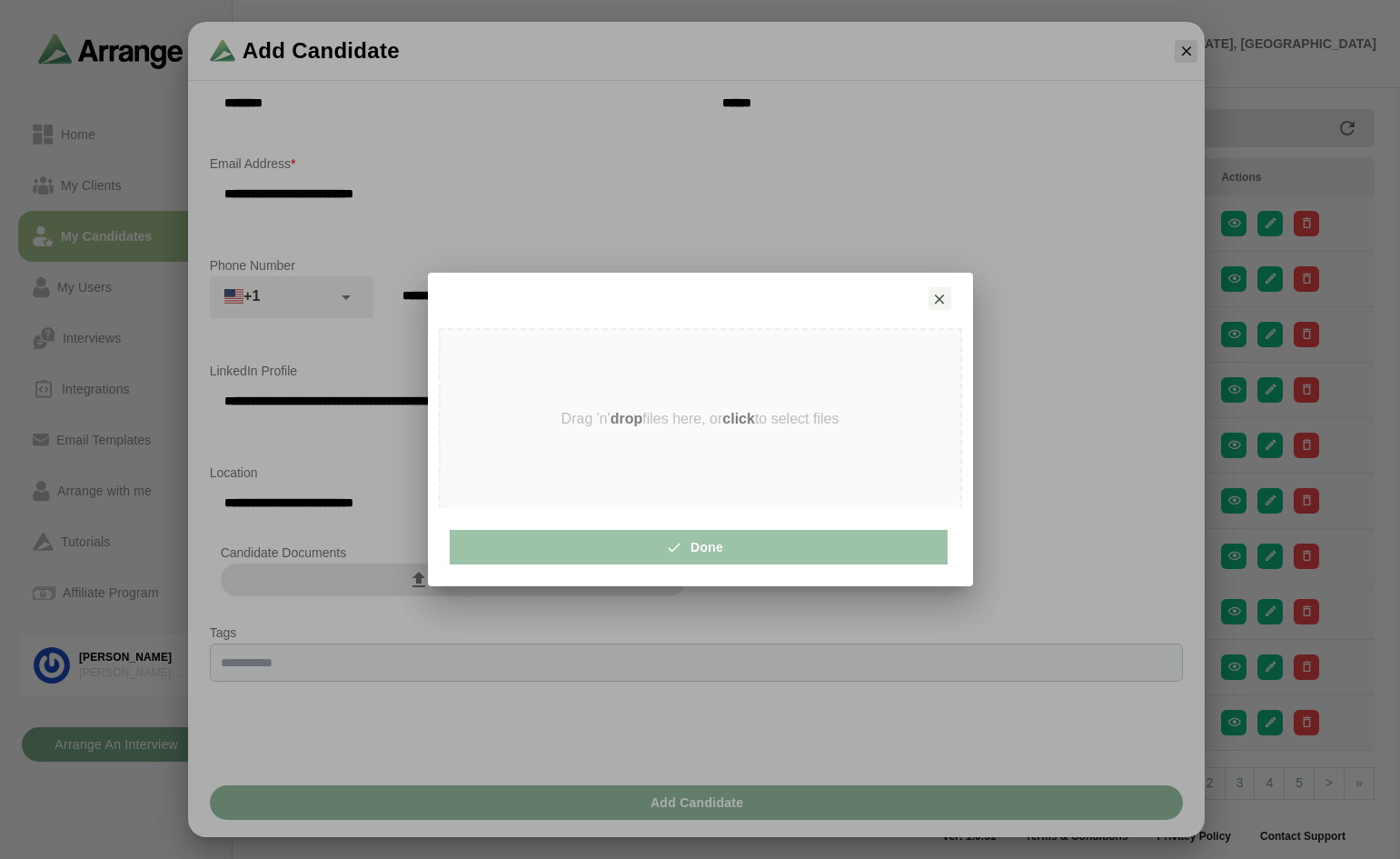
click at [747, 420] on strong "click" at bounding box center [738, 419] width 33 height 16
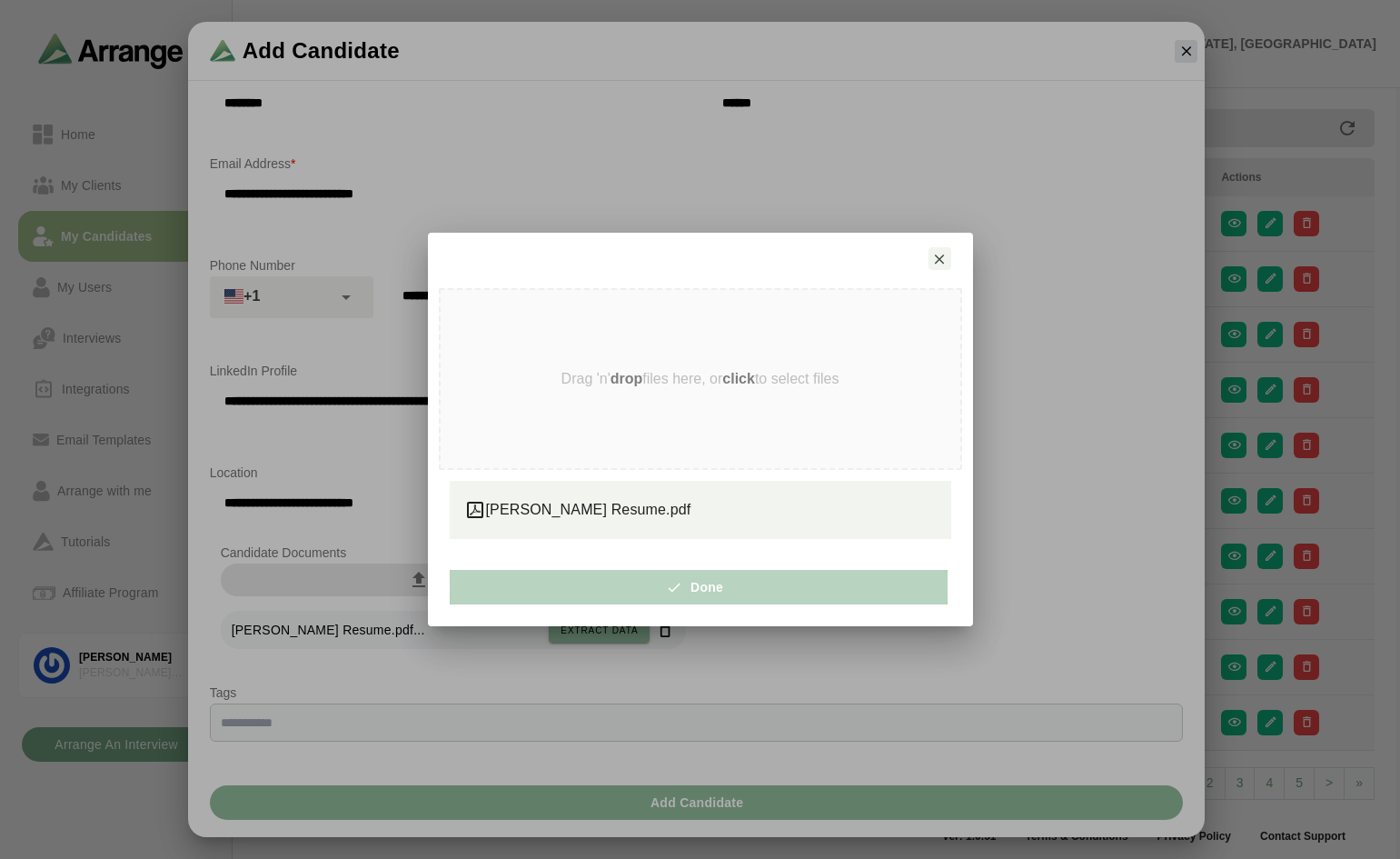
click at [700, 582] on span "Done" at bounding box center [699, 587] width 50 height 35
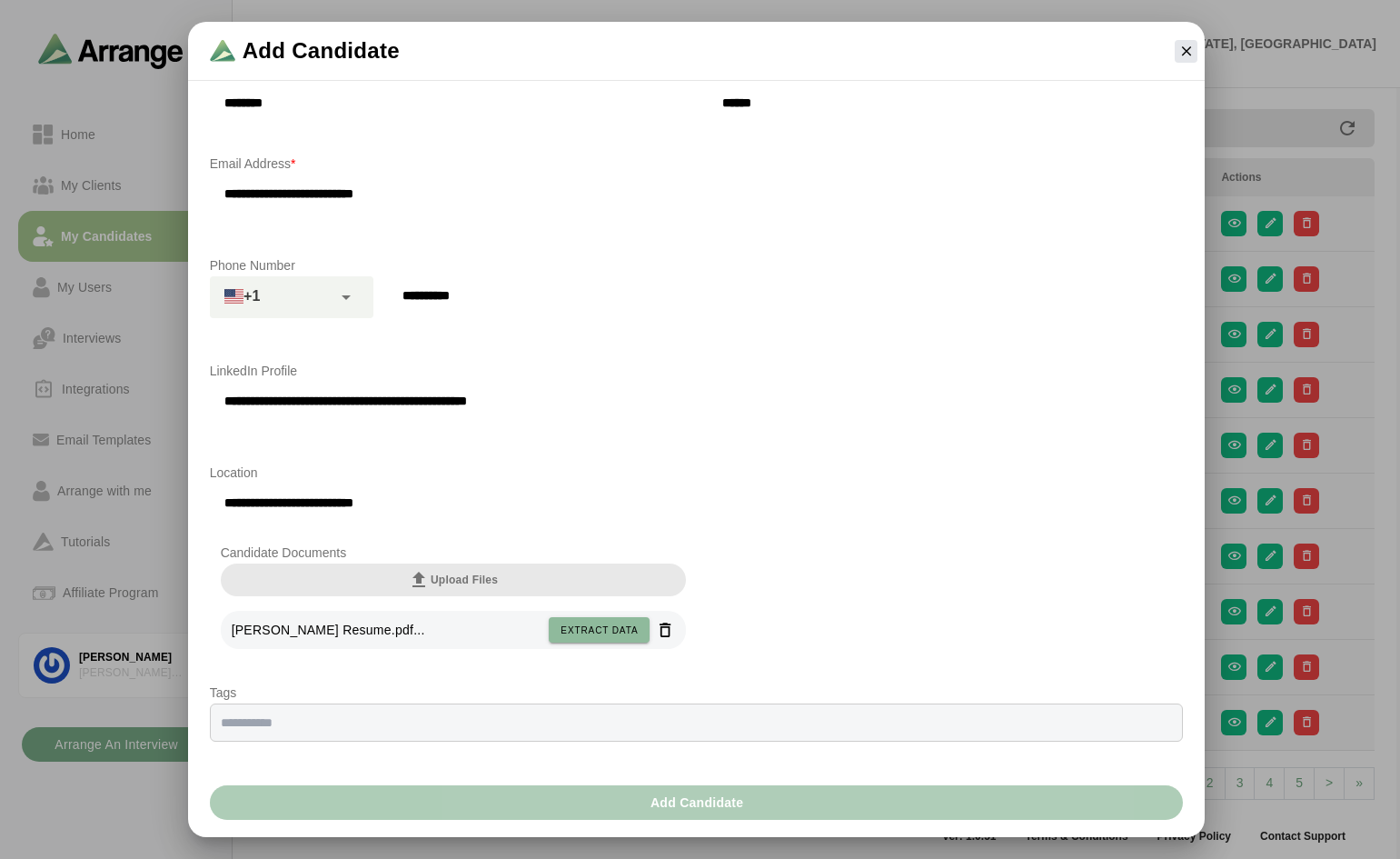
click at [668, 801] on span "Add Candidate" at bounding box center [698, 803] width 95 height 35
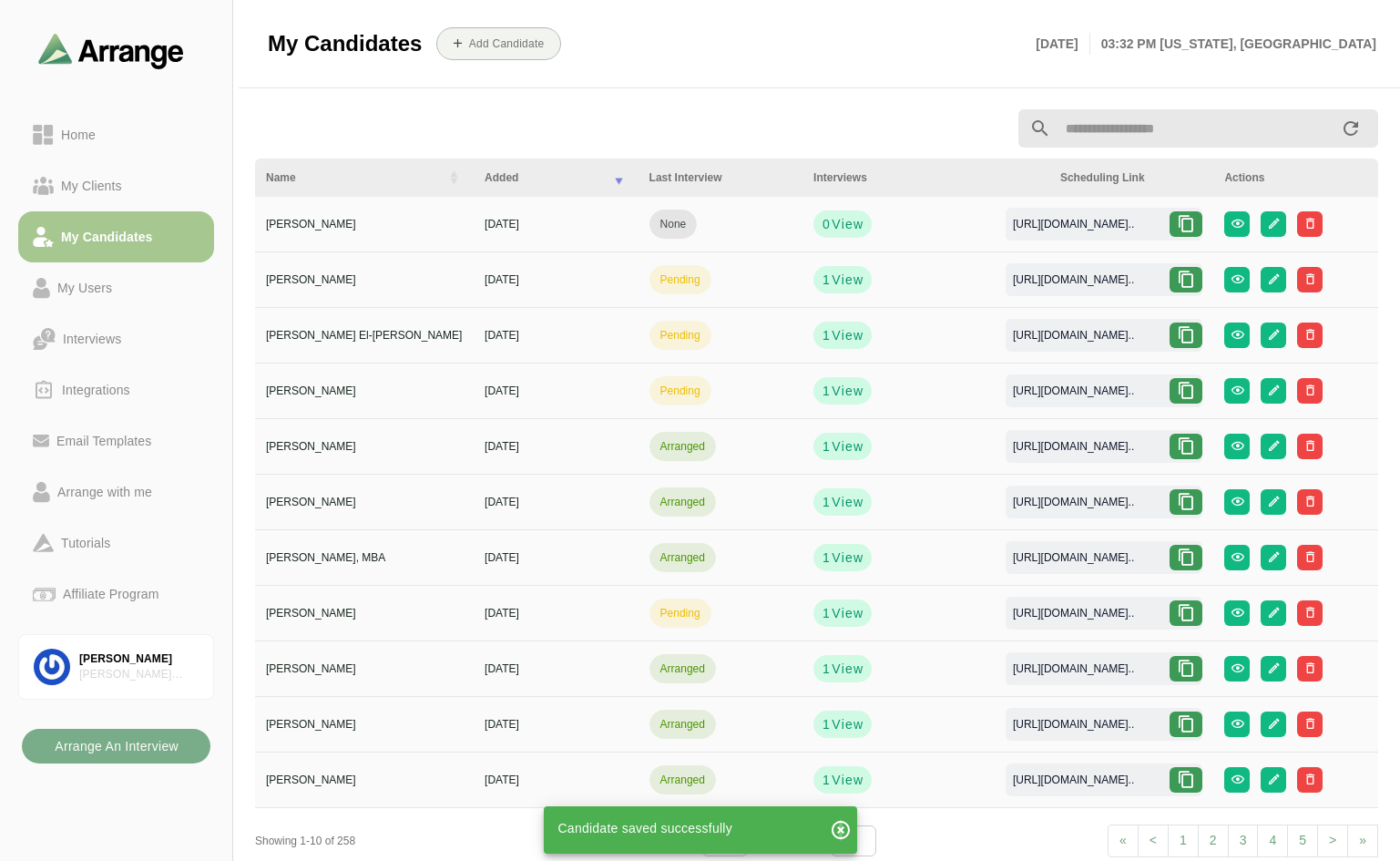
click at [839, 823] on icon "button" at bounding box center [841, 830] width 22 height 22
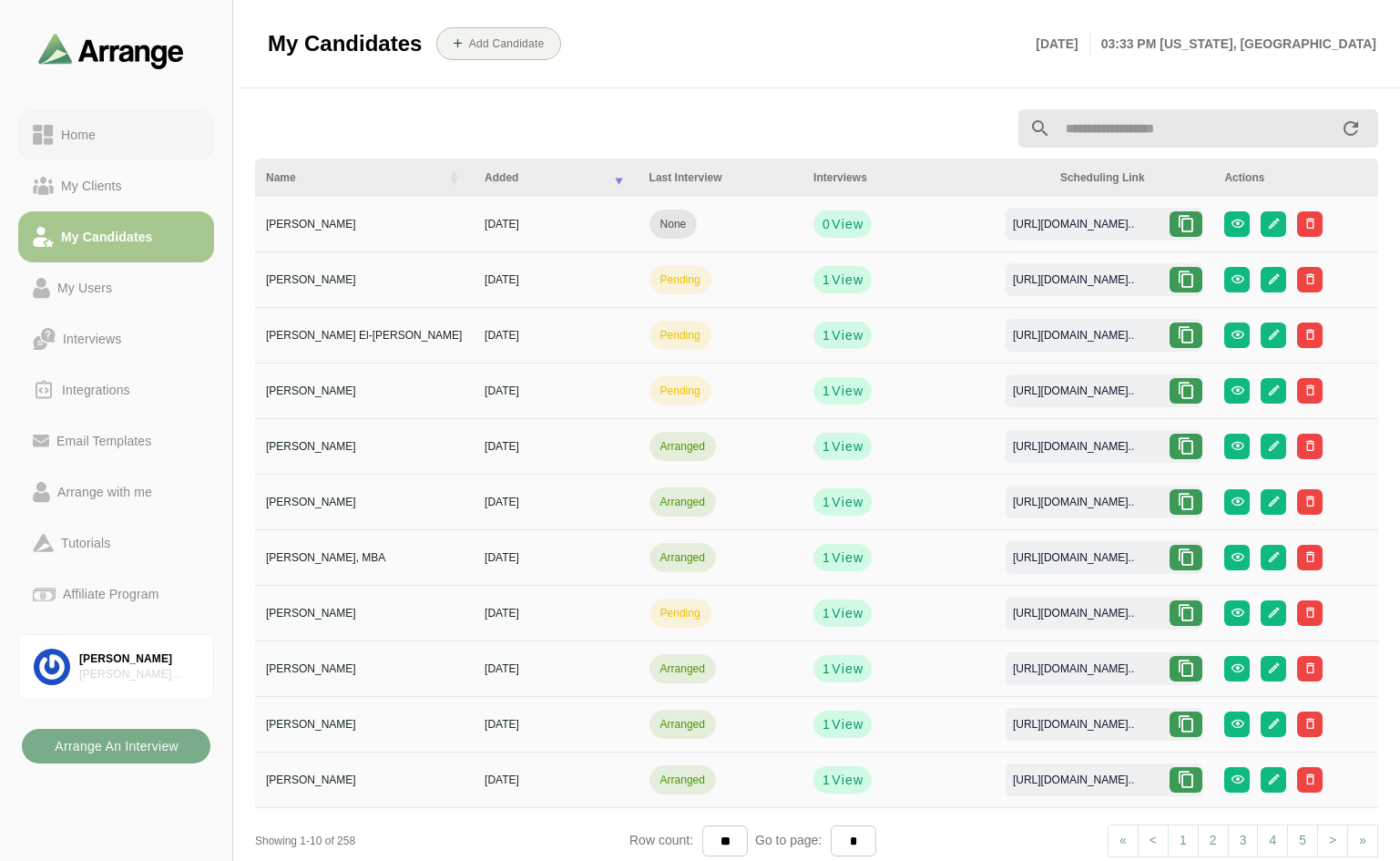
click at [86, 129] on div "Home" at bounding box center [78, 135] width 50 height 22
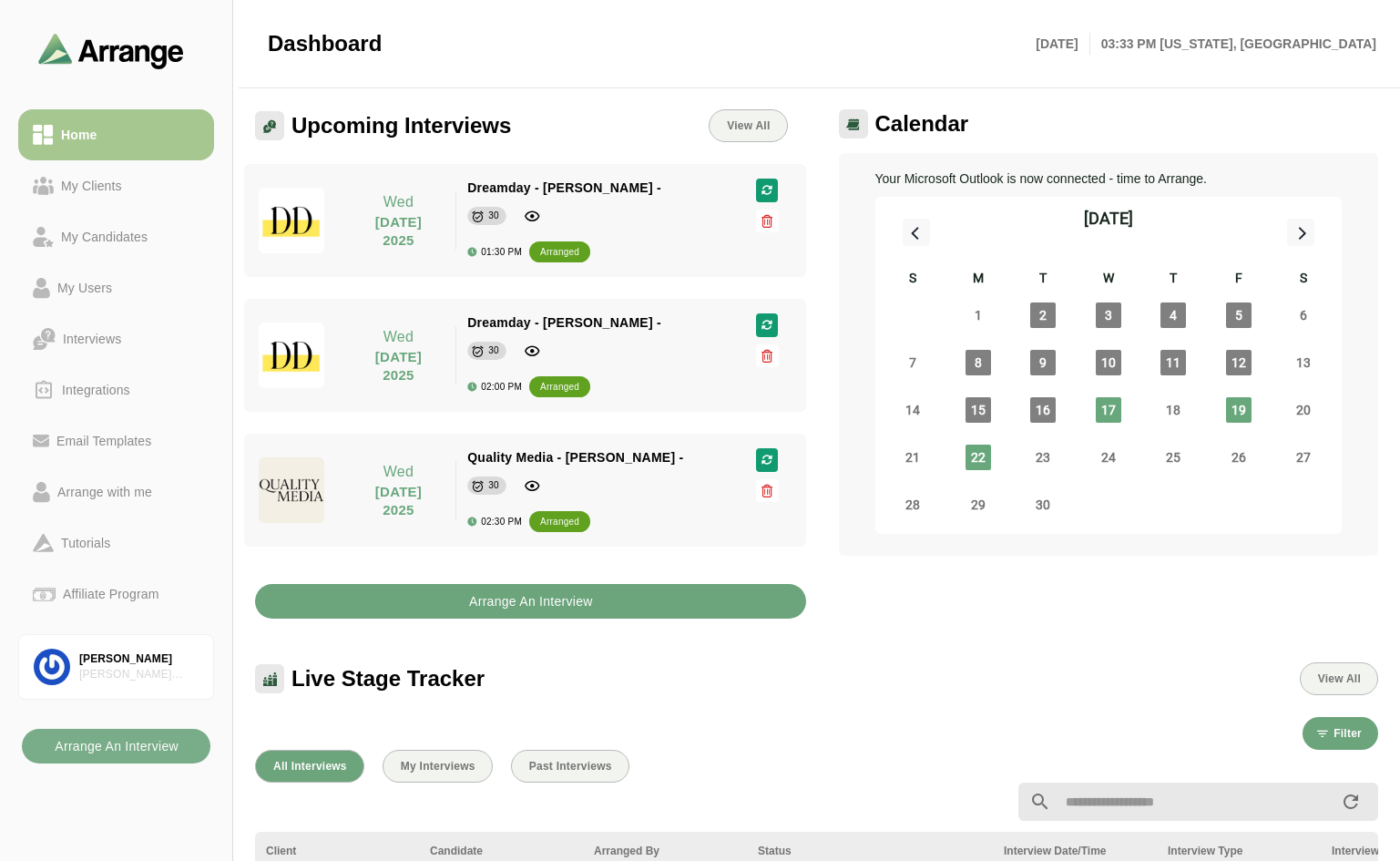
click at [497, 194] on span "Dreamday - [PERSON_NAME] -" at bounding box center [564, 187] width 194 height 15
click at [492, 603] on b "Arrange An Interview" at bounding box center [530, 601] width 125 height 35
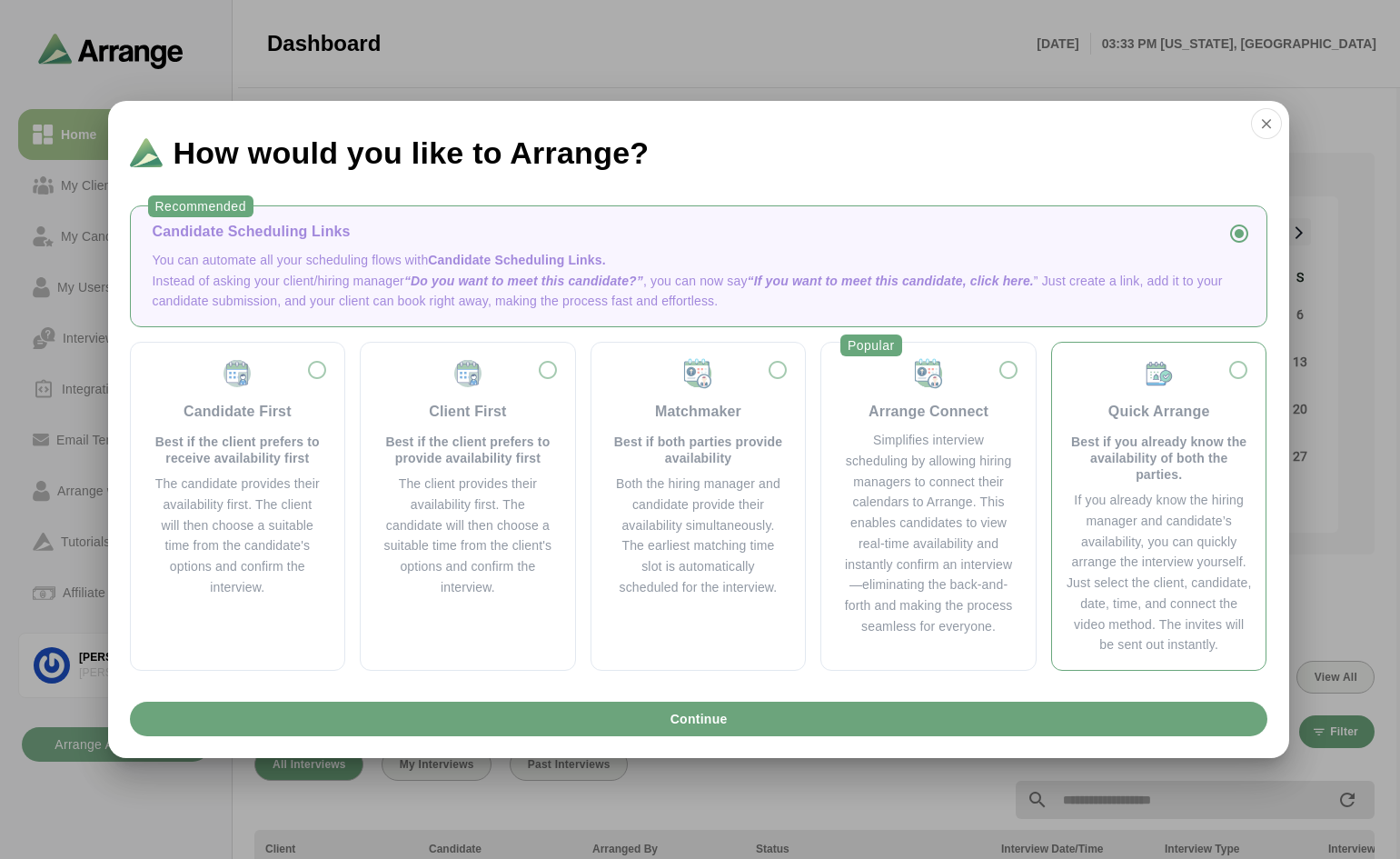
click at [1236, 373] on div "Quick Arrange Best if you already know the availability of both the parties." at bounding box center [1159, 420] width 185 height 126
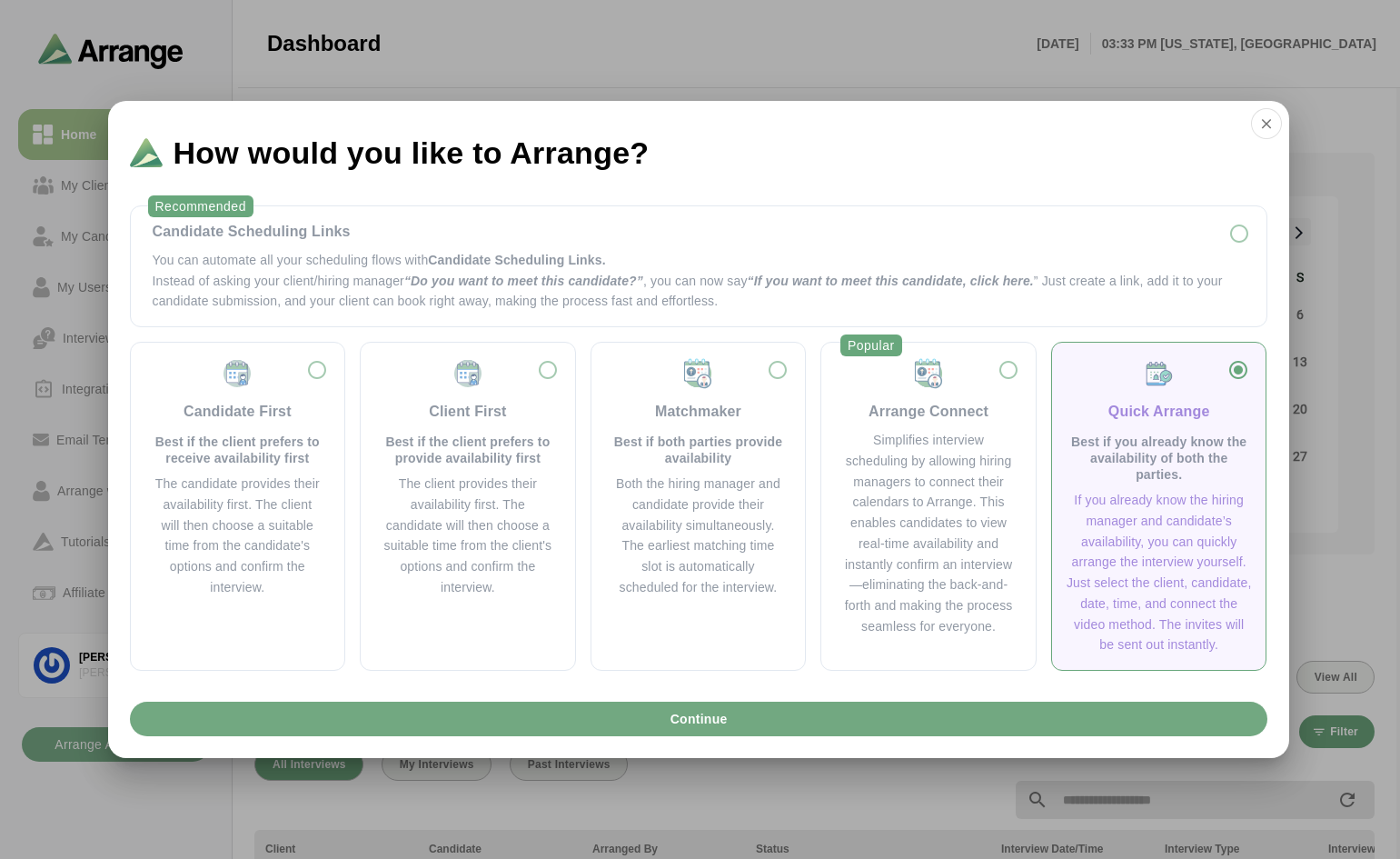
click at [706, 729] on span "Continue" at bounding box center [698, 718] width 58 height 35
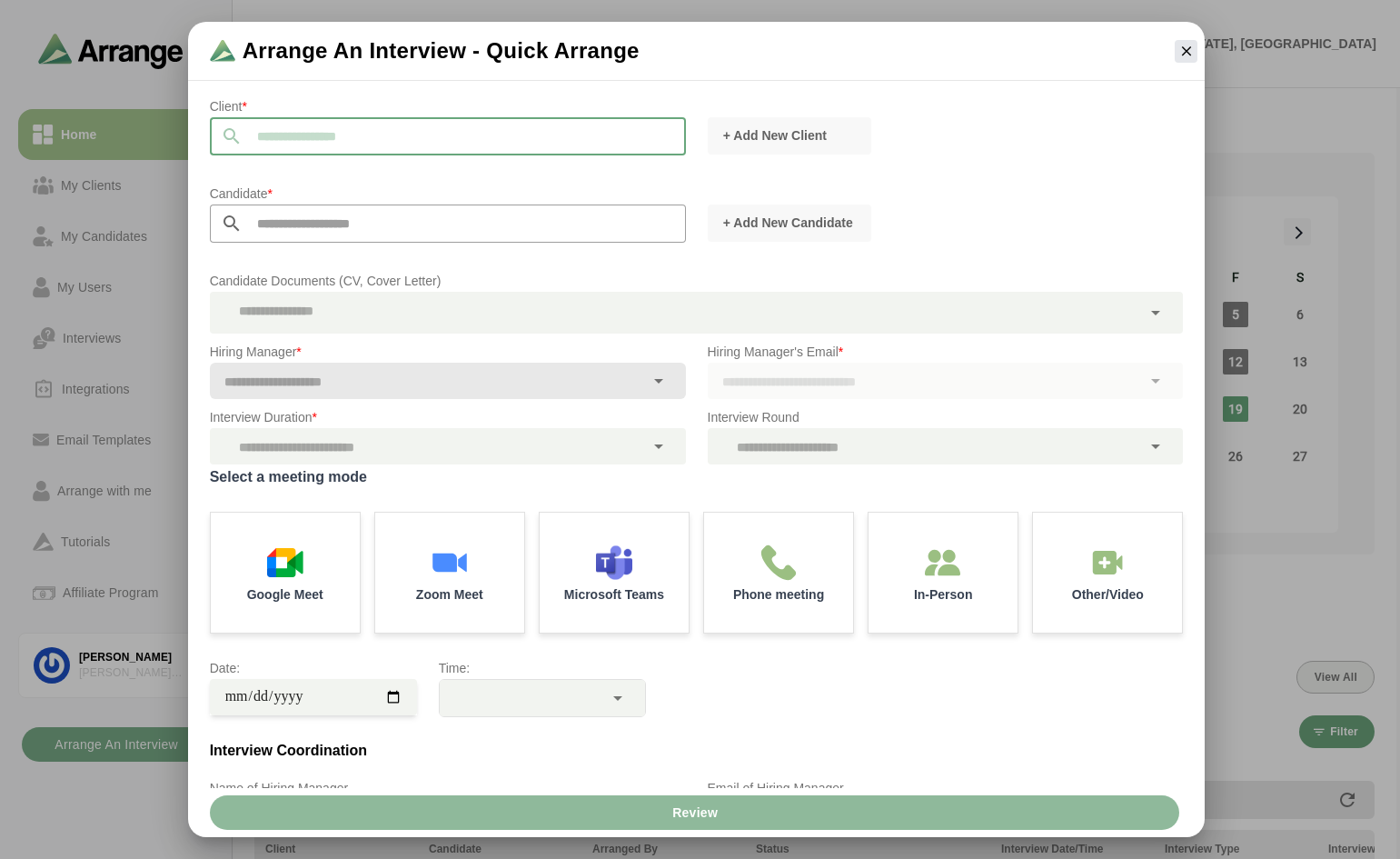
click at [438, 141] on input "text" at bounding box center [464, 136] width 443 height 39
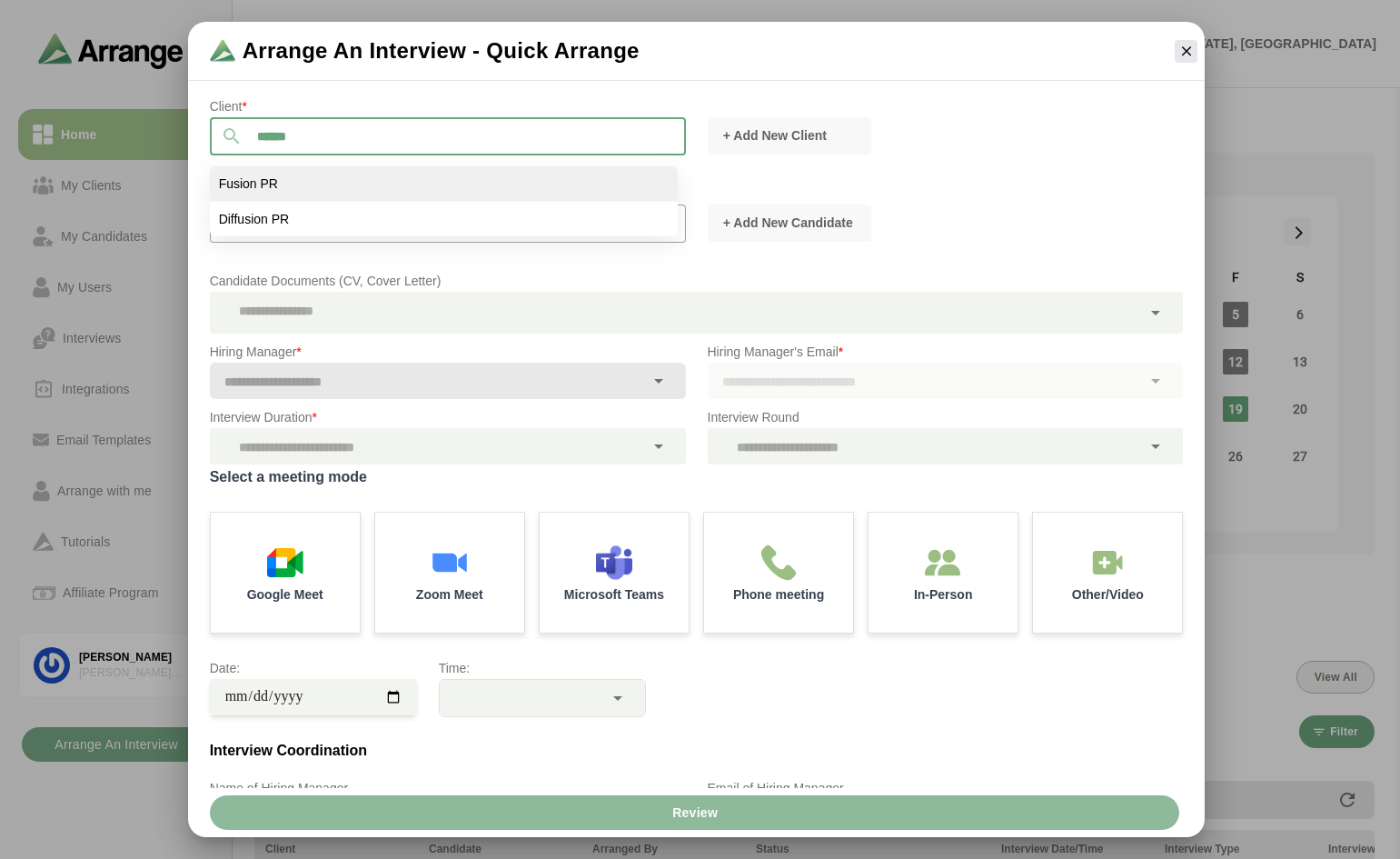
click at [284, 178] on li "Fusion PR" at bounding box center [443, 184] width 468 height 36
type input "*********"
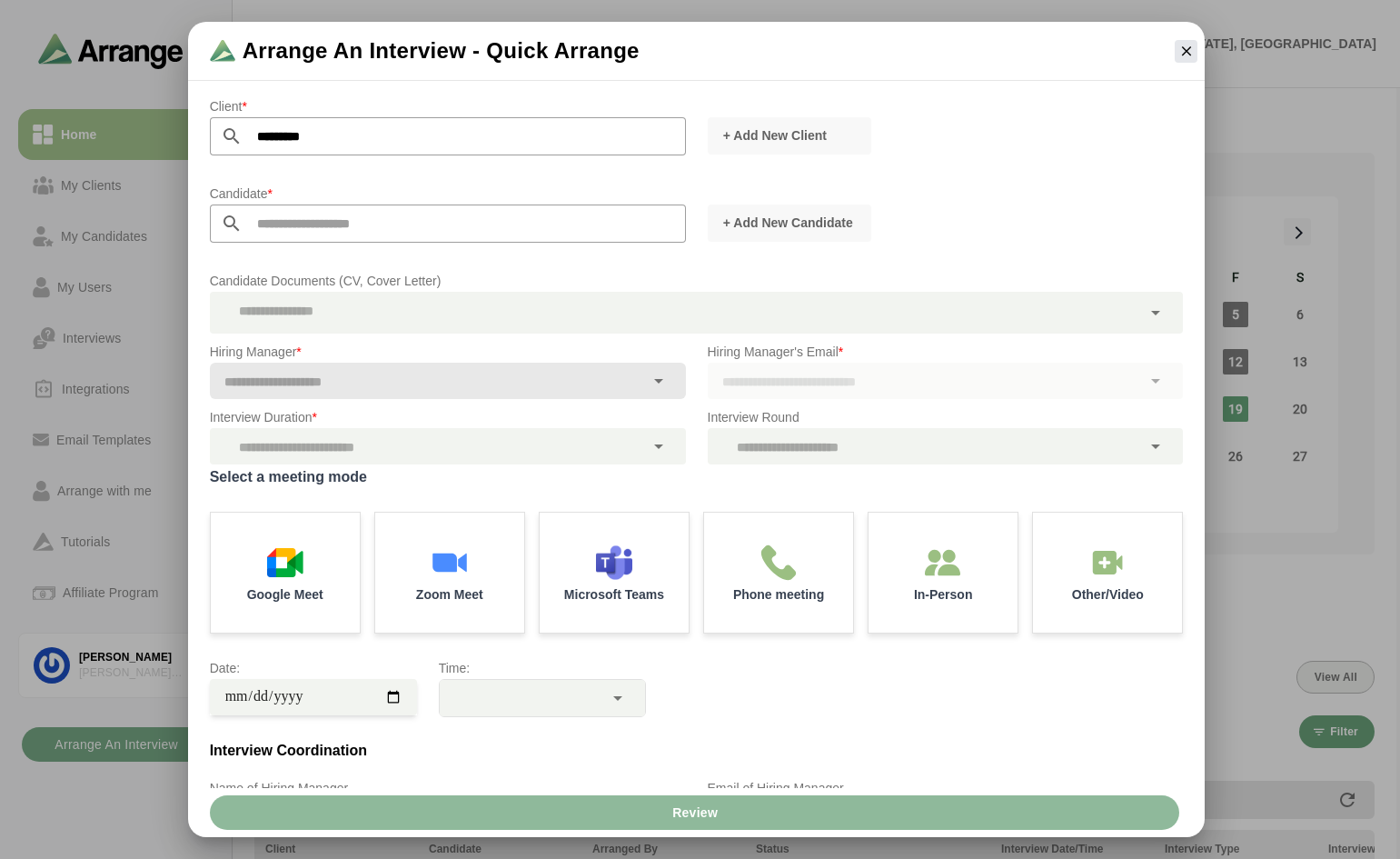
click at [310, 217] on input "text" at bounding box center [464, 224] width 443 height 39
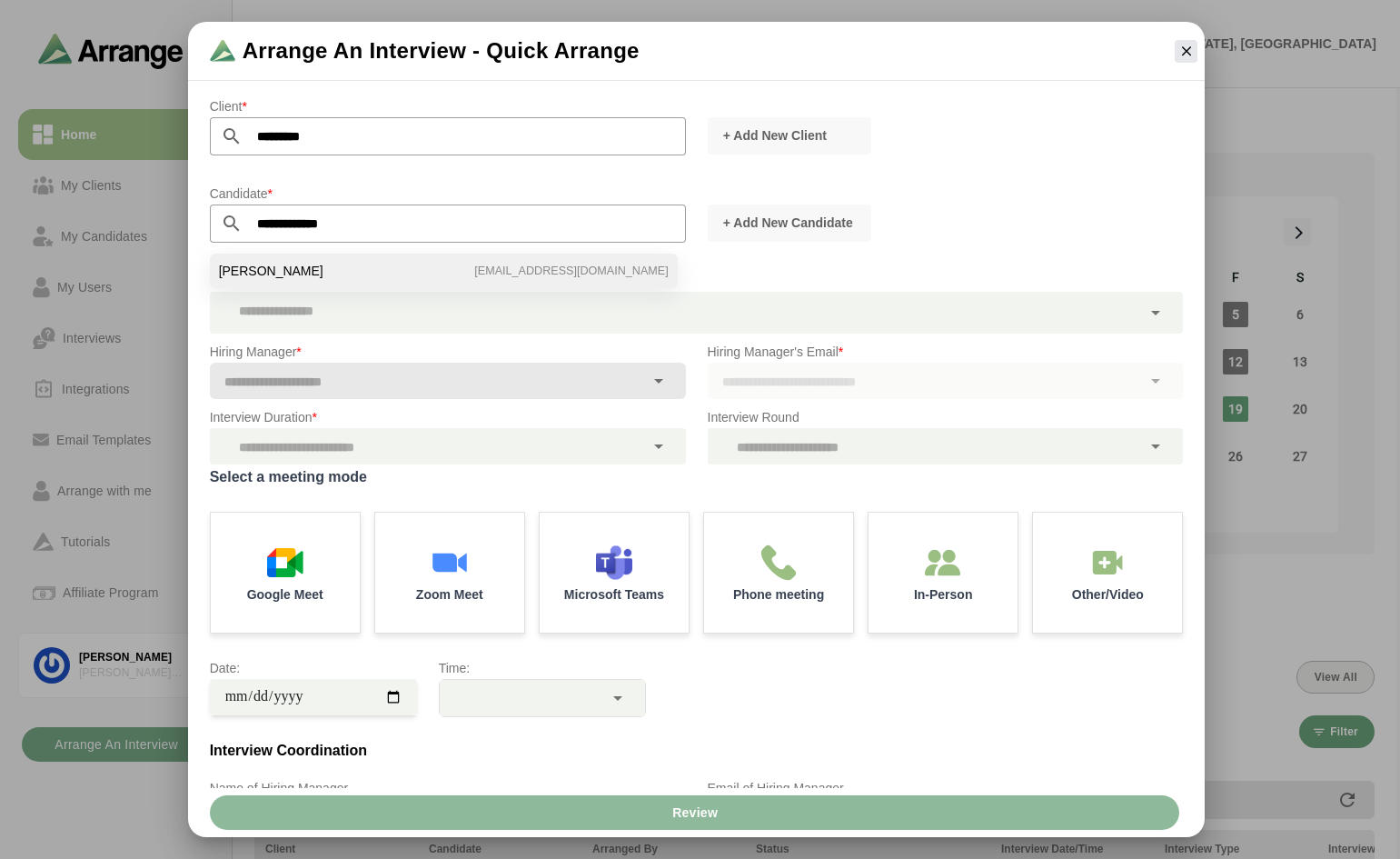
click at [296, 276] on span "[PERSON_NAME]" at bounding box center [271, 270] width 105 height 17
type input "**********"
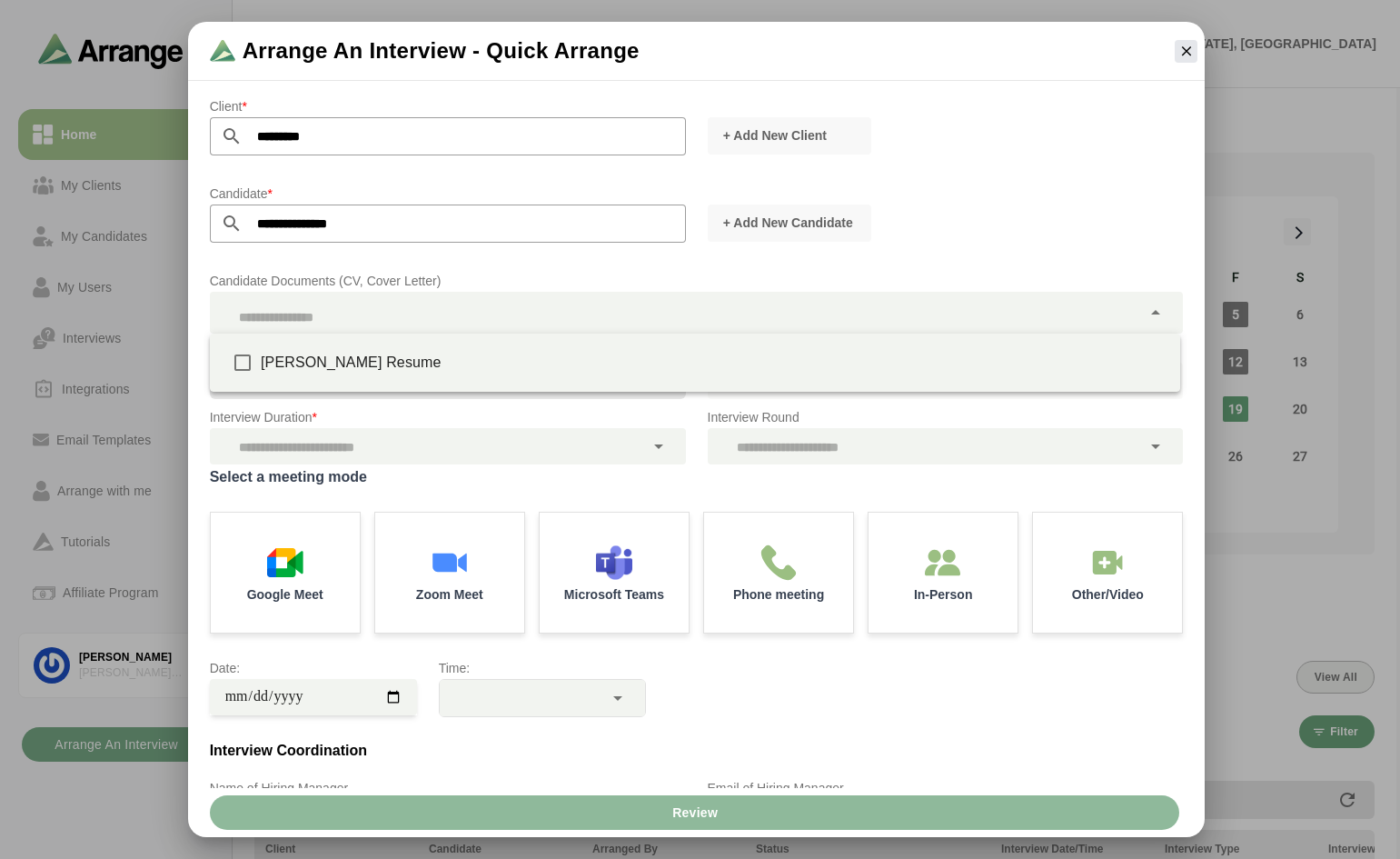
click at [344, 311] on div at bounding box center [676, 313] width 932 height 42
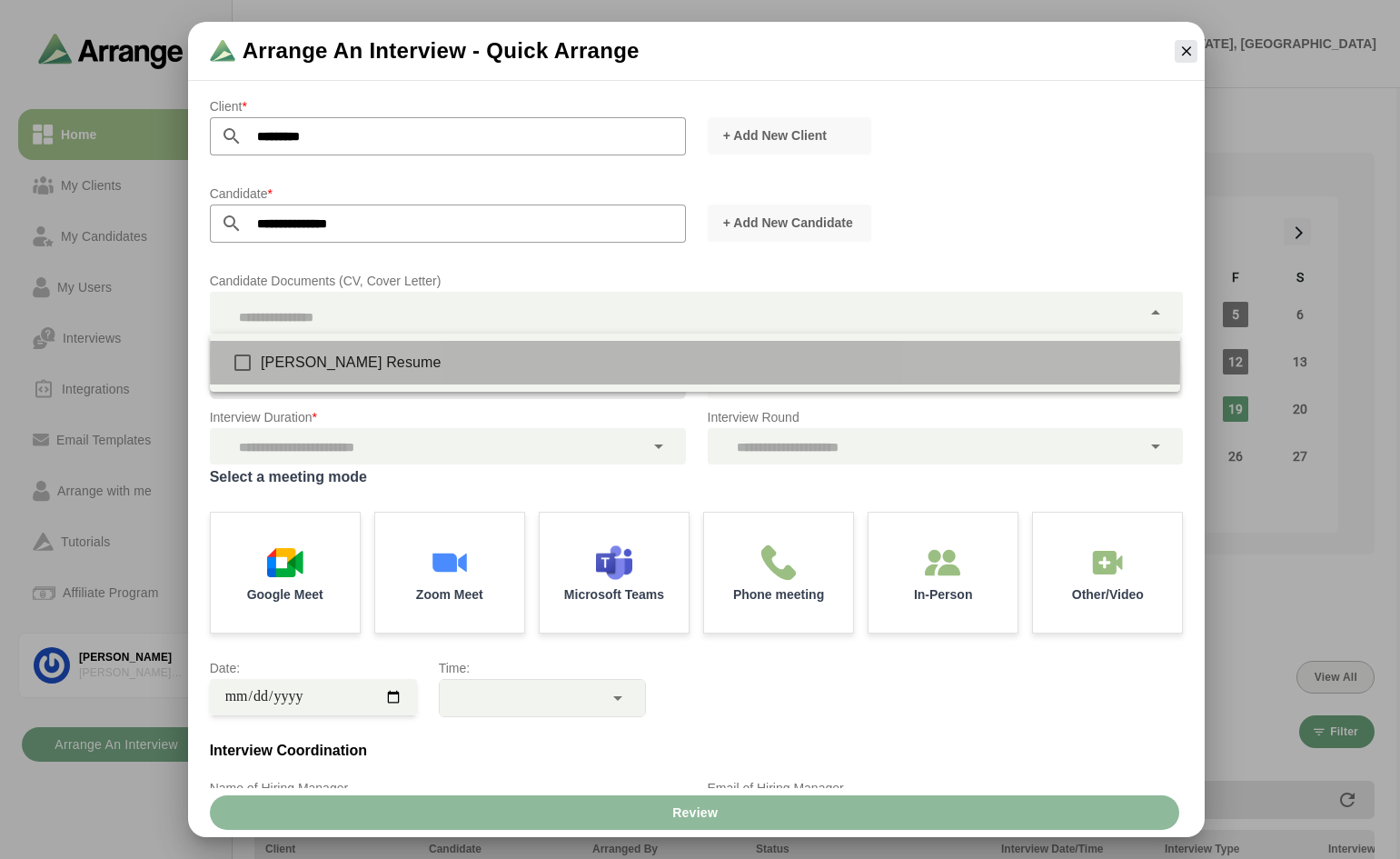
type input "**********"
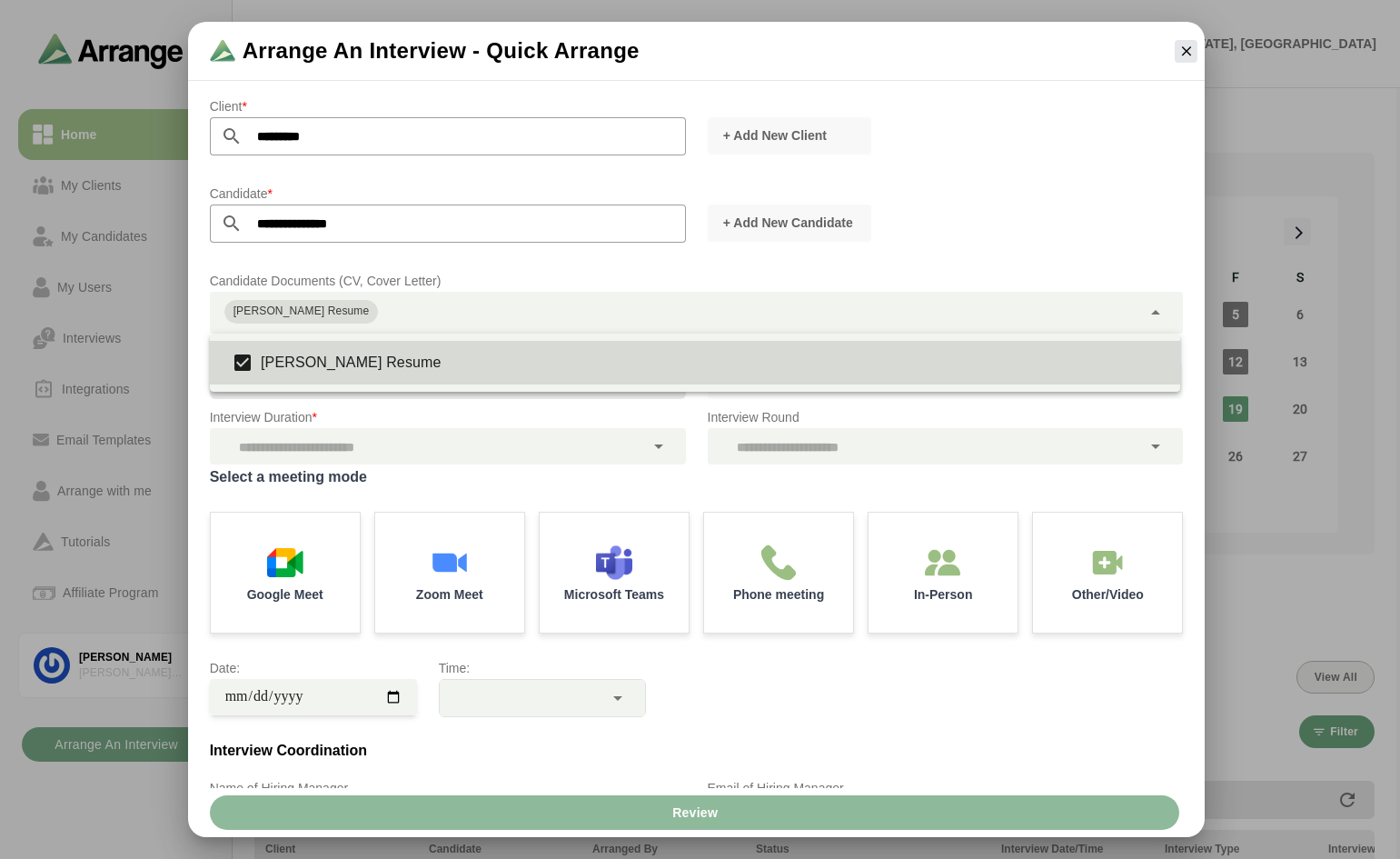
click at [531, 258] on div at bounding box center [448, 256] width 447 height 13
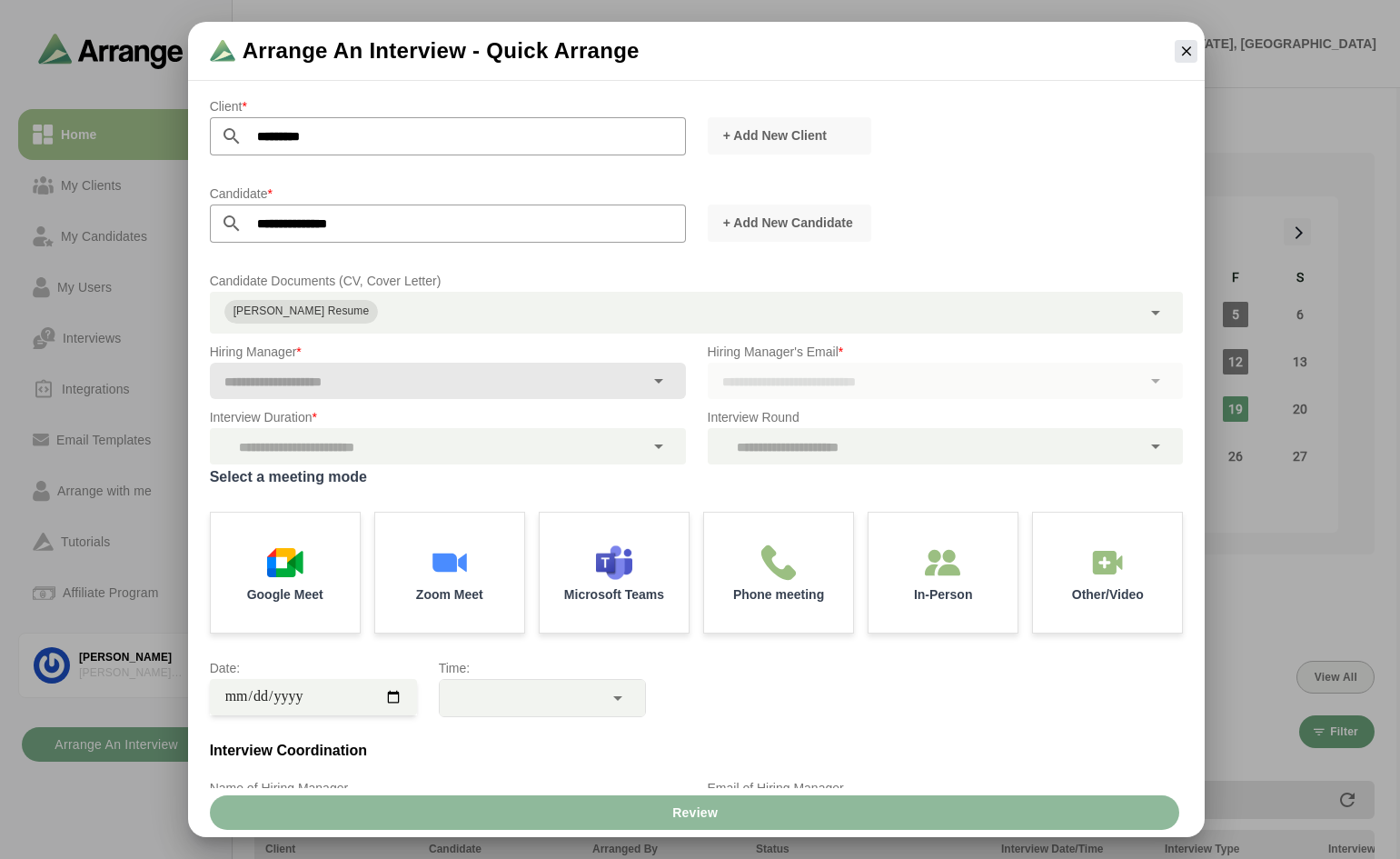
click at [436, 381] on div at bounding box center [426, 380] width 434 height 37
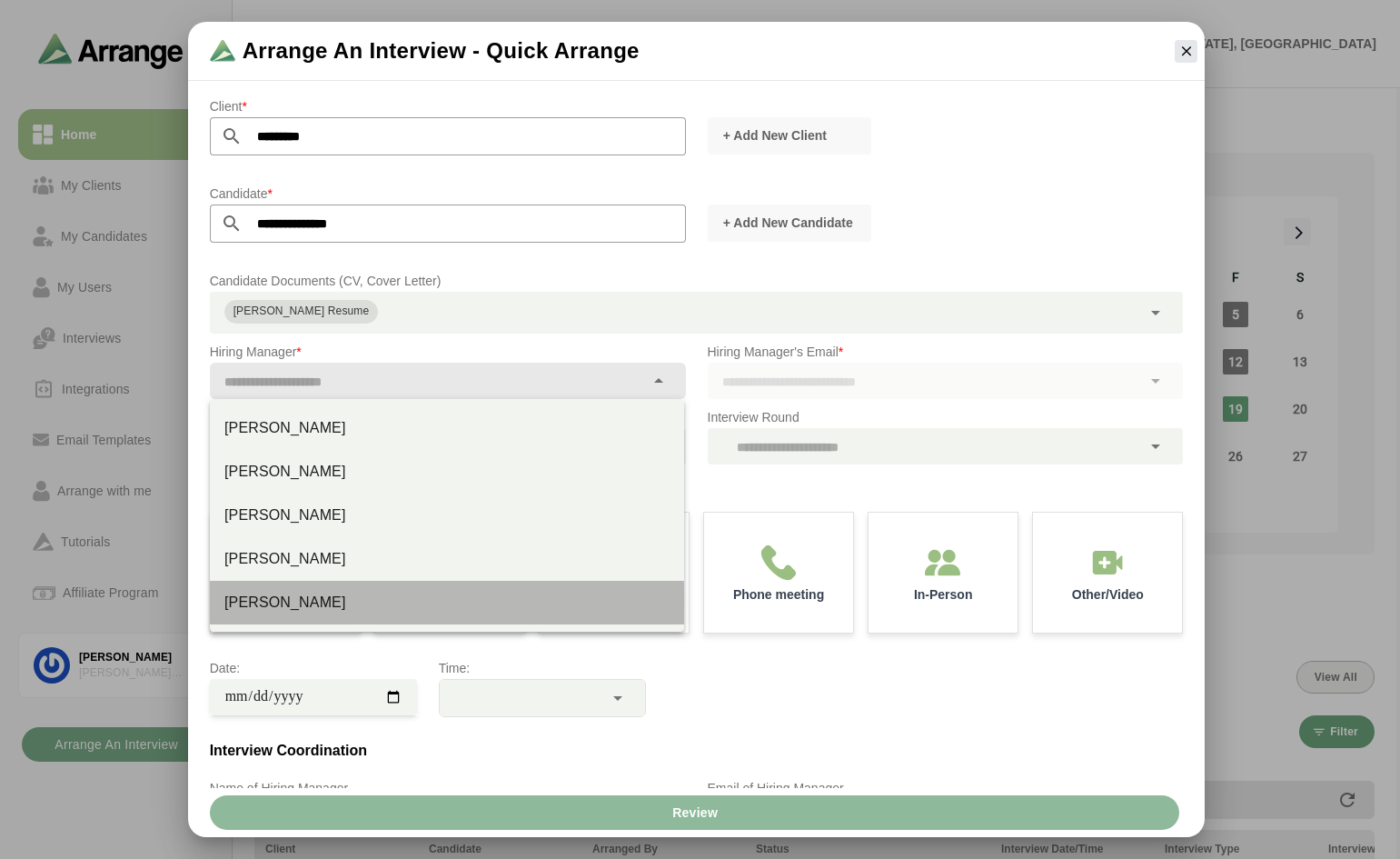
click at [266, 595] on div "Mark Prindle" at bounding box center [447, 603] width 445 height 22
type input "**********"
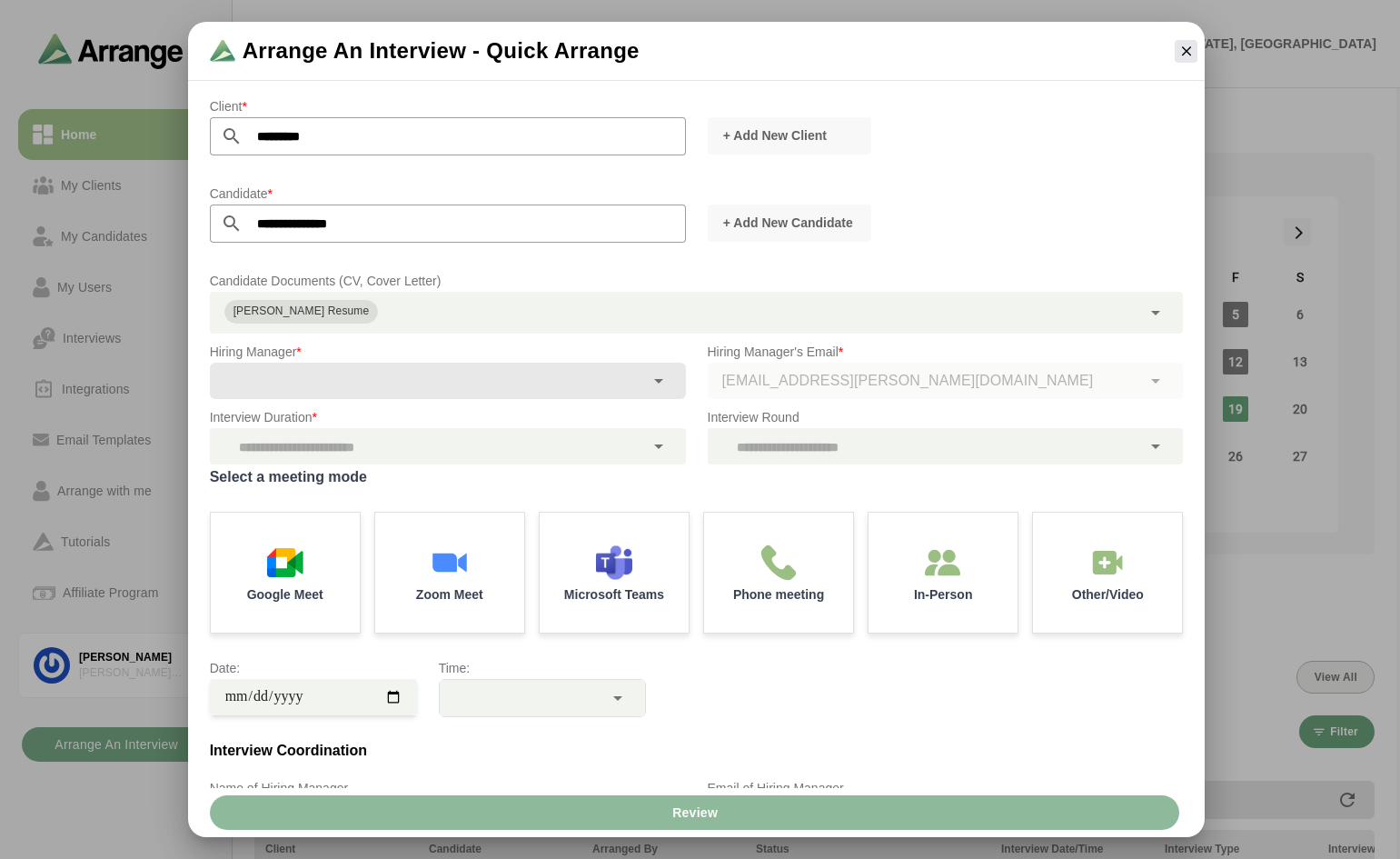
click at [645, 438] on div at bounding box center [659, 446] width 31 height 37
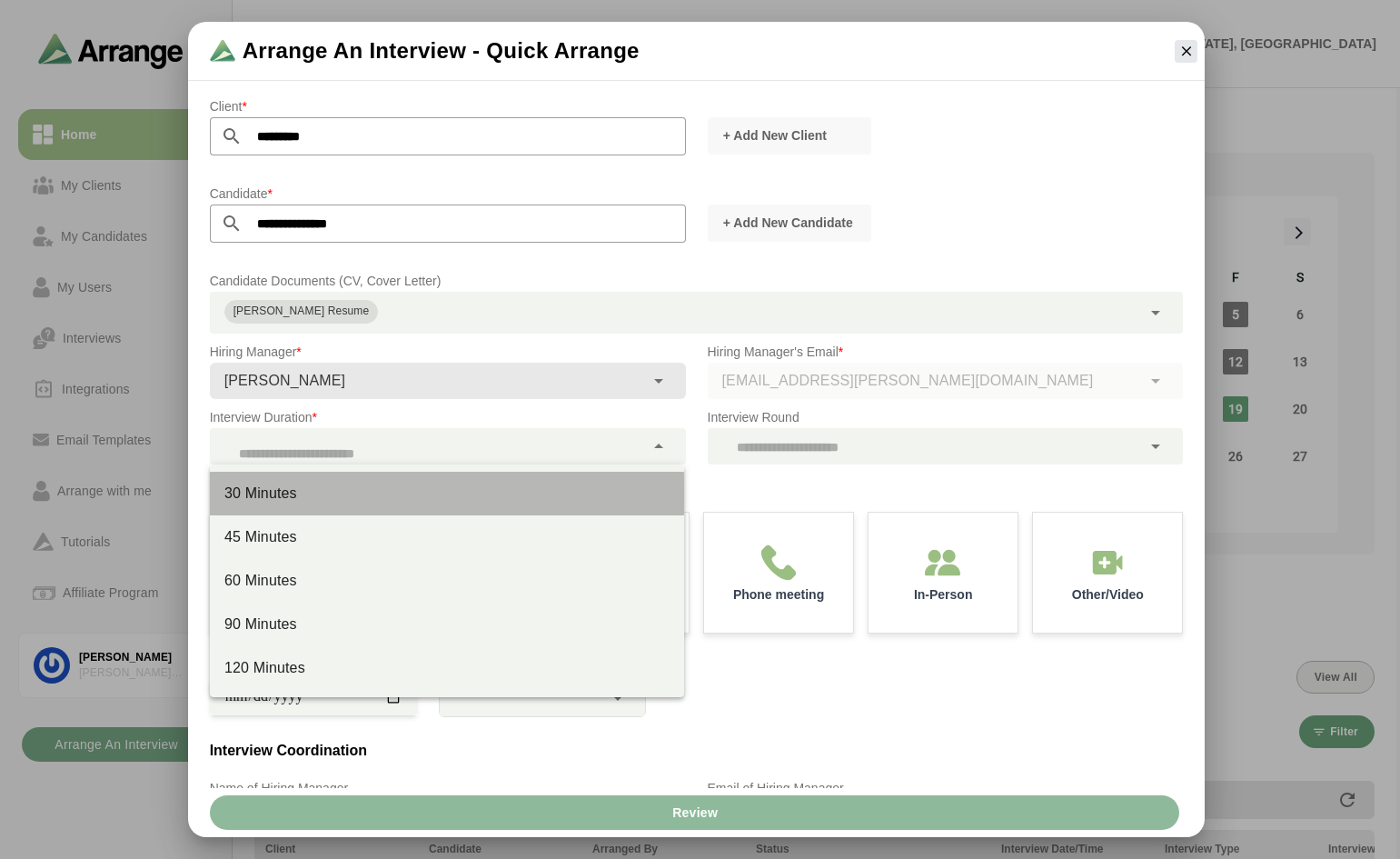
click at [287, 487] on div "30 Minutes" at bounding box center [447, 494] width 445 height 22
type input "**"
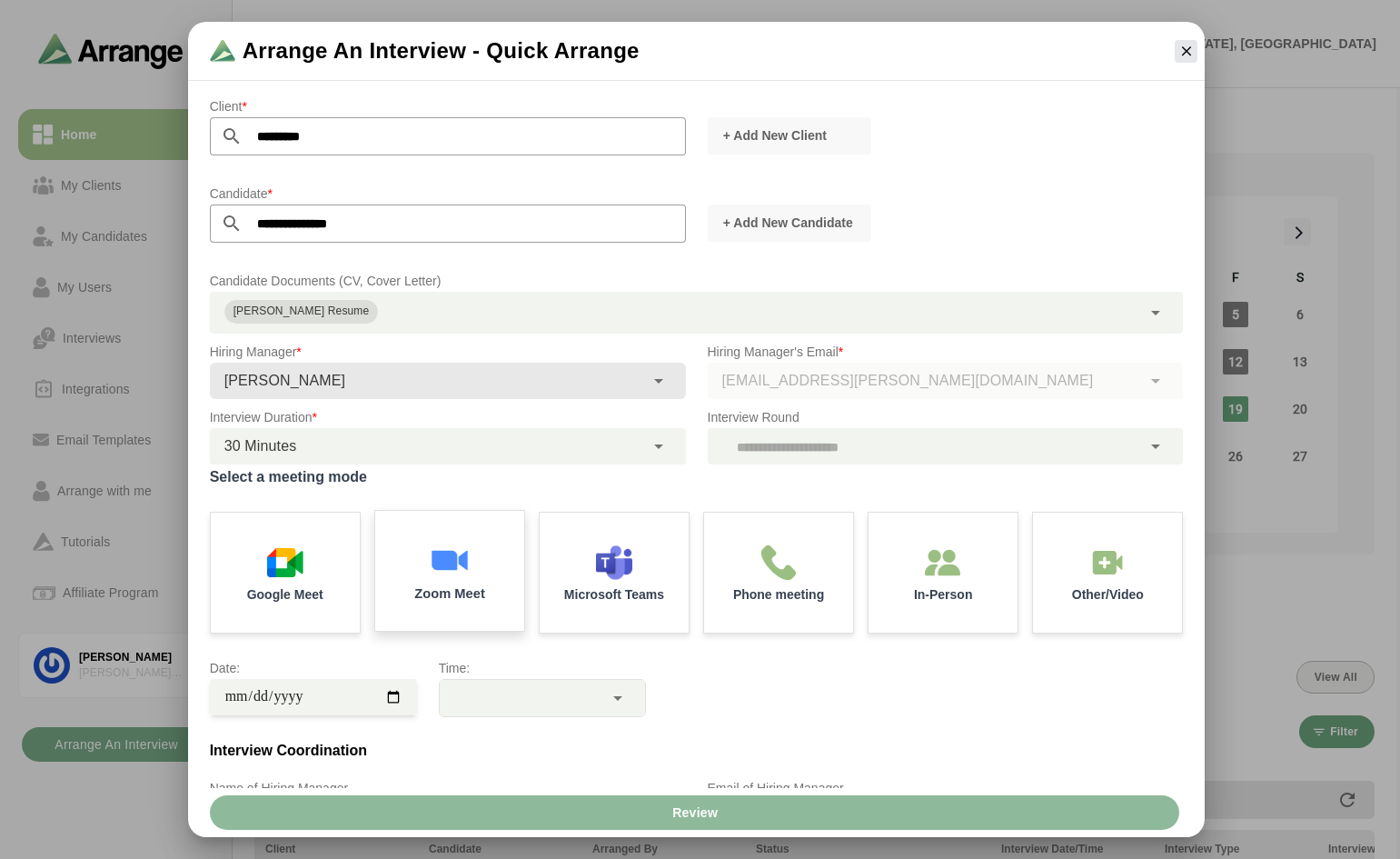
click at [460, 554] on img at bounding box center [449, 559] width 39 height 39
click at [396, 701] on input "date" at bounding box center [313, 697] width 207 height 37
type input "**********"
click at [616, 704] on icon at bounding box center [618, 698] width 22 height 22
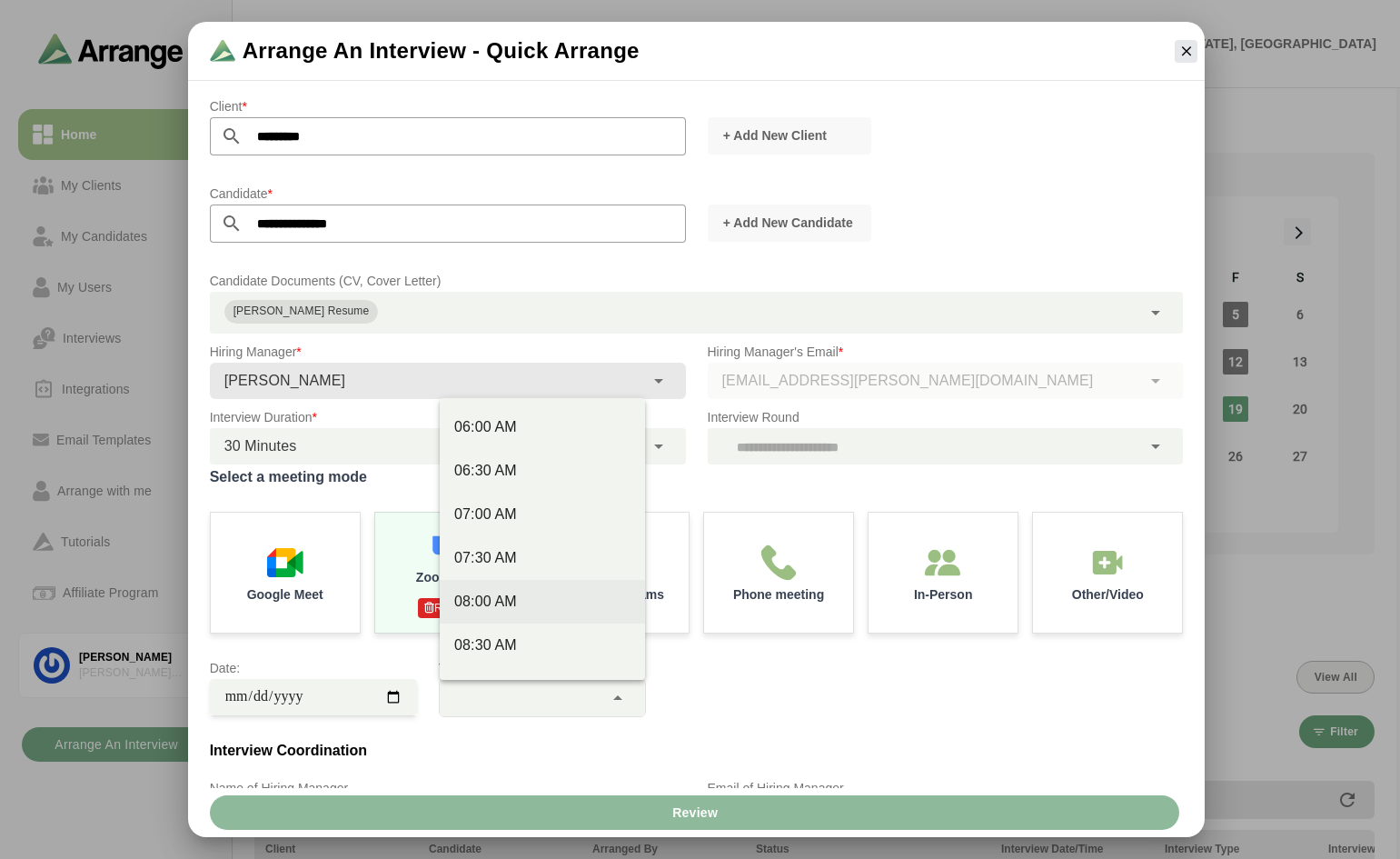
scroll to position [363, 0]
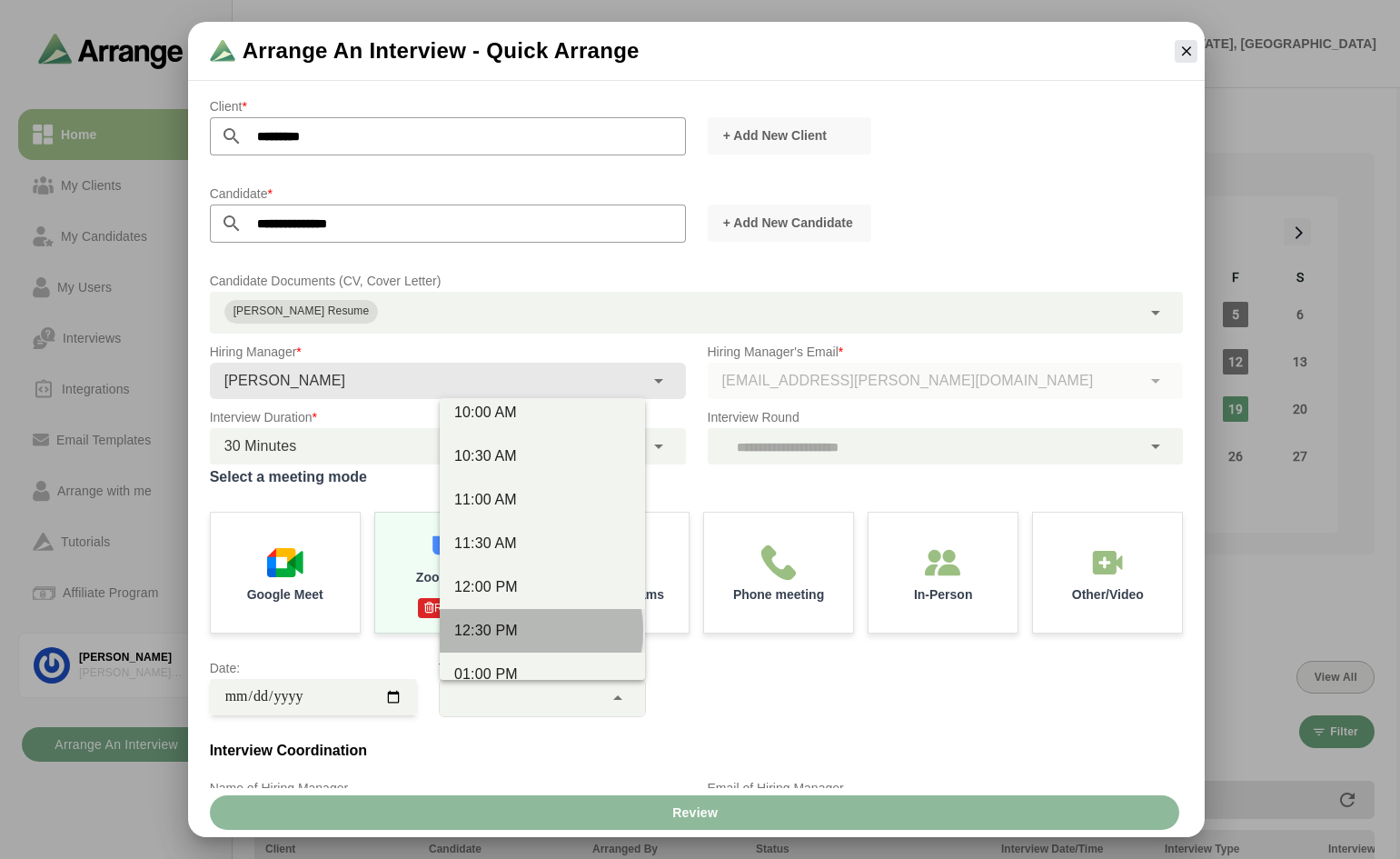
click at [506, 623] on div "12:30 PM" at bounding box center [542, 630] width 176 height 22
type input "********"
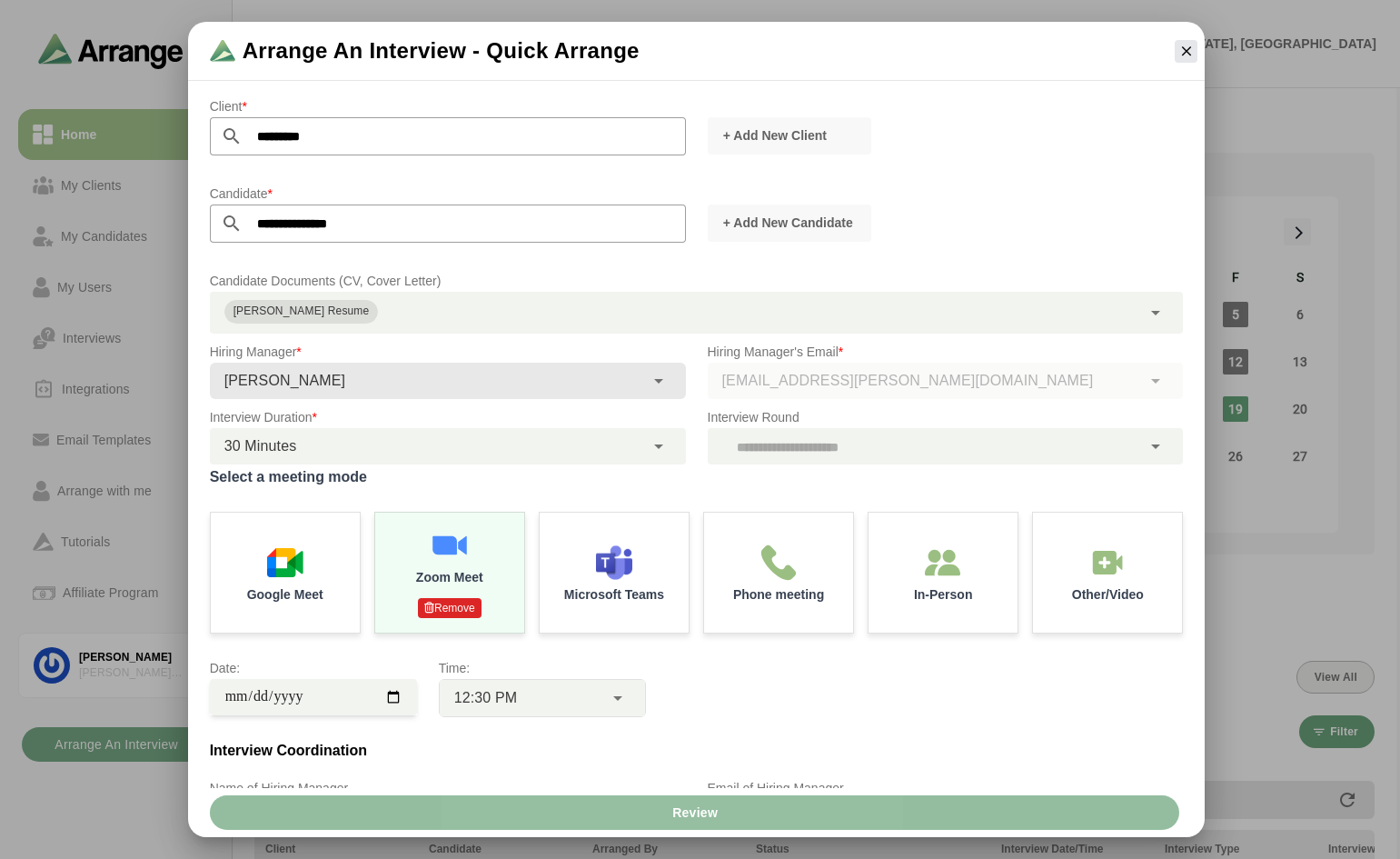
click at [690, 812] on span "Review" at bounding box center [695, 812] width 47 height 35
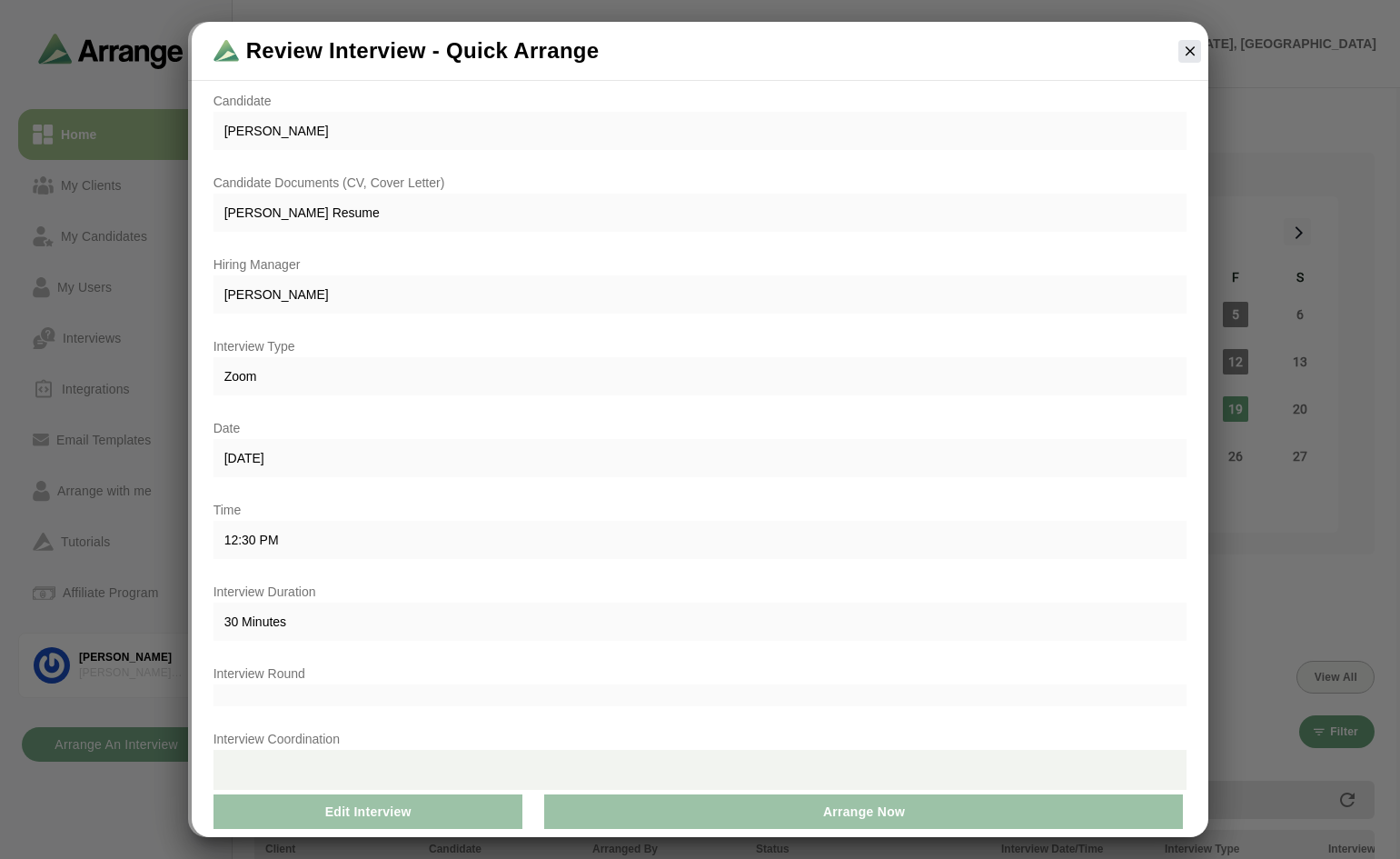
scroll to position [0, 0]
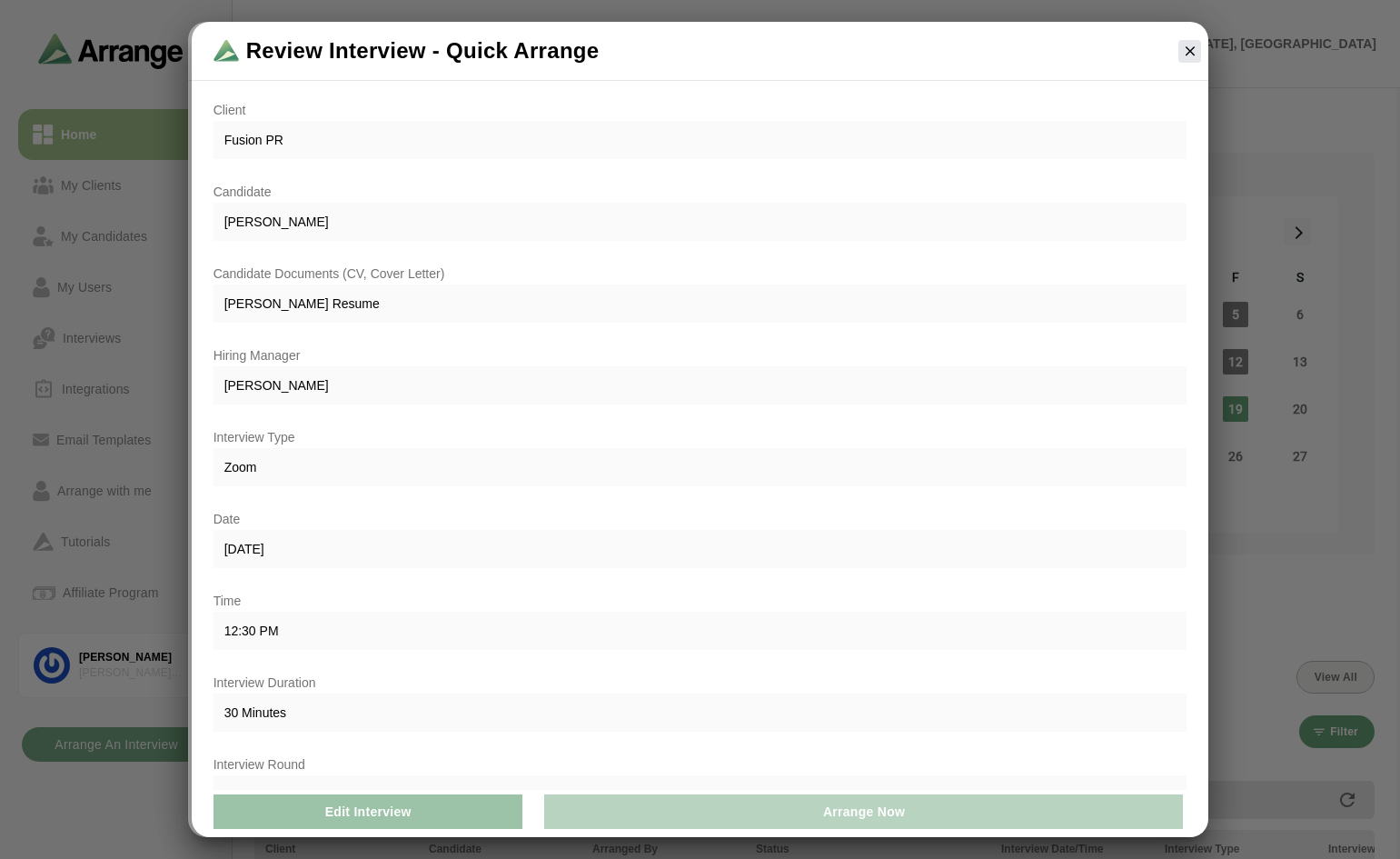
click at [853, 813] on span "Arrange Now" at bounding box center [864, 811] width 83 height 35
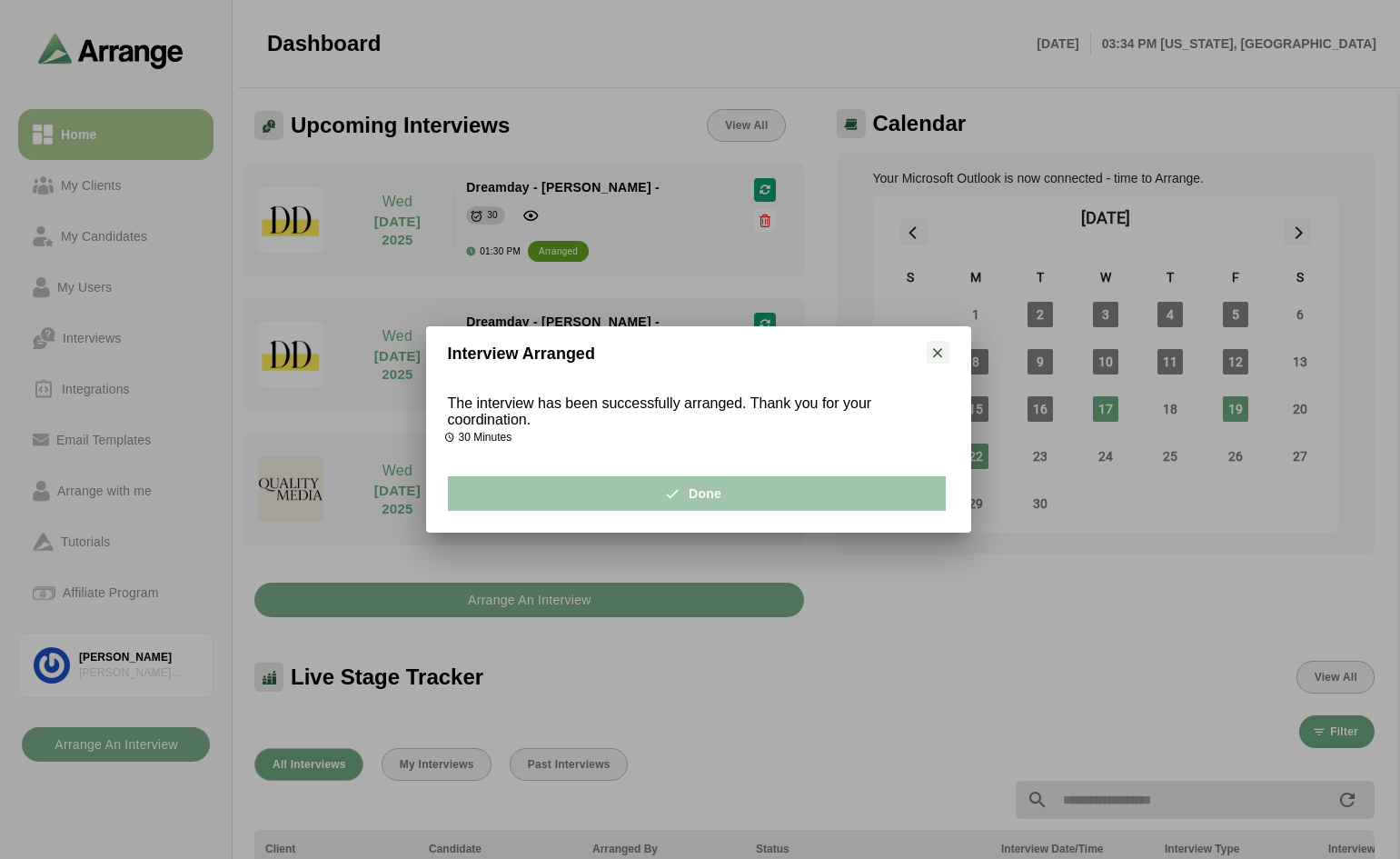
click at [714, 494] on span "Done" at bounding box center [697, 493] width 50 height 35
